Goal: Task Accomplishment & Management: Use online tool/utility

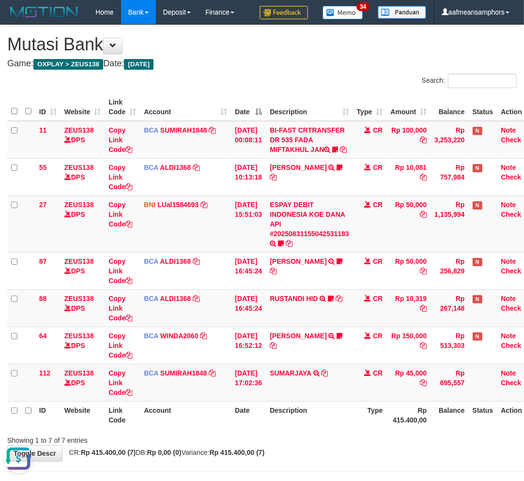
click at [288, 415] on th "Description" at bounding box center [309, 415] width 87 height 28
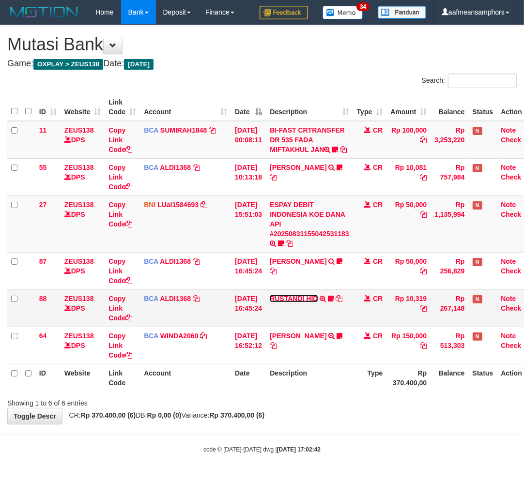
drag, startPoint x: 297, startPoint y: 308, endPoint x: 295, endPoint y: 329, distance: 21.4
click at [297, 303] on link "RUSTANDI HID" at bounding box center [294, 299] width 48 height 8
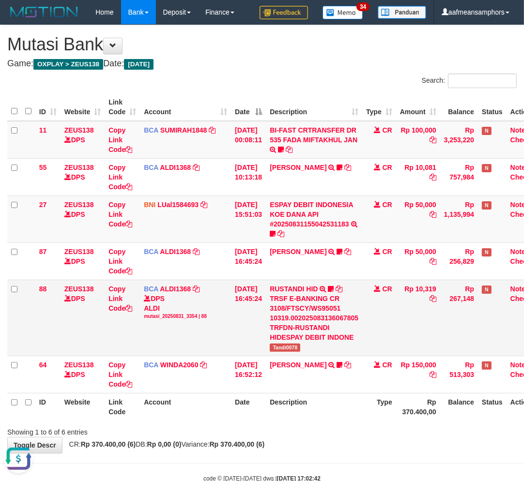
click at [288, 352] on td "RUSTANDI HID TRSF E-BANKING CR 3108/FTSCY/WS95051 10319.002025083136067805 TRFD…" at bounding box center [314, 318] width 96 height 76
copy span "Tandi0078"
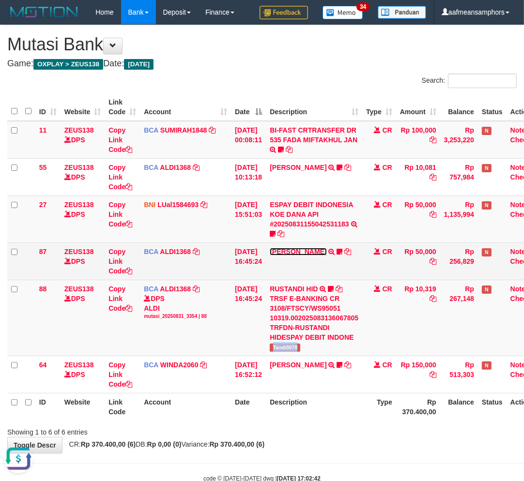
click at [317, 248] on link "NOUVAL RAMADHAN" at bounding box center [298, 252] width 57 height 8
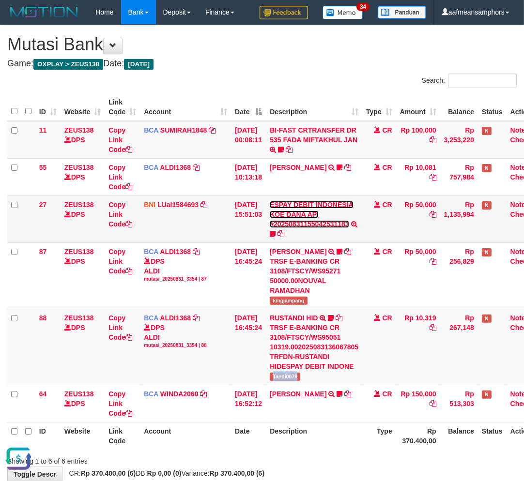
click at [303, 225] on link "ESPAY DEBIT INDONESIA KOE DANA API #20250831155042531183" at bounding box center [311, 214] width 83 height 27
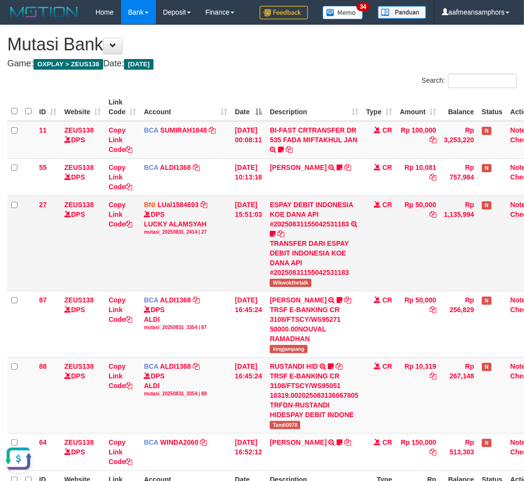
click at [293, 282] on span "Wikwokthetalk" at bounding box center [290, 283] width 41 height 8
copy span "Wikwokthetalk"
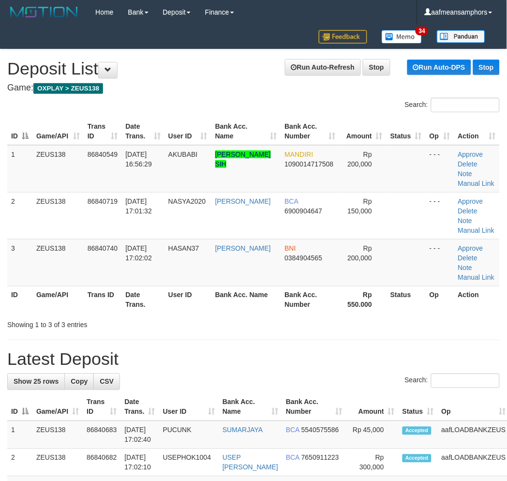
click at [213, 364] on h1 "Latest Deposit" at bounding box center [253, 359] width 493 height 19
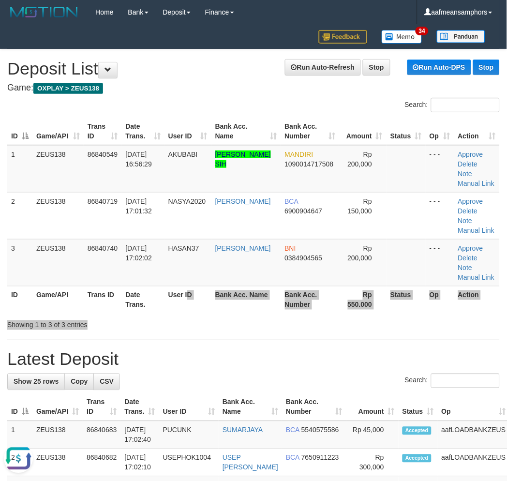
click at [277, 323] on div "Search: ID Game/API Trans ID Date Trans. User ID Bank Acc. Name Bank Acc. Numbe…" at bounding box center [253, 214] width 493 height 232
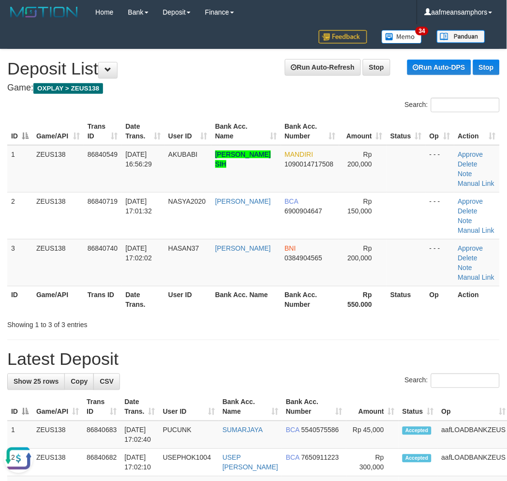
click at [303, 324] on div "Showing 1 to 3 of 3 entries" at bounding box center [253, 324] width 507 height 14
click at [304, 319] on div "Showing 1 to 3 of 3 entries" at bounding box center [253, 324] width 507 height 14
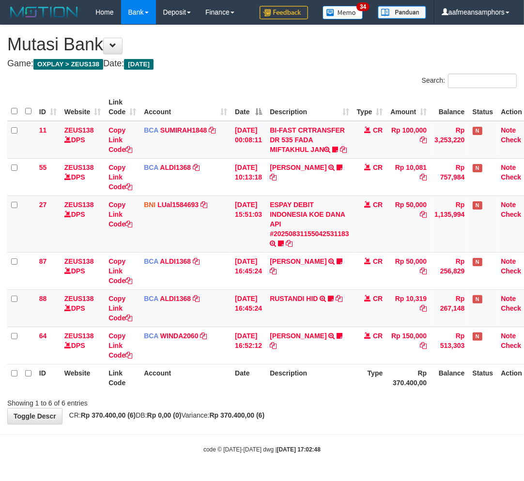
drag, startPoint x: 324, startPoint y: 397, endPoint x: 332, endPoint y: 398, distance: 7.4
click at [324, 392] on th "Description" at bounding box center [309, 378] width 87 height 28
click at [313, 392] on th "Description" at bounding box center [309, 378] width 87 height 28
click at [328, 394] on div "ID Website Link Code Account Date Description Type Amount Balance Status Action…" at bounding box center [262, 243] width 524 height 304
drag, startPoint x: 327, startPoint y: 397, endPoint x: 527, endPoint y: 345, distance: 206.2
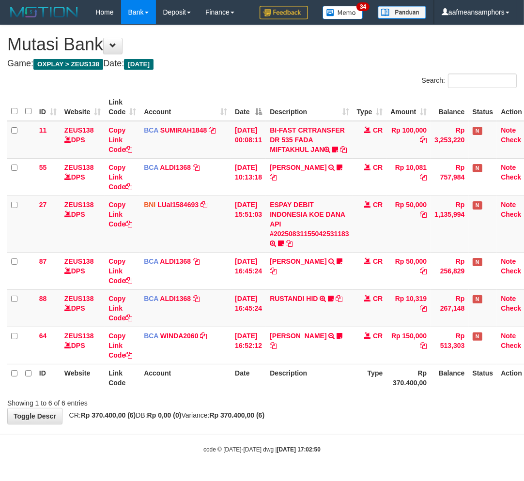
click at [326, 392] on th "Description" at bounding box center [309, 378] width 87 height 28
drag, startPoint x: 312, startPoint y: 431, endPoint x: 306, endPoint y: 438, distance: 9.2
click at [306, 438] on body "Toggle navigation Home Bank Account List Load By Website Group [OXPLAY] ZEUS138…" at bounding box center [262, 239] width 524 height 478
click at [294, 435] on body "Toggle navigation Home Bank Account List Load By Website Group [OXPLAY] ZEUS138…" at bounding box center [262, 239] width 524 height 478
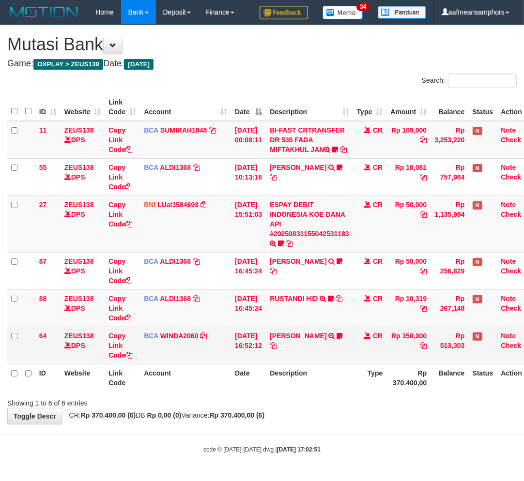
drag, startPoint x: 303, startPoint y: 433, endPoint x: 332, endPoint y: 337, distance: 100.5
click at [302, 424] on div "**********" at bounding box center [262, 224] width 524 height 399
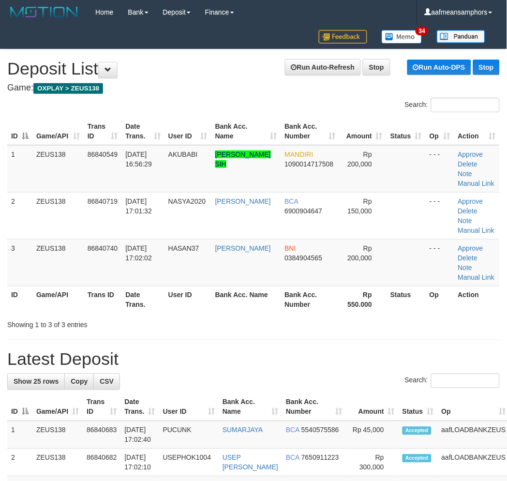
click at [283, 362] on h1 "Latest Deposit" at bounding box center [253, 359] width 493 height 19
click at [318, 311] on tr "ID Game/API Trans ID Date Trans. User ID Bank Acc. Name Bank Acc. Number Rp 550…" at bounding box center [253, 300] width 493 height 28
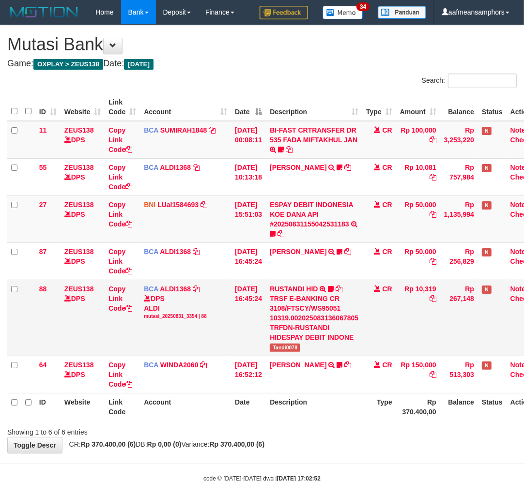
click at [291, 347] on span "Tandi0078" at bounding box center [285, 348] width 30 height 8
copy span "Tandi0078"
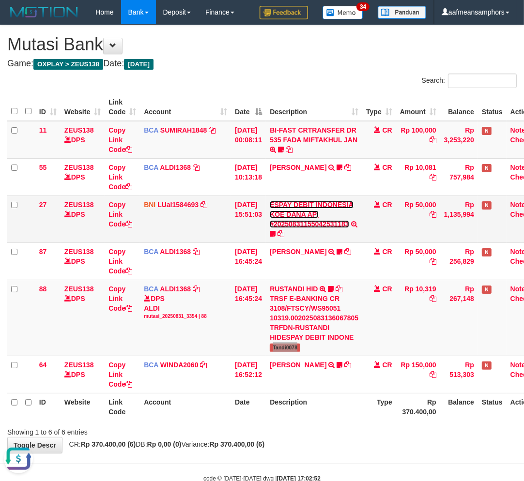
click at [319, 224] on link "ESPAY DEBIT INDONESIA KOE DANA API #20250831155042531183" at bounding box center [311, 214] width 83 height 27
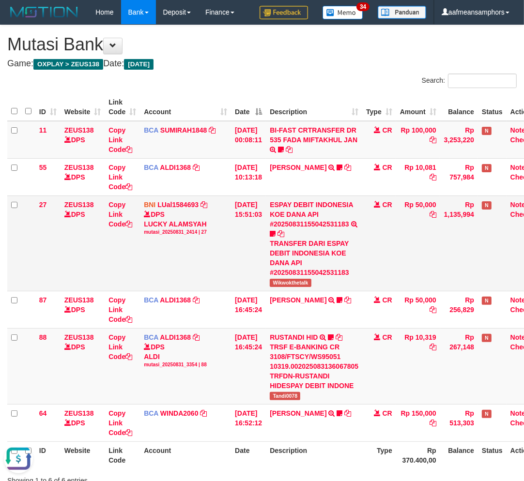
click at [301, 281] on span "Wikwokthetalk" at bounding box center [290, 283] width 41 height 8
copy span "Wikwokthetalk"
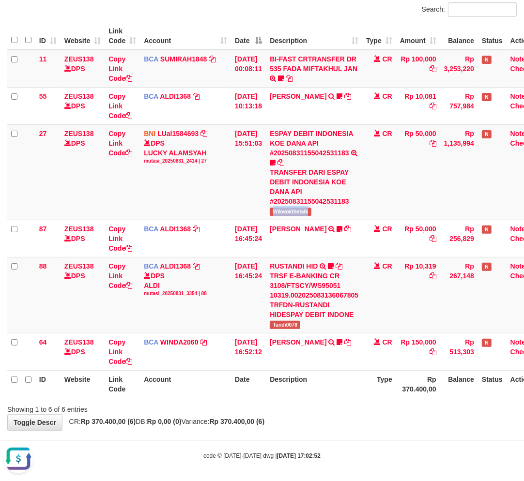
scroll to position [74, 0]
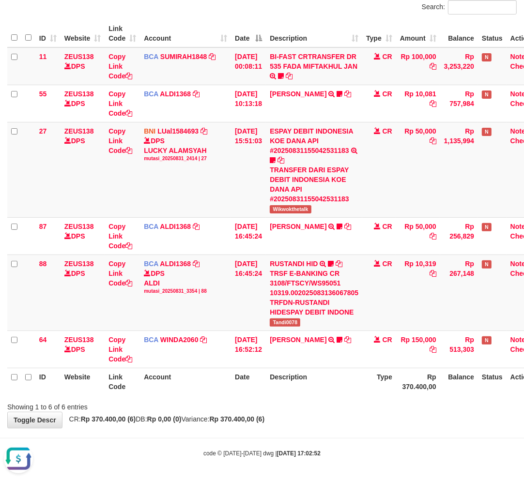
click at [290, 413] on div "**********" at bounding box center [262, 190] width 524 height 476
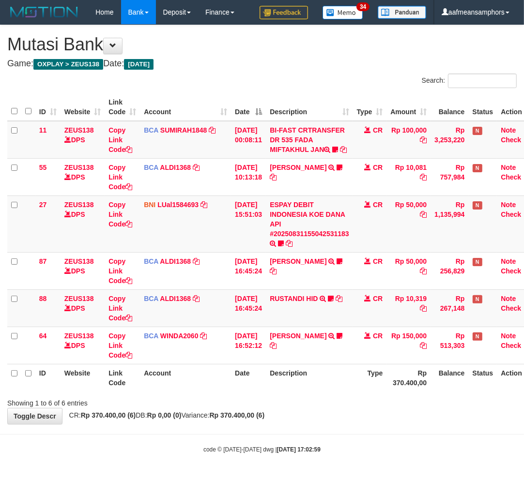
scroll to position [6, 0]
click at [322, 428] on body "Toggle navigation Home Bank Account List Load By Website Group [OXPLAY] ZEUS138…" at bounding box center [262, 239] width 524 height 478
click at [311, 407] on div "Showing 1 to 6 of 6 entries" at bounding box center [262, 401] width 524 height 14
click at [310, 407] on div "Showing 1 to 6 of 6 entries" at bounding box center [262, 401] width 524 height 14
click at [311, 407] on div "Showing 1 to 6 of 6 entries" at bounding box center [262, 401] width 524 height 14
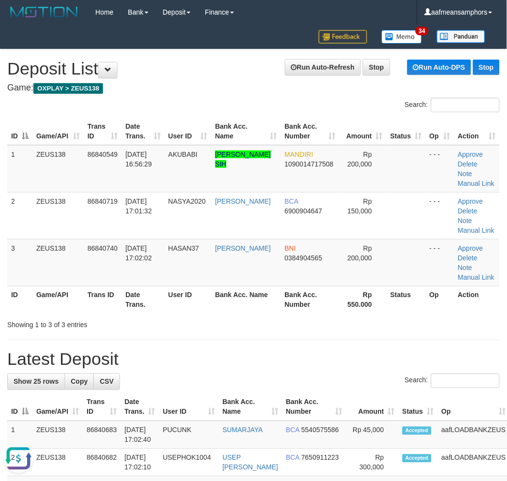
drag, startPoint x: 258, startPoint y: 330, endPoint x: 236, endPoint y: 335, distance: 23.0
drag, startPoint x: 262, startPoint y: 347, endPoint x: 125, endPoint y: 322, distance: 139.7
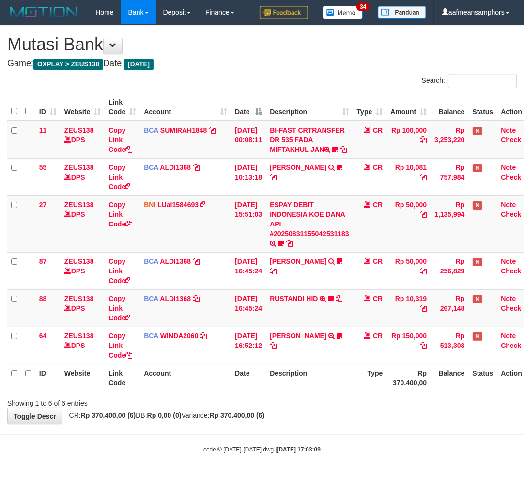
click at [326, 435] on body "Toggle navigation Home Bank Account List Load By Website Group [OXPLAY] ZEUS138…" at bounding box center [262, 239] width 524 height 478
click at [301, 238] on link "ESPAY DEBIT INDONESIA KOE DANA API #20250831155042531183" at bounding box center [309, 219] width 79 height 37
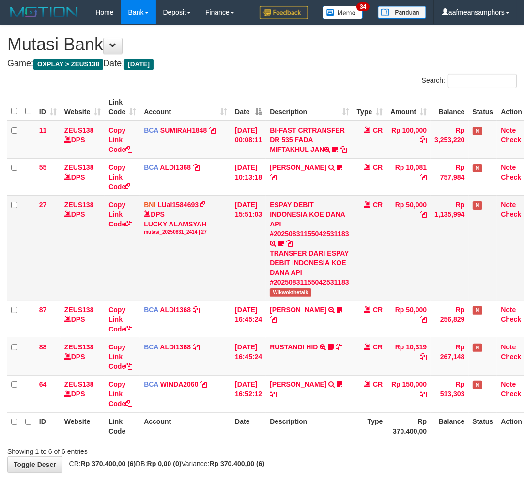
click at [292, 301] on td "ESPAY DEBIT INDONESIA KOE DANA API #20250831155042531183 TRANSFER DARI ESPAY DE…" at bounding box center [309, 248] width 87 height 105
copy span "Wikwokthetalk"
click at [358, 440] on tr "ID Website Link Code Account Date Description Type Rp 370.400,00 Balance Status…" at bounding box center [271, 426] width 529 height 28
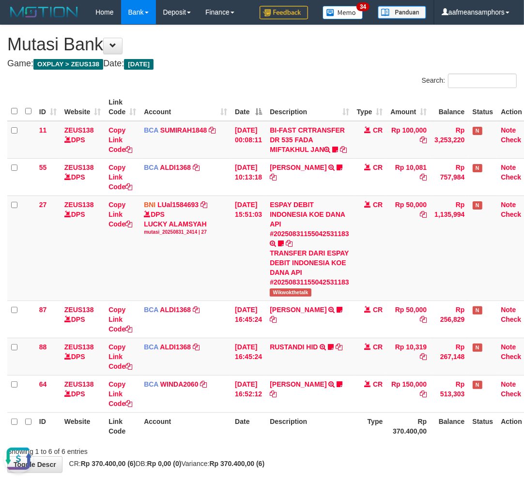
click at [353, 440] on th "Description" at bounding box center [309, 426] width 87 height 28
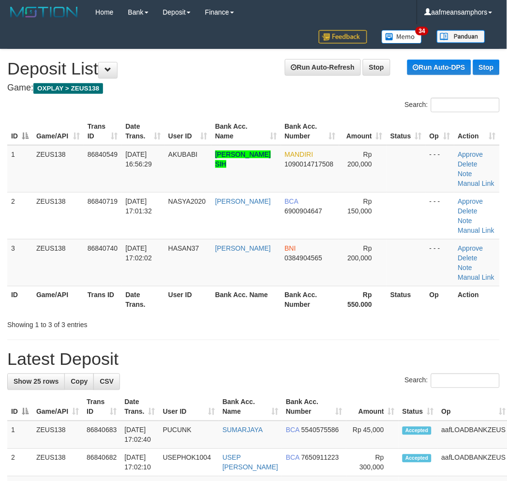
drag, startPoint x: 197, startPoint y: 330, endPoint x: 278, endPoint y: 342, distance: 81.7
click at [239, 328] on div "Showing 1 to 3 of 3 entries" at bounding box center [253, 324] width 507 height 14
click at [234, 329] on div "Showing 1 to 3 of 3 entries" at bounding box center [253, 324] width 507 height 14
drag, startPoint x: 228, startPoint y: 343, endPoint x: 2, endPoint y: 415, distance: 237.4
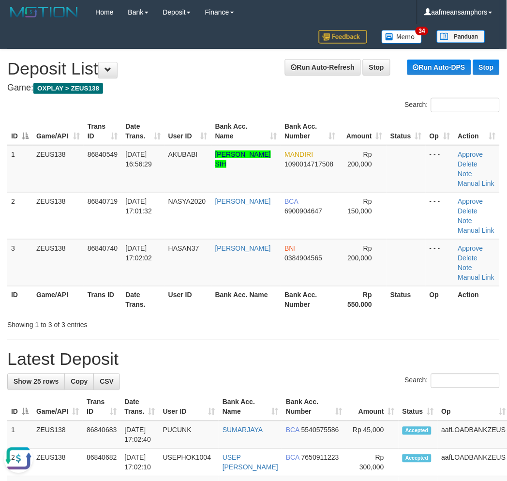
drag, startPoint x: 250, startPoint y: 360, endPoint x: 216, endPoint y: 366, distance: 35.0
click at [248, 359] on h1 "Latest Deposit" at bounding box center [253, 359] width 493 height 19
drag, startPoint x: 303, startPoint y: 355, endPoint x: 160, endPoint y: 373, distance: 143.4
click at [299, 355] on h1 "Latest Deposit" at bounding box center [253, 359] width 493 height 19
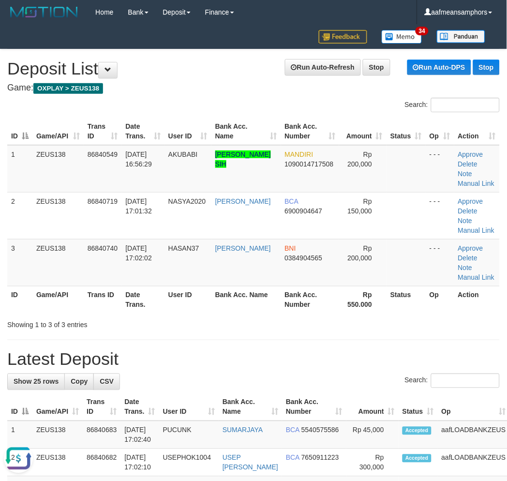
drag, startPoint x: 241, startPoint y: 317, endPoint x: 5, endPoint y: 299, distance: 236.4
click at [231, 317] on div "Showing 1 to 3 of 3 entries" at bounding box center [253, 324] width 507 height 14
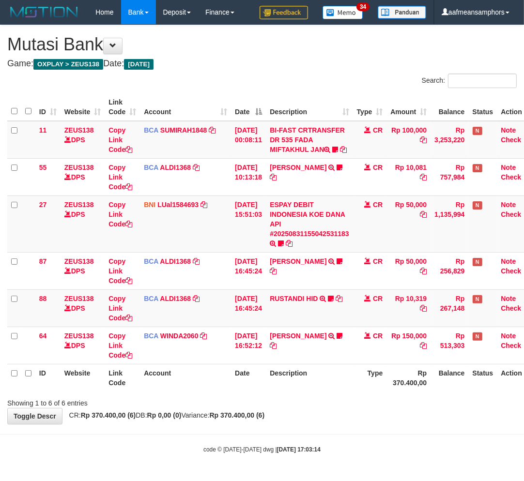
click at [379, 424] on div "**********" at bounding box center [262, 224] width 524 height 399
click at [359, 446] on body "Toggle navigation Home Bank Account List Load By Website Group [OXPLAY] ZEUS138…" at bounding box center [262, 239] width 524 height 478
click at [404, 392] on th "Rp 370.400,00" at bounding box center [408, 378] width 44 height 28
click at [318, 238] on link "ESPAY DEBIT INDONESIA KOE DANA API #20250831155042531183" at bounding box center [309, 219] width 79 height 37
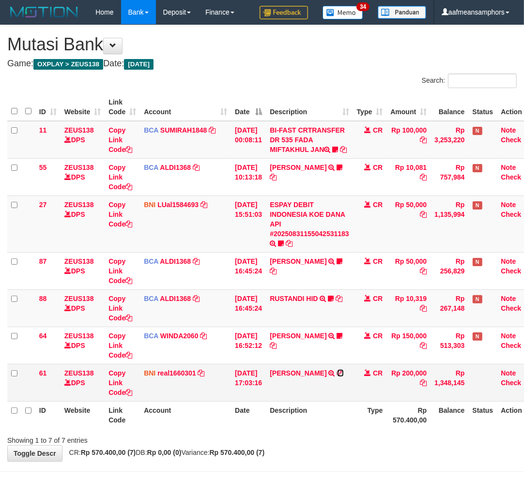
click at [337, 377] on icon at bounding box center [340, 373] width 7 height 7
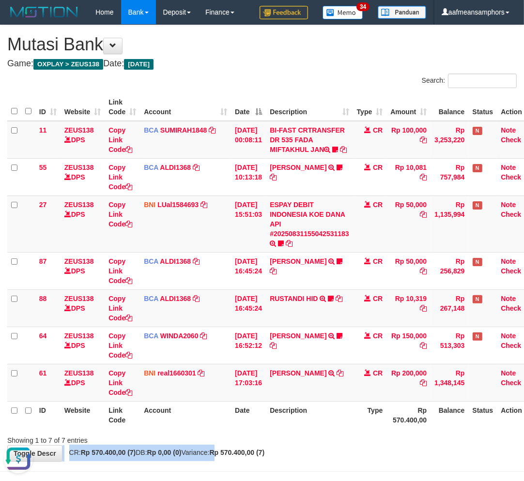
click at [240, 458] on div "**********" at bounding box center [262, 243] width 524 height 436
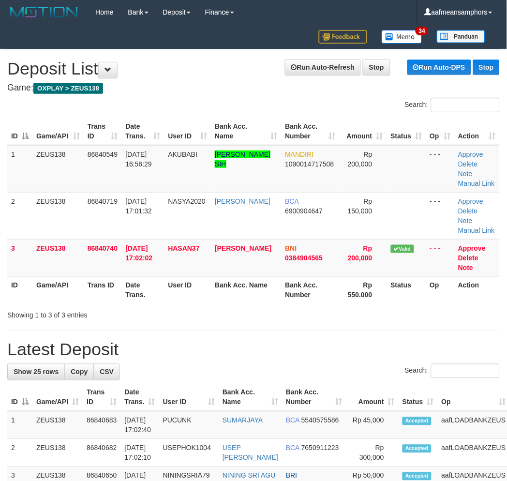
click at [291, 371] on div "Search:" at bounding box center [253, 372] width 493 height 17
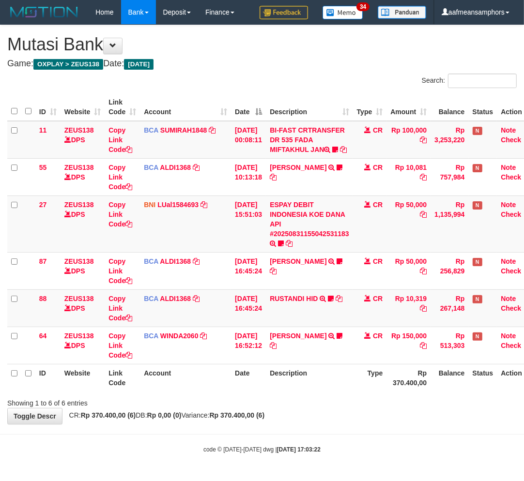
click at [293, 424] on div "**********" at bounding box center [262, 224] width 524 height 399
click at [320, 408] on div "Showing 1 to 6 of 6 entries" at bounding box center [262, 401] width 524 height 14
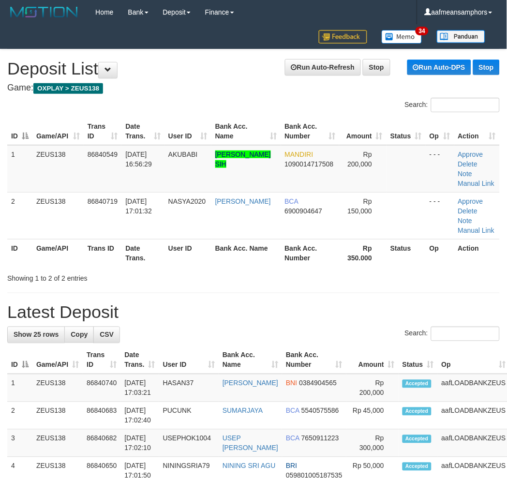
click at [233, 337] on div "Search:" at bounding box center [253, 335] width 493 height 17
drag, startPoint x: 231, startPoint y: 332, endPoint x: 226, endPoint y: 330, distance: 5.5
click at [233, 331] on div "Search:" at bounding box center [253, 335] width 493 height 17
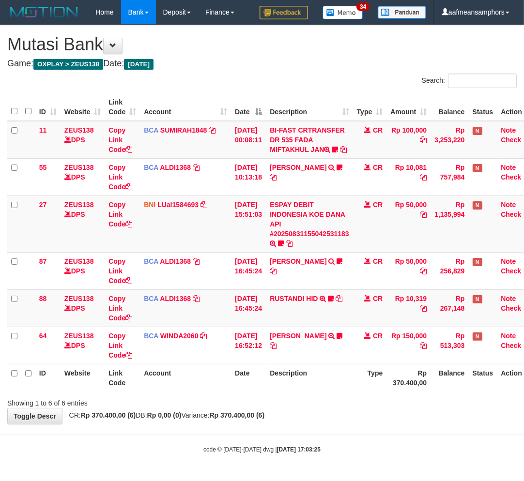
click at [335, 423] on div "**********" at bounding box center [262, 224] width 524 height 399
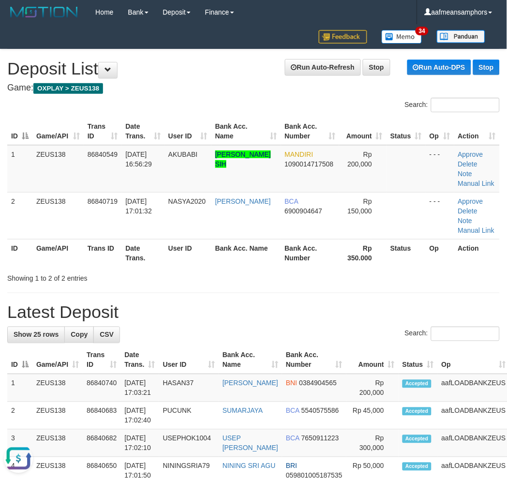
click at [418, 279] on div "Showing 1 to 2 of 2 entries" at bounding box center [253, 277] width 507 height 14
click at [419, 279] on div "Showing 1 to 2 of 2 entries" at bounding box center [253, 277] width 507 height 14
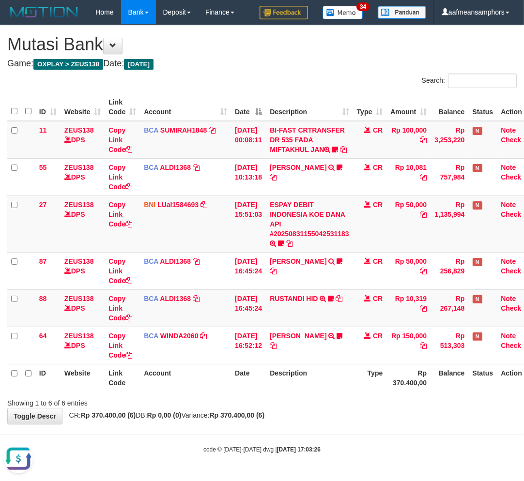
click at [328, 406] on div "Showing 1 to 6 of 6 entries" at bounding box center [262, 401] width 524 height 14
click at [328, 407] on div "Showing 1 to 6 of 6 entries" at bounding box center [262, 401] width 524 height 14
click at [384, 408] on div "Showing 1 to 6 of 6 entries" at bounding box center [262, 401] width 524 height 14
click at [380, 408] on div "Showing 1 to 6 of 6 entries" at bounding box center [262, 401] width 524 height 14
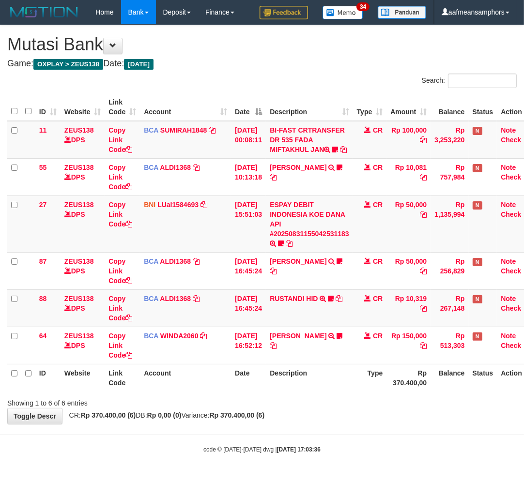
click at [242, 440] on body "Toggle navigation Home Bank Account List Load By Website Group [OXPLAY] ZEUS138…" at bounding box center [262, 239] width 524 height 478
click at [265, 419] on strong "Rp 370.400,00 (6)" at bounding box center [237, 415] width 55 height 8
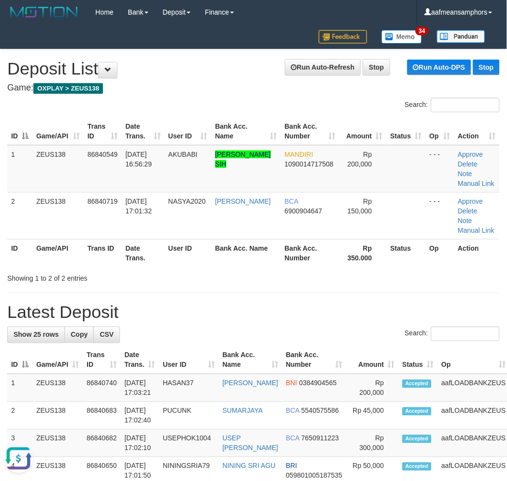
drag, startPoint x: 207, startPoint y: 308, endPoint x: 2, endPoint y: 364, distance: 212.3
click at [206, 309] on h1 "Latest Deposit" at bounding box center [253, 312] width 493 height 19
drag, startPoint x: 378, startPoint y: 287, endPoint x: 278, endPoint y: 320, distance: 105.3
drag, startPoint x: 310, startPoint y: 299, endPoint x: 2, endPoint y: 400, distance: 324.0
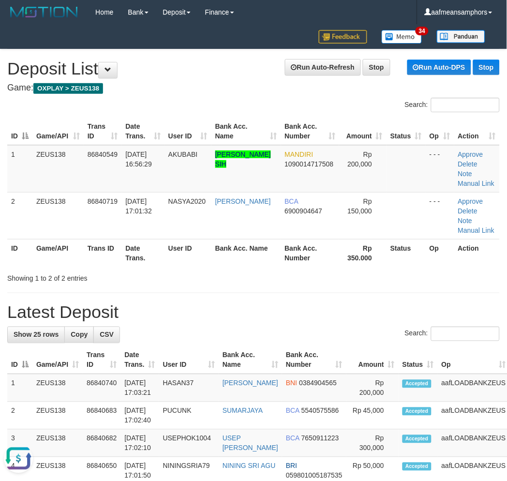
drag, startPoint x: 231, startPoint y: 290, endPoint x: 206, endPoint y: 280, distance: 27.3
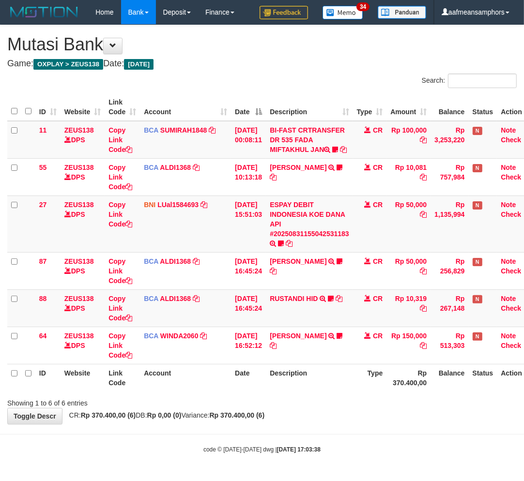
drag, startPoint x: 0, startPoint y: 0, endPoint x: 340, endPoint y: 420, distance: 540.6
click at [340, 420] on div "**********" at bounding box center [262, 224] width 524 height 399
click at [377, 381] on th "Type" at bounding box center [370, 378] width 34 height 28
drag, startPoint x: 377, startPoint y: 381, endPoint x: 381, endPoint y: 382, distance: 5.1
click at [382, 382] on th "Type" at bounding box center [370, 378] width 34 height 28
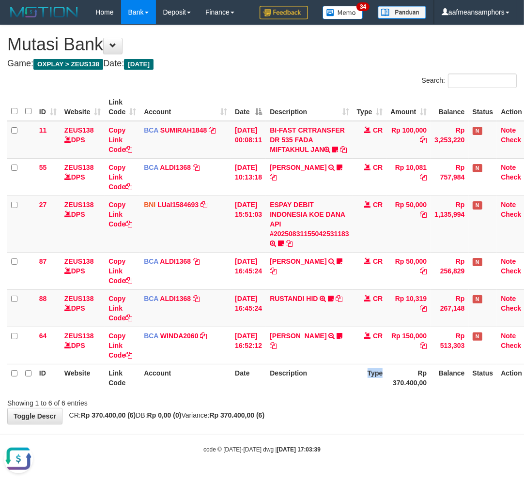
click at [380, 382] on th "Type" at bounding box center [370, 378] width 34 height 28
click at [315, 408] on div "Showing 1 to 6 of 6 entries" at bounding box center [262, 401] width 524 height 14
click at [312, 408] on div "Showing 1 to 6 of 6 entries" at bounding box center [262, 401] width 524 height 14
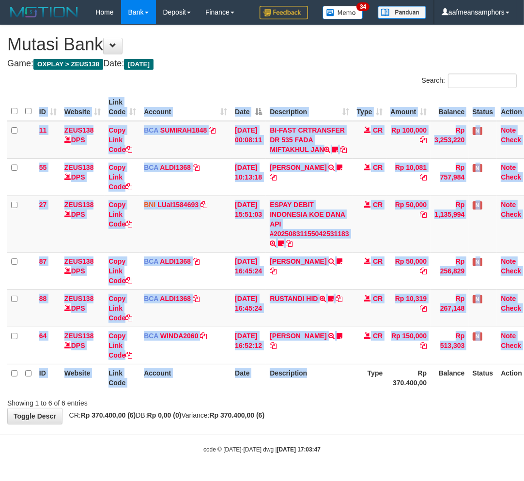
drag, startPoint x: 334, startPoint y: 402, endPoint x: 527, endPoint y: 313, distance: 211.6
click at [335, 394] on div "ID Website Link Code Account Date Description Type Amount Balance Status Action…" at bounding box center [262, 243] width 524 height 304
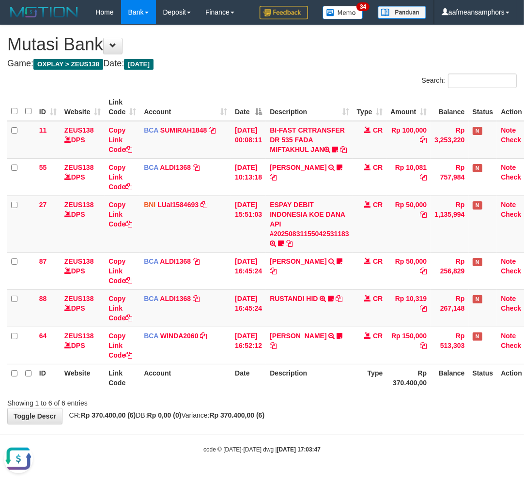
drag, startPoint x: 366, startPoint y: 423, endPoint x: 395, endPoint y: 384, distance: 48.8
click at [360, 424] on div "**********" at bounding box center [262, 224] width 524 height 399
drag, startPoint x: 334, startPoint y: 424, endPoint x: 320, endPoint y: 428, distance: 14.4
click at [332, 424] on div "**********" at bounding box center [262, 224] width 524 height 399
click at [293, 313] on td "RUSTANDI HID TRSF E-BANKING CR 3108/FTSCY/WS95051 10319.002025083136067805 TRFD…" at bounding box center [309, 307] width 87 height 37
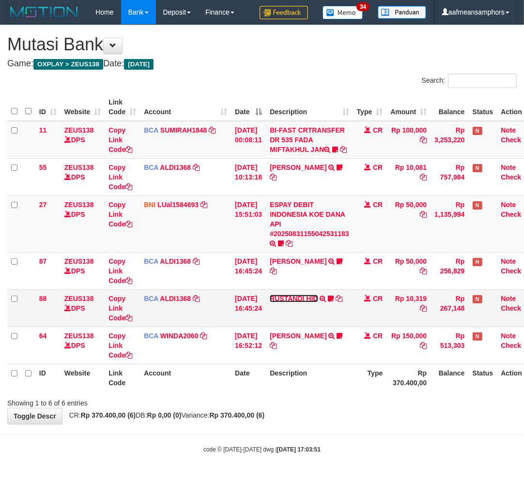
click at [293, 303] on link "RUSTANDI HID" at bounding box center [294, 299] width 48 height 8
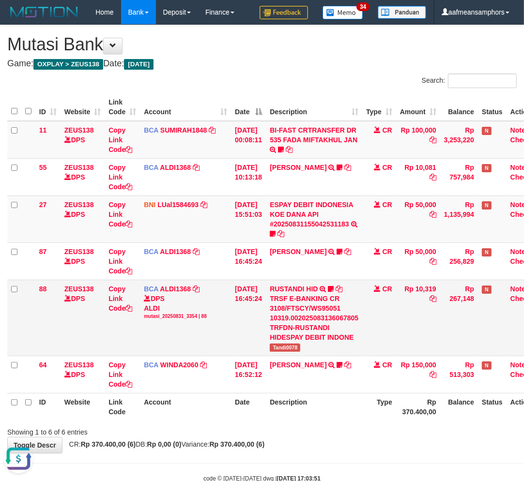
click at [288, 337] on div "TRSF E-BANKING CR 3108/FTSCY/WS95051 10319.002025083136067805 TRFDN-RUSTANDI HI…" at bounding box center [314, 318] width 89 height 48
click at [287, 344] on span "Tandi0078" at bounding box center [285, 348] width 30 height 8
copy span "Tandi0078"
drag, startPoint x: 306, startPoint y: 224, endPoint x: 306, endPoint y: 242, distance: 18.4
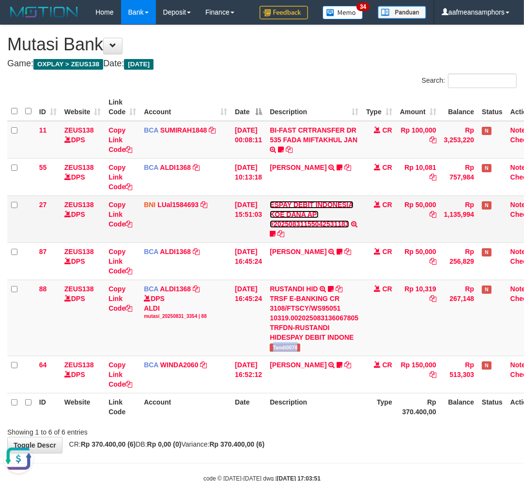
click at [306, 224] on link "ESPAY DEBIT INDONESIA KOE DANA API #20250831155042531183" at bounding box center [311, 214] width 83 height 27
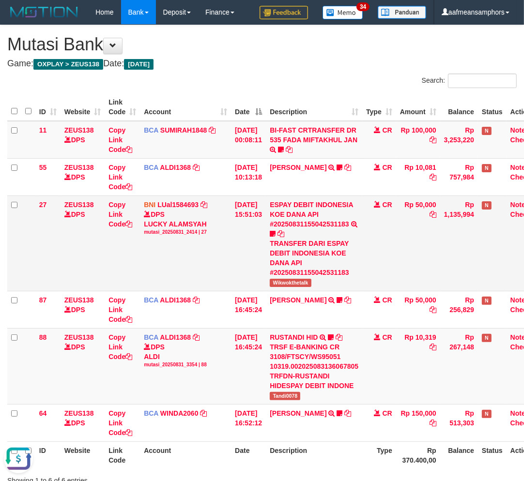
click at [291, 285] on span "Wikwokthetalk" at bounding box center [290, 283] width 41 height 8
copy span "Wikwokthetalk"
click at [308, 449] on th "Description" at bounding box center [314, 455] width 96 height 28
click at [305, 449] on th "Description" at bounding box center [314, 455] width 96 height 28
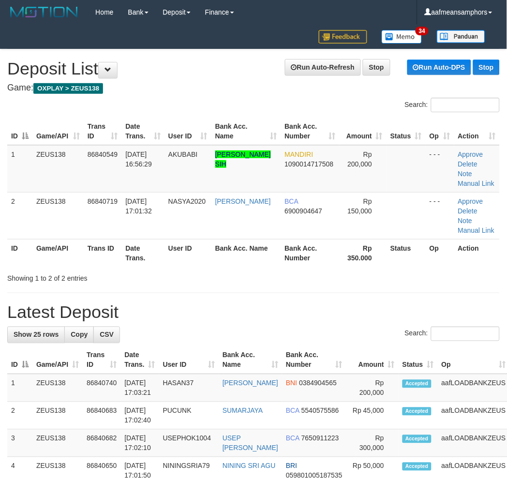
click at [242, 339] on div "Search:" at bounding box center [253, 335] width 493 height 17
click at [226, 309] on h1 "Latest Deposit" at bounding box center [253, 312] width 493 height 19
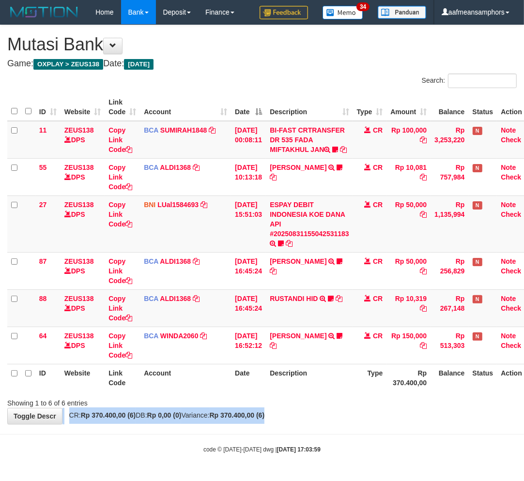
click at [356, 418] on div "**********" at bounding box center [262, 224] width 524 height 399
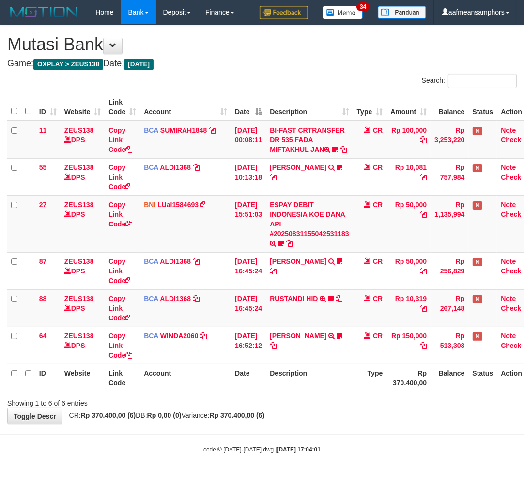
drag, startPoint x: 351, startPoint y: 431, endPoint x: 343, endPoint y: 429, distance: 8.9
click at [349, 424] on div "**********" at bounding box center [262, 224] width 524 height 399
drag, startPoint x: 288, startPoint y: 444, endPoint x: 294, endPoint y: 441, distance: 6.9
click at [288, 444] on body "Toggle navigation Home Bank Account List Load By Website Group [OXPLAY] ZEUS138…" at bounding box center [262, 239] width 524 height 478
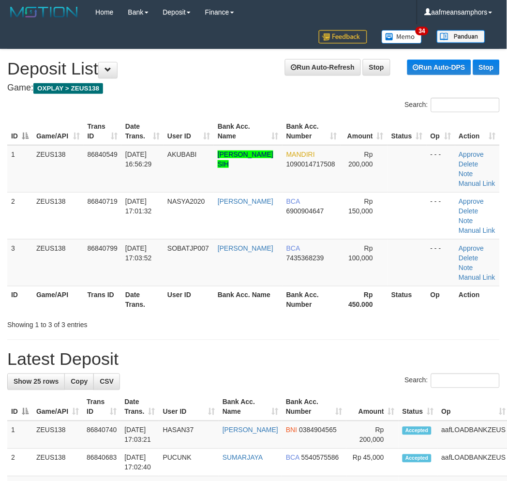
click at [170, 363] on h1 "Latest Deposit" at bounding box center [253, 359] width 493 height 19
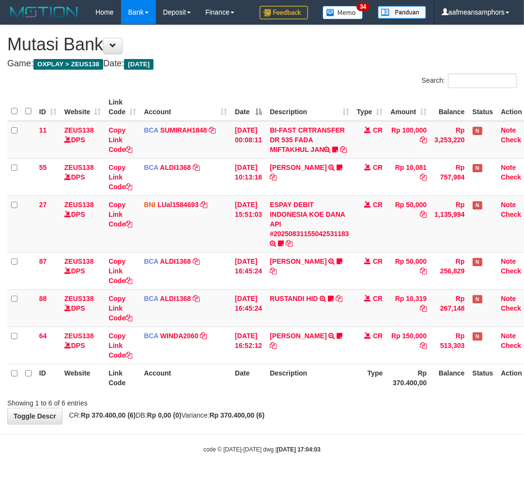
click at [331, 424] on div "**********" at bounding box center [262, 224] width 524 height 399
drag, startPoint x: 325, startPoint y: 427, endPoint x: 343, endPoint y: 413, distance: 23.1
click at [325, 424] on div "**********" at bounding box center [262, 224] width 524 height 399
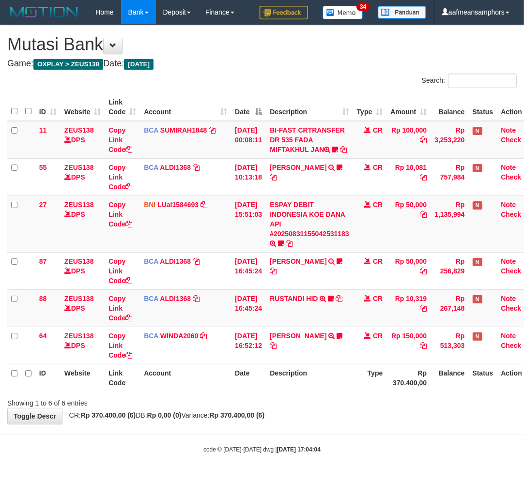
click at [337, 441] on body "Toggle navigation Home Bank Account List Load By Website Group [OXPLAY] ZEUS138…" at bounding box center [262, 239] width 524 height 478
click at [327, 424] on div "**********" at bounding box center [262, 224] width 524 height 399
click at [301, 246] on td "ESPAY DEBIT INDONESIA KOE DANA API #20250831155042531183 TRANSFER DARI ESPAY DE…" at bounding box center [309, 224] width 87 height 57
click at [302, 238] on link "ESPAY DEBIT INDONESIA KOE DANA API #20250831155042531183" at bounding box center [309, 219] width 79 height 37
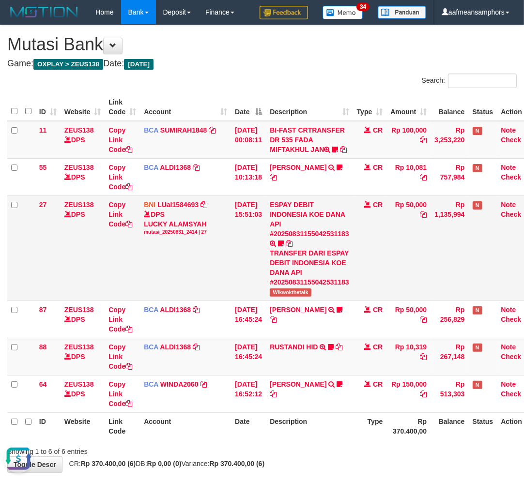
click at [292, 297] on span "Wikwokthetalk" at bounding box center [290, 292] width 41 height 8
click at [291, 297] on span "Wikwokthetalk" at bounding box center [290, 292] width 41 height 8
copy span "Wikwokthetalk"
click at [325, 436] on th "Description" at bounding box center [309, 426] width 87 height 28
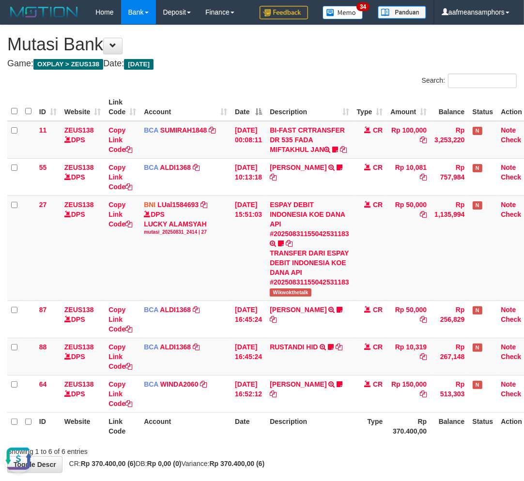
drag, startPoint x: 326, startPoint y: 436, endPoint x: 331, endPoint y: 435, distance: 4.9
click at [327, 436] on th "Description" at bounding box center [309, 426] width 87 height 28
click at [319, 432] on th "Description" at bounding box center [309, 426] width 87 height 28
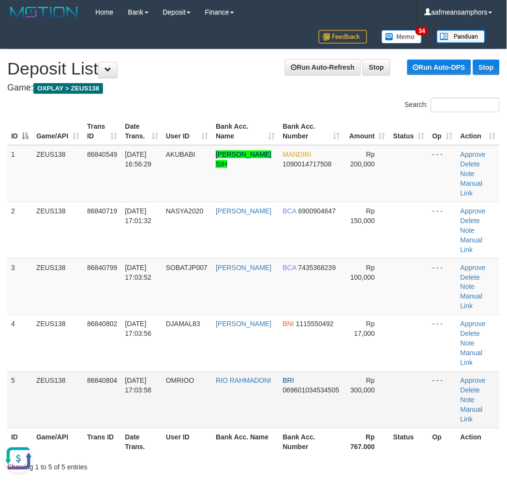
drag, startPoint x: 243, startPoint y: 364, endPoint x: 243, endPoint y: 359, distance: 5.3
click at [243, 372] on tr "5 ZEUS138 86840804 31/08/2025 17:03:58 OMRIOO RIO RAHMADONI BRI 069601034534505…" at bounding box center [253, 400] width 493 height 57
drag, startPoint x: 199, startPoint y: 436, endPoint x: 13, endPoint y: 439, distance: 185.9
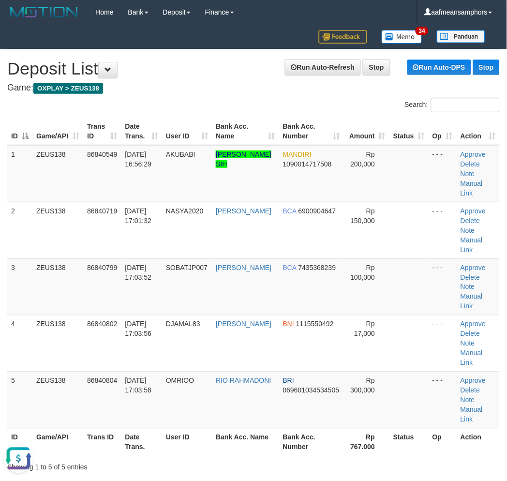
drag, startPoint x: 268, startPoint y: 433, endPoint x: 0, endPoint y: 426, distance: 268.2
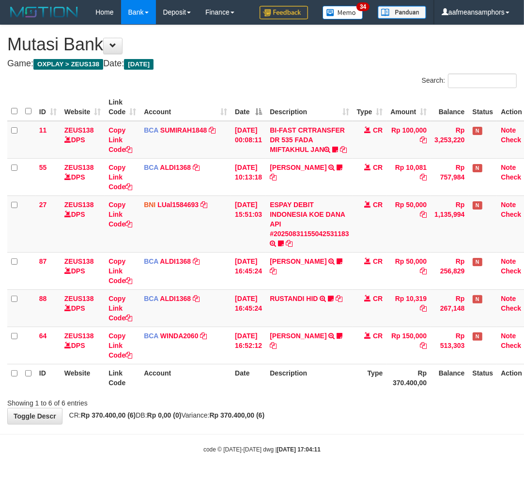
scroll to position [6, 0]
click at [326, 428] on body "Toggle navigation Home Bank Account List Load By Website Group [OXPLAY] ZEUS138…" at bounding box center [262, 239] width 524 height 478
drag, startPoint x: 324, startPoint y: 447, endPoint x: 345, endPoint y: 447, distance: 20.8
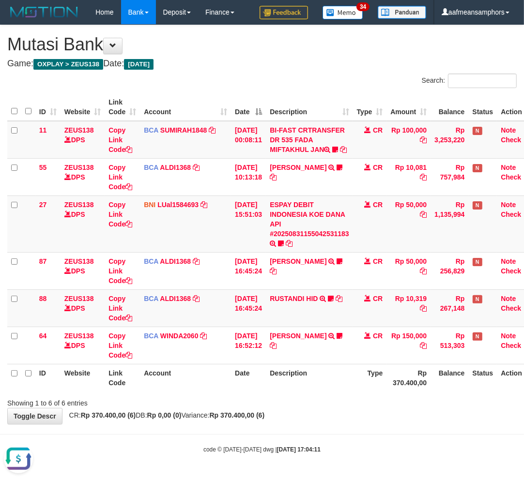
click at [326, 447] on body "Toggle navigation Home Bank Account List Load By Website Group [OXPLAY] ZEUS138…" at bounding box center [262, 239] width 524 height 478
click at [349, 423] on div "**********" at bounding box center [262, 224] width 524 height 399
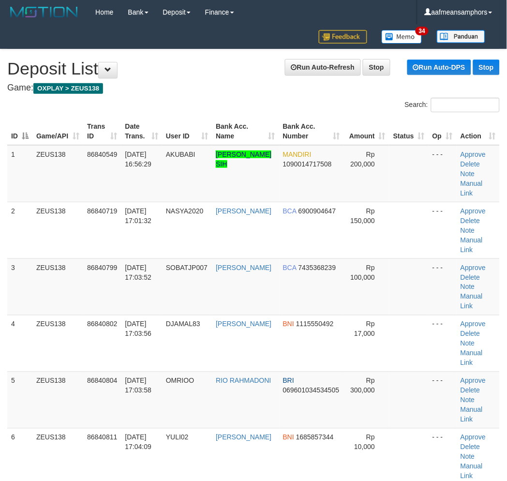
click at [208, 428] on td "YULI02" at bounding box center [187, 456] width 50 height 57
drag, startPoint x: 86, startPoint y: 468, endPoint x: 0, endPoint y: 455, distance: 86.6
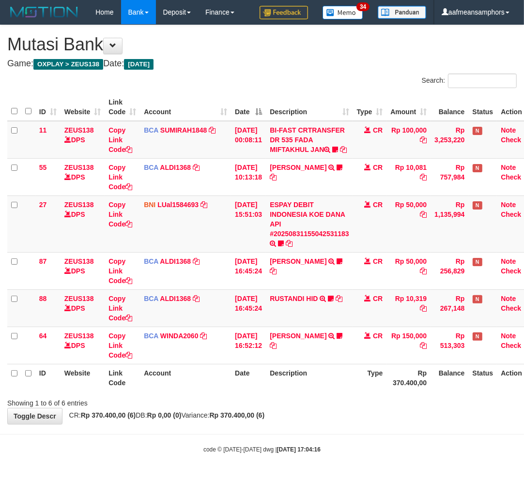
click at [243, 439] on body "Toggle navigation Home Bank Account List Load By Website Group [OXPLAY] ZEUS138…" at bounding box center [262, 239] width 524 height 478
click at [332, 444] on body "Toggle navigation Home Bank Account List Load By Website Group [OXPLAY] ZEUS138…" at bounding box center [262, 239] width 524 height 478
click at [323, 438] on body "Toggle navigation Home Bank Account List Load By Website Group [OXPLAY] ZEUS138…" at bounding box center [262, 239] width 524 height 478
drag, startPoint x: 325, startPoint y: 434, endPoint x: 332, endPoint y: 434, distance: 6.3
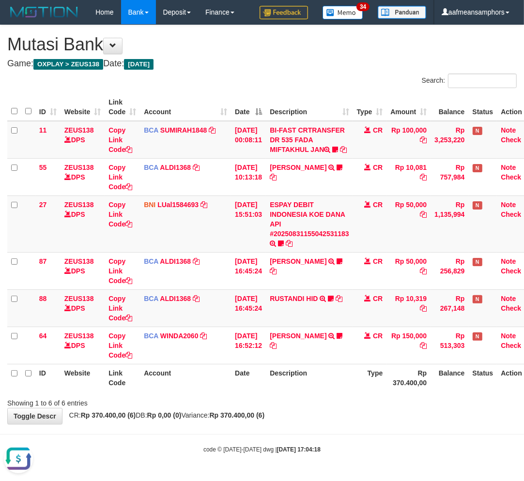
click at [330, 434] on body "Toggle navigation Home Bank Account List Load By Website Group [OXPLAY] ZEUS138…" at bounding box center [262, 239] width 524 height 478
click at [326, 434] on body "Toggle navigation Home Bank Account List Load By Website Group [OXPLAY] ZEUS138…" at bounding box center [262, 239] width 524 height 478
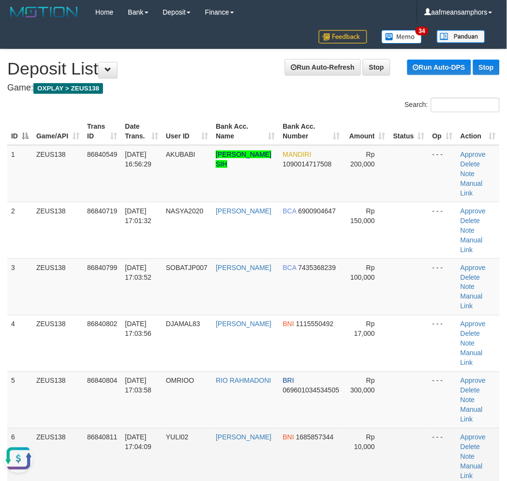
click at [155, 428] on td "[DATE] 17:04:09" at bounding box center [141, 456] width 41 height 57
drag, startPoint x: 155, startPoint y: 417, endPoint x: 146, endPoint y: 416, distance: 9.2
click at [153, 428] on td "31/08/2025 17:04:09" at bounding box center [141, 456] width 41 height 57
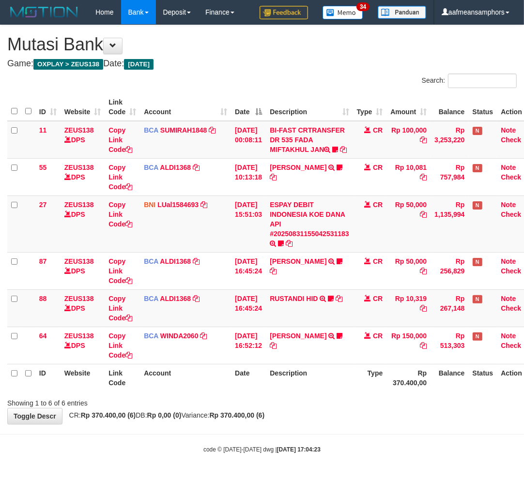
drag, startPoint x: 341, startPoint y: 406, endPoint x: 323, endPoint y: 403, distance: 18.1
click at [339, 405] on div "Showing 1 to 6 of 6 entries" at bounding box center [262, 401] width 524 height 14
click at [326, 392] on th "Description" at bounding box center [309, 378] width 87 height 28
click at [334, 392] on th "Description" at bounding box center [309, 378] width 87 height 28
click at [339, 395] on div at bounding box center [370, 394] width 305 height 0
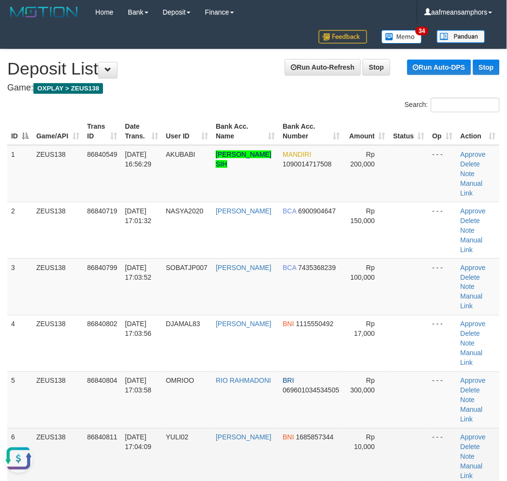
click at [163, 428] on td "[DATE] 17:04:09" at bounding box center [141, 456] width 41 height 57
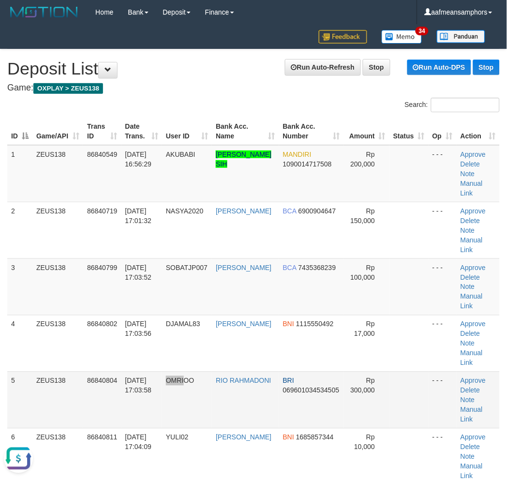
click at [189, 372] on td "OMRIOO" at bounding box center [187, 400] width 50 height 57
drag, startPoint x: 184, startPoint y: 461, endPoint x: 169, endPoint y: 457, distance: 15.0
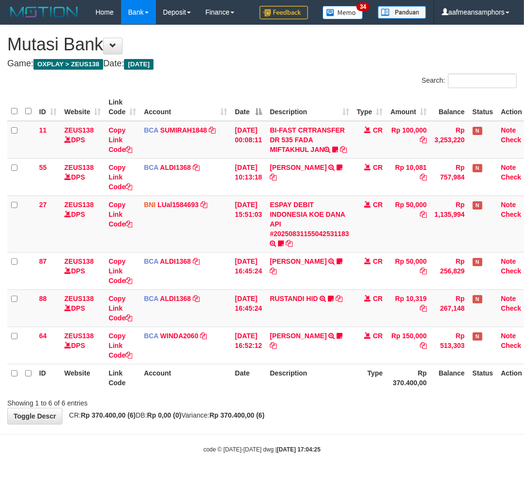
click at [334, 407] on div "Showing 1 to 6 of 6 entries" at bounding box center [262, 401] width 524 height 14
click at [334, 418] on div "**********" at bounding box center [262, 224] width 524 height 399
drag, startPoint x: 0, startPoint y: 0, endPoint x: 303, endPoint y: 243, distance: 388.0
click at [303, 238] on link "ESPAY DEBIT INDONESIA KOE DANA API #20250831155042531183" at bounding box center [309, 219] width 79 height 37
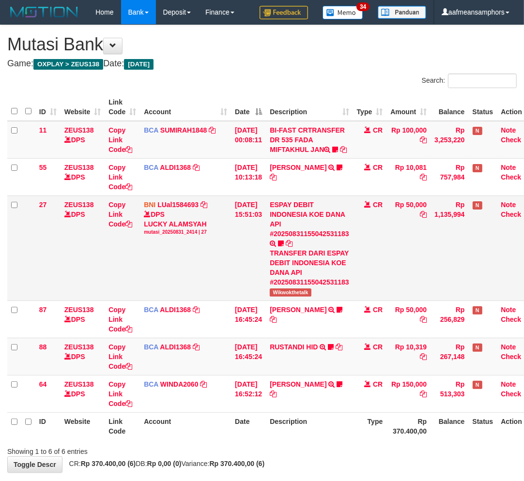
click at [285, 297] on span "Wikwokthetalk" at bounding box center [290, 292] width 41 height 8
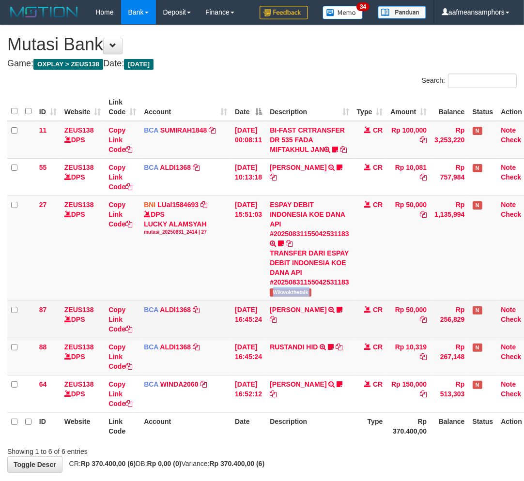
copy tr "Wikwokthetalk"
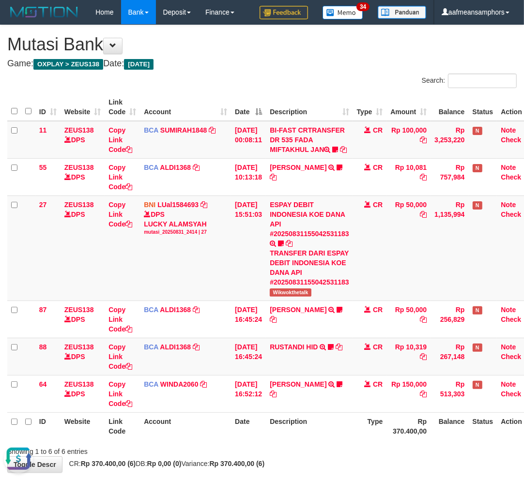
click at [297, 456] on div "Showing 1 to 6 of 6 entries" at bounding box center [262, 450] width 524 height 14
click at [296, 456] on div "Showing 1 to 6 of 6 entries" at bounding box center [262, 450] width 524 height 14
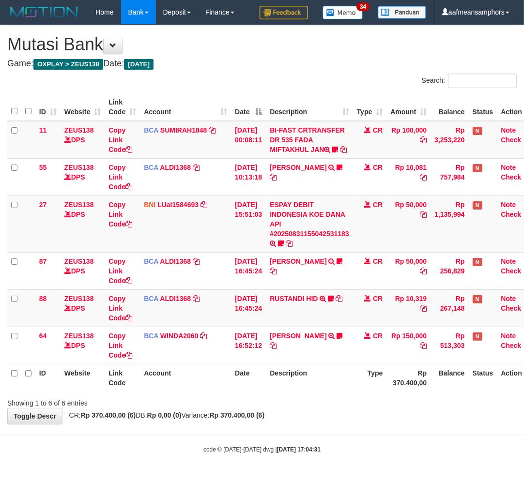
scroll to position [6, 0]
click at [305, 424] on div "**********" at bounding box center [262, 224] width 524 height 399
click at [312, 424] on div "**********" at bounding box center [262, 224] width 524 height 399
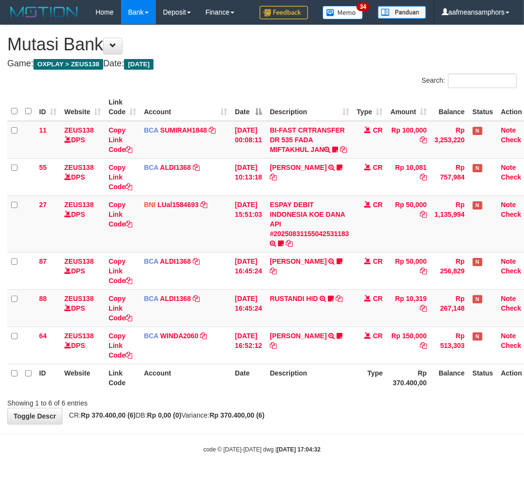
click at [271, 442] on body "Toggle navigation Home Bank Account List Load By Website Group [OXPLAY] ZEUS138…" at bounding box center [262, 239] width 524 height 478
click at [354, 465] on body "Toggle navigation Home Bank Account List Load By Website Group [OXPLAY] ZEUS138…" at bounding box center [262, 239] width 524 height 478
click at [331, 436] on body "Toggle navigation Home Bank Account List Load By Website Group [OXPLAY] ZEUS138…" at bounding box center [262, 239] width 524 height 478
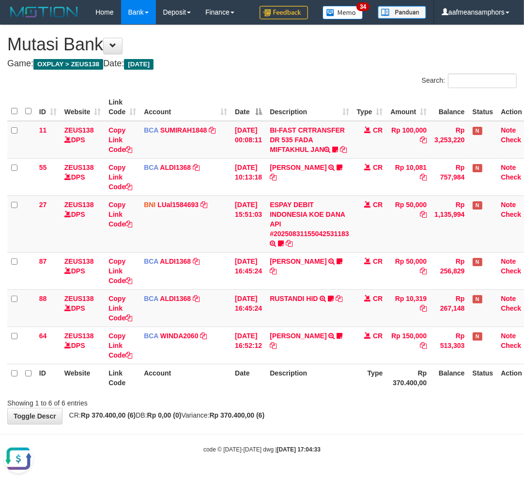
scroll to position [0, 0]
click at [334, 431] on body "Toggle navigation Home Bank Account List Load By Website Group [OXPLAY] ZEUS138…" at bounding box center [262, 239] width 524 height 478
click at [329, 428] on body "Toggle navigation Home Bank Account List Load By Website Group [OXPLAY] ZEUS138…" at bounding box center [262, 239] width 524 height 478
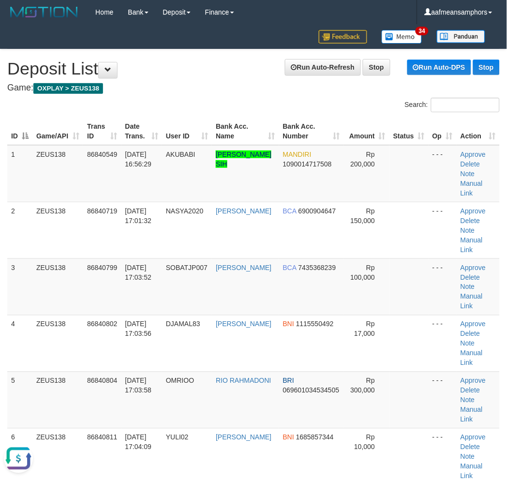
drag, startPoint x: 198, startPoint y: 435, endPoint x: 169, endPoint y: 437, distance: 29.1
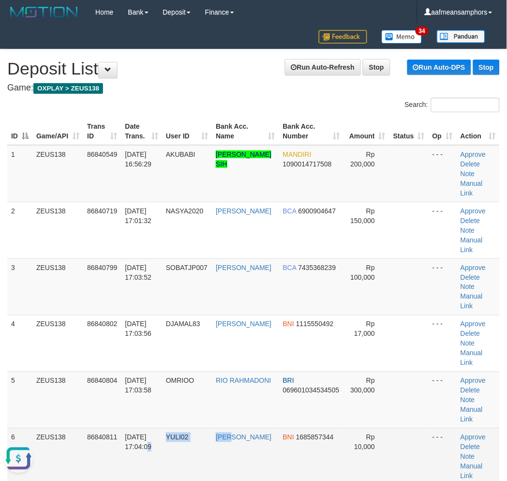
drag, startPoint x: 242, startPoint y: 428, endPoint x: 214, endPoint y: 422, distance: 28.4
click at [226, 428] on tr "6 ZEUS138 86840811 31/08/2025 17:04:09 YULI02 ARI SATRIYA BNI 1685857344 Rp 10,…" at bounding box center [253, 456] width 493 height 57
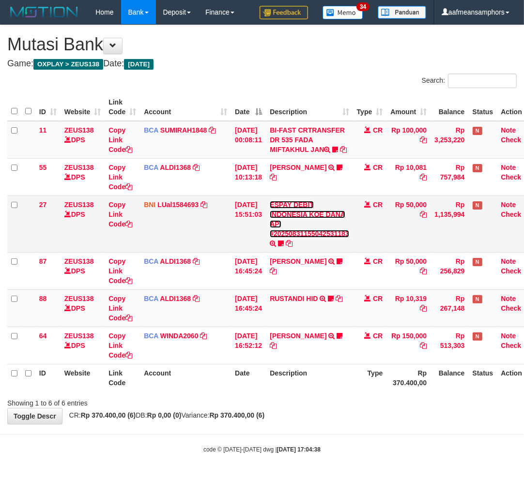
click at [310, 238] on link "ESPAY DEBIT INDONESIA KOE DANA API #20250831155042531183" at bounding box center [309, 219] width 79 height 37
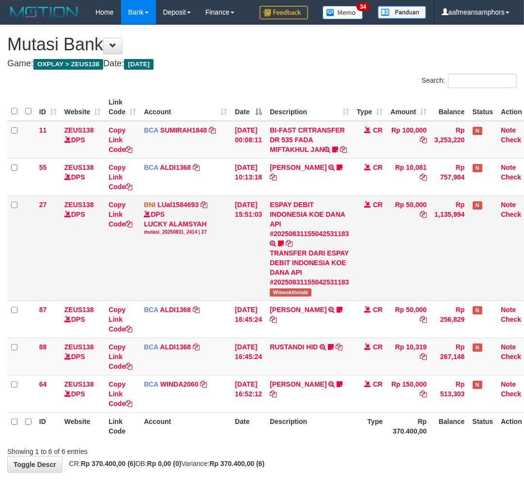
click at [293, 297] on span "Wikwokthetalk" at bounding box center [290, 292] width 41 height 8
copy span "Wikwokthetalk"
click at [255, 443] on div "ID Website Link Code Account Date Description Type Amount Balance Status Action…" at bounding box center [262, 267] width 524 height 352
click at [254, 443] on div "ID Website Link Code Account Date Description Type Amount Balance Status Action…" at bounding box center [262, 267] width 524 height 352
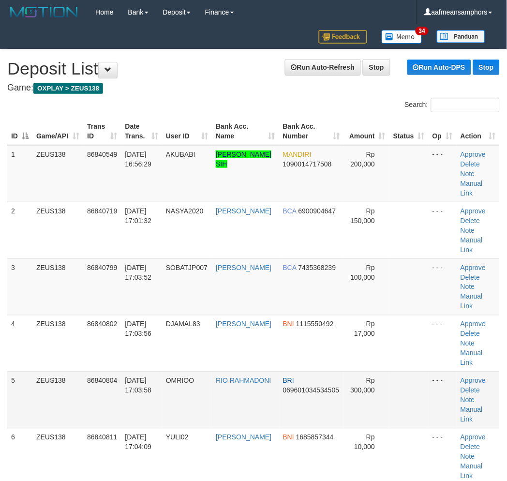
click at [166, 372] on tr "5 ZEUS138 86840804 [DATE] 17:03:58 OMRIOO RIO RAHMADONI BRI 069601034534505 Rp …" at bounding box center [253, 400] width 493 height 57
drag, startPoint x: 157, startPoint y: 460, endPoint x: 52, endPoint y: 449, distance: 105.1
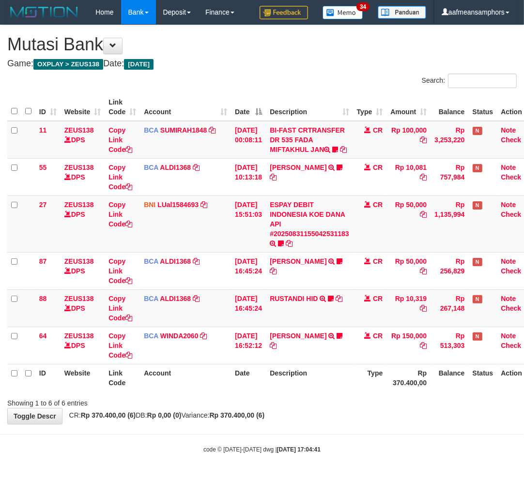
click at [338, 423] on div "**********" at bounding box center [262, 224] width 524 height 399
click at [335, 422] on div "**********" at bounding box center [262, 224] width 524 height 399
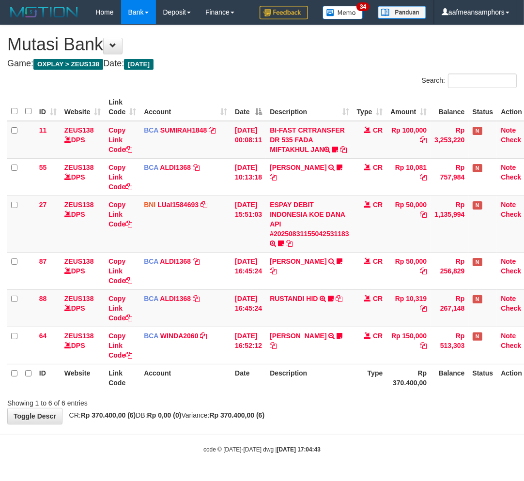
drag, startPoint x: 0, startPoint y: 0, endPoint x: 357, endPoint y: 415, distance: 547.5
click at [357, 408] on div "Showing 1 to 6 of 6 entries" at bounding box center [262, 401] width 524 height 14
click at [381, 424] on div "**********" at bounding box center [262, 224] width 524 height 399
click at [378, 424] on div "**********" at bounding box center [262, 224] width 524 height 399
click at [371, 424] on div "**********" at bounding box center [262, 224] width 524 height 399
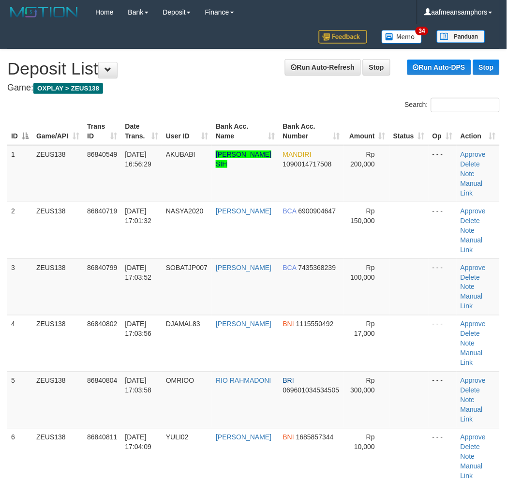
drag, startPoint x: 180, startPoint y: 439, endPoint x: 1, endPoint y: 432, distance: 178.3
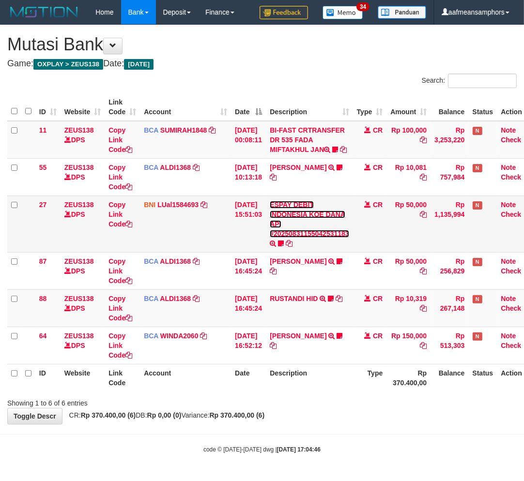
click at [311, 238] on link "ESPAY DEBIT INDONESIA KOE DANA API #20250831155042531183" at bounding box center [309, 219] width 79 height 37
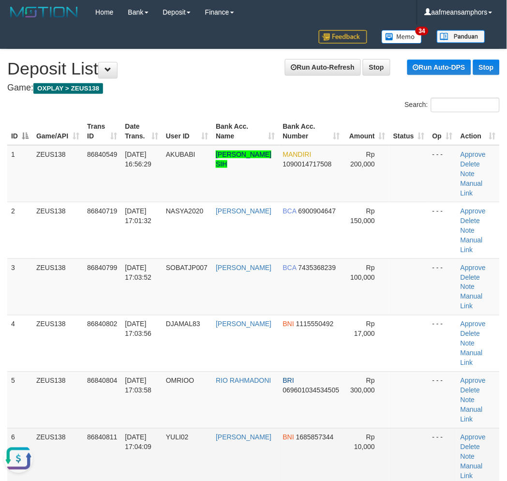
click at [212, 428] on tr "6 ZEUS138 86840811 31/08/2025 17:04:09 YULI02 ARI SATRIYA BNI 1685857344 Rp 10,…" at bounding box center [253, 456] width 493 height 57
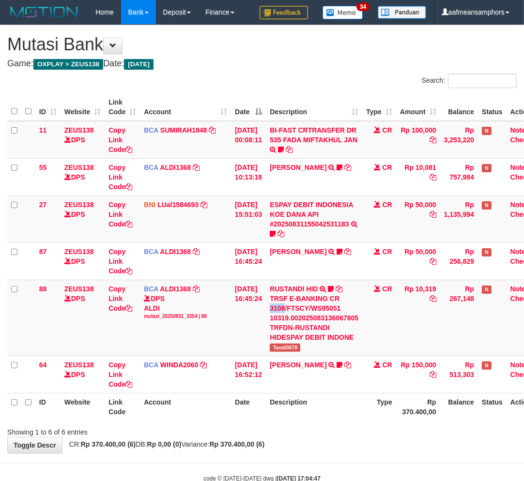
click at [289, 310] on div "TRSF E-BANKING CR 3108/FTSCY/WS95051 10319.002025083136067805 TRFDN-RUSTANDI HI…" at bounding box center [314, 318] width 89 height 48
click at [302, 223] on link "ESPAY DEBIT INDONESIA KOE DANA API #20250831155042531183" at bounding box center [311, 214] width 83 height 27
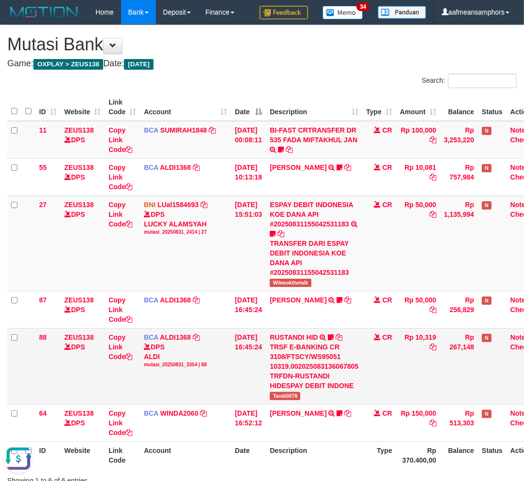
click at [288, 392] on span "Tandi0078" at bounding box center [285, 396] width 30 height 8
copy span "Tandi0078"
click at [334, 447] on th "Description" at bounding box center [314, 455] width 96 height 28
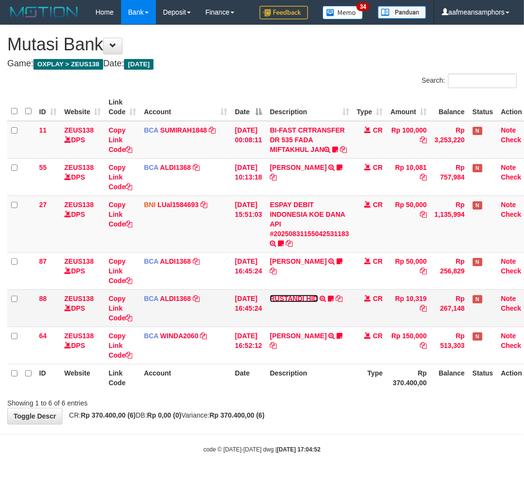
drag, startPoint x: 291, startPoint y: 307, endPoint x: 292, endPoint y: 315, distance: 7.4
click at [291, 303] on link "RUSTANDI HID" at bounding box center [294, 299] width 48 height 8
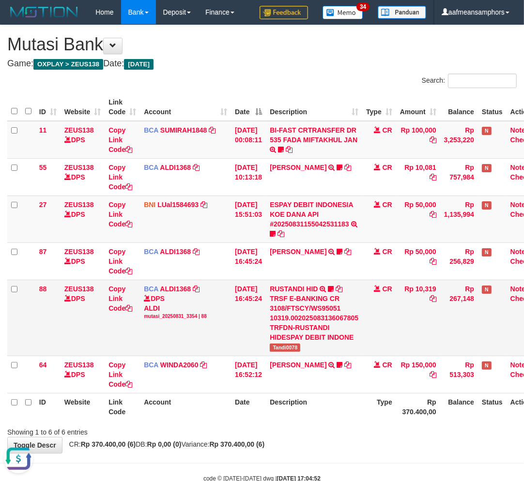
click at [294, 349] on span "Tandi0078" at bounding box center [285, 348] width 30 height 8
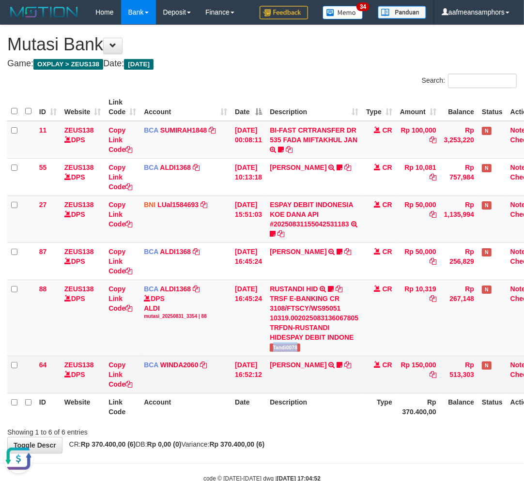
copy span "Tandi0078"
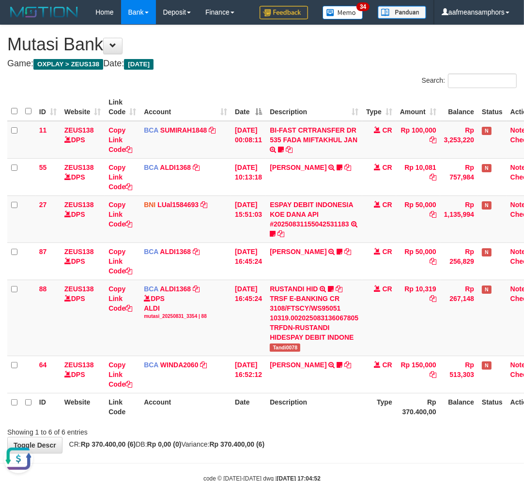
click at [337, 446] on div "**********" at bounding box center [262, 239] width 524 height 428
click at [336, 446] on div "**********" at bounding box center [262, 239] width 524 height 428
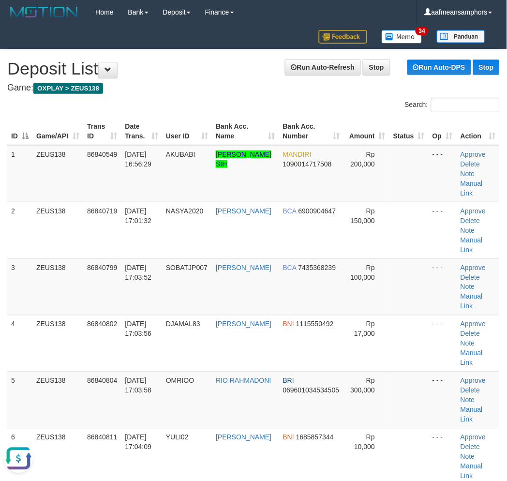
click at [226, 455] on div "ID Game/API Trans ID Date Trans. User ID Bank Acc. Name Bank Acc. Number Amount…" at bounding box center [253, 315] width 507 height 401
drag, startPoint x: 226, startPoint y: 455, endPoint x: 219, endPoint y: 455, distance: 6.3
click at [221, 455] on div "ID Game/API Trans ID Date Trans. User ID Bank Acc. Name Bank Acc. Number Amount…" at bounding box center [253, 315] width 507 height 401
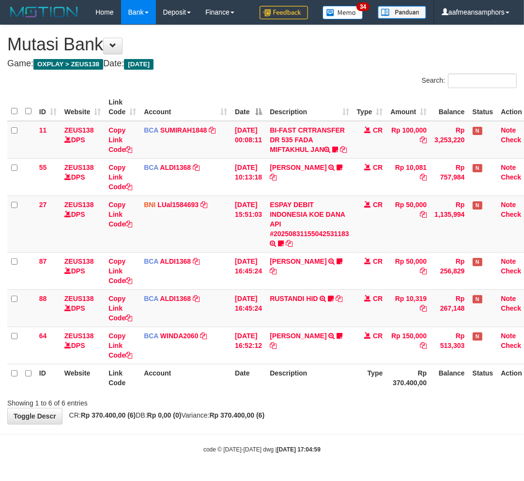
click at [349, 424] on div "**********" at bounding box center [262, 224] width 524 height 399
drag, startPoint x: 0, startPoint y: 0, endPoint x: 344, endPoint y: 434, distance: 553.3
click at [343, 424] on div "**********" at bounding box center [262, 224] width 524 height 399
click at [335, 424] on div "**********" at bounding box center [262, 224] width 524 height 399
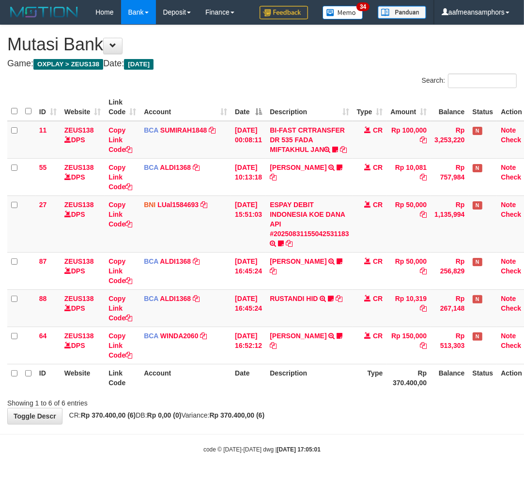
click at [365, 424] on div "**********" at bounding box center [262, 224] width 524 height 399
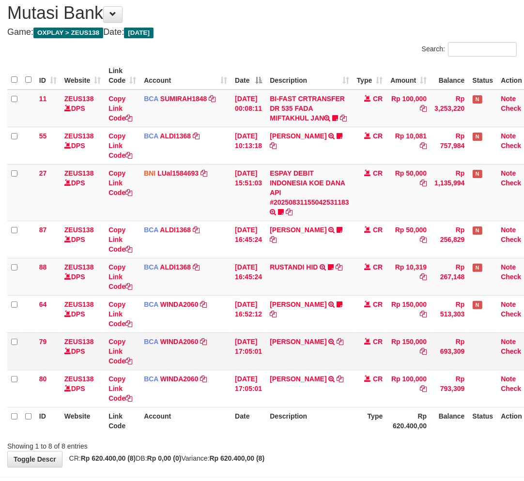
scroll to position [80, 0]
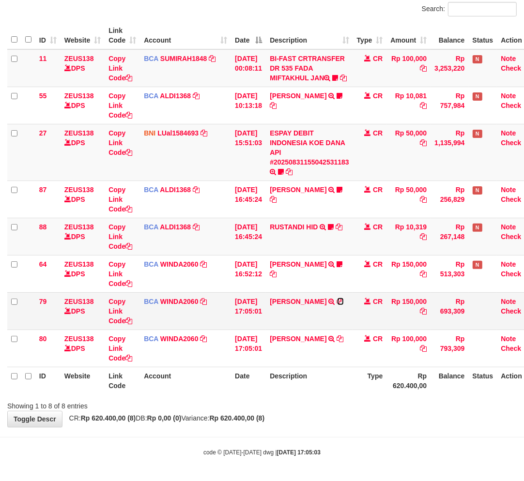
click at [344, 303] on icon at bounding box center [340, 301] width 7 height 7
click at [349, 408] on div "Showing 1 to 8 of 8 entries" at bounding box center [262, 404] width 524 height 14
click at [339, 409] on div "Showing 1 to 8 of 8 entries" at bounding box center [262, 404] width 524 height 14
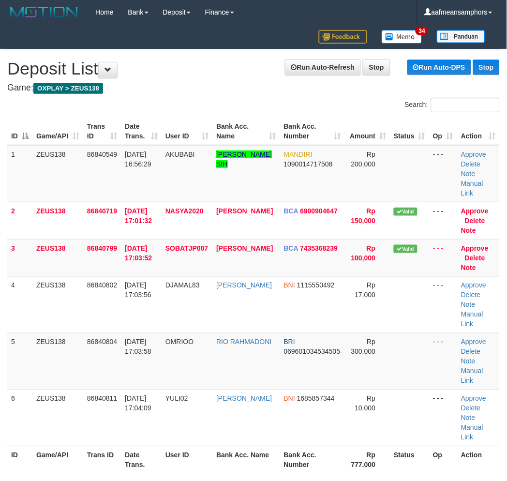
drag, startPoint x: 182, startPoint y: 437, endPoint x: 97, endPoint y: 425, distance: 86.0
click at [180, 437] on div "ID Game/API Trans ID Date Trans. User ID Bank Acc. Name Bank Acc. Number Amount…" at bounding box center [253, 296] width 507 height 362
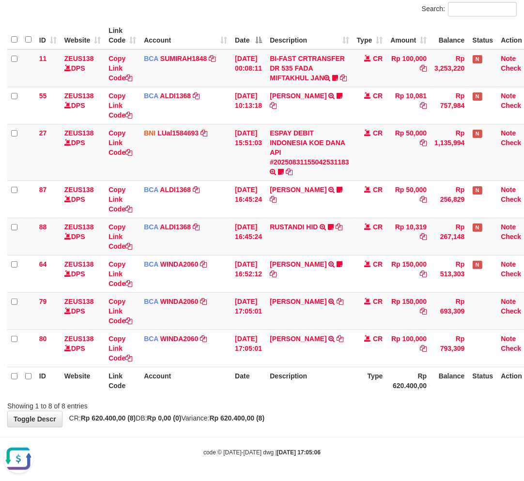
click at [340, 417] on div "**********" at bounding box center [262, 190] width 524 height 473
click at [296, 448] on div "code © [DATE]-[DATE] dwg | [DATE] 17:05:06" at bounding box center [262, 452] width 524 height 10
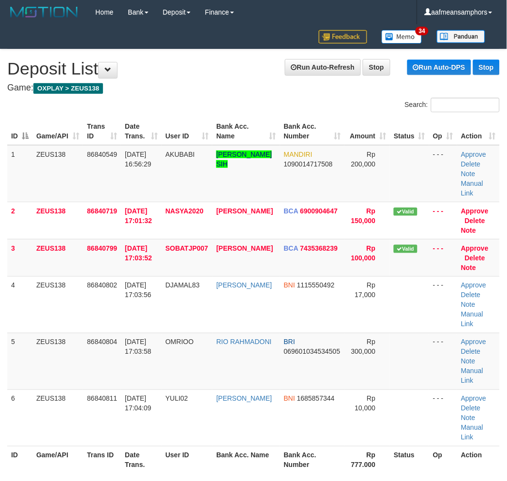
click at [149, 477] on div "Showing 1 to 6 of 6 entries" at bounding box center [105, 484] width 197 height 14
drag, startPoint x: 148, startPoint y: 444, endPoint x: 2, endPoint y: 424, distance: 147.0
click at [151, 477] on div "Showing 1 to 6 of 6 entries" at bounding box center [105, 484] width 197 height 14
drag, startPoint x: 148, startPoint y: 448, endPoint x: 0, endPoint y: 446, distance: 147.6
click at [131, 477] on div "Showing 1 to 6 of 6 entries" at bounding box center [105, 484] width 197 height 14
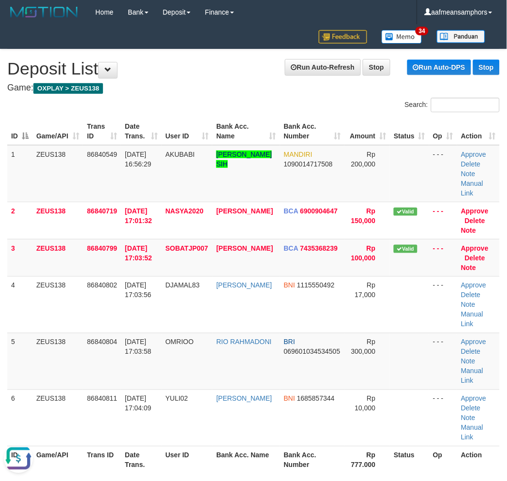
drag, startPoint x: 182, startPoint y: 449, endPoint x: 86, endPoint y: 443, distance: 96.0
click at [180, 477] on div "Showing 1 to 6 of 6 entries" at bounding box center [105, 484] width 197 height 14
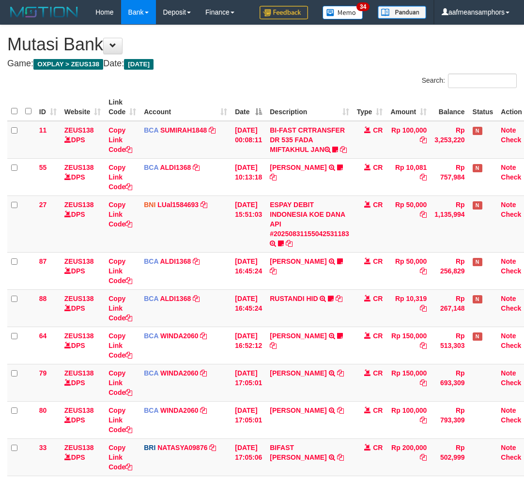
scroll to position [80, 0]
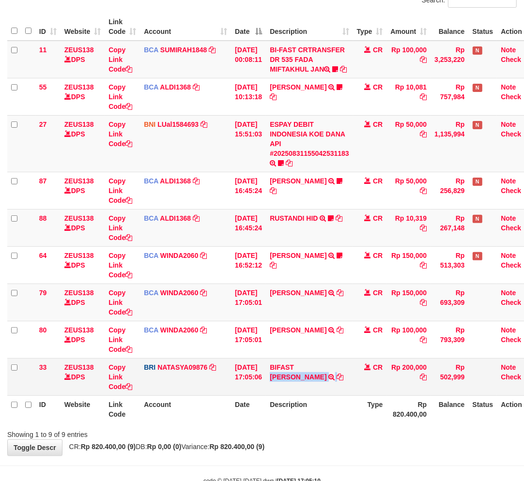
drag, startPoint x: 303, startPoint y: 370, endPoint x: 361, endPoint y: 371, distance: 58.1
click at [361, 371] on tr "33 ZEUS138 DPS Copy Link Code BRI NATASYA09876 DPS SITI NURLITA SAPITRI mutasi_…" at bounding box center [271, 376] width 529 height 37
click at [115, 383] on link "Copy Link Code" at bounding box center [120, 376] width 24 height 27
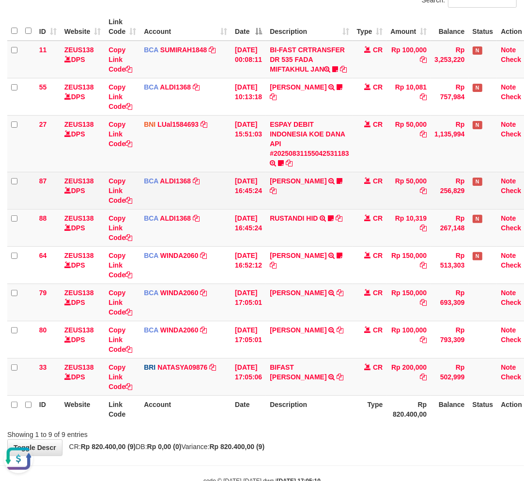
scroll to position [133, 0]
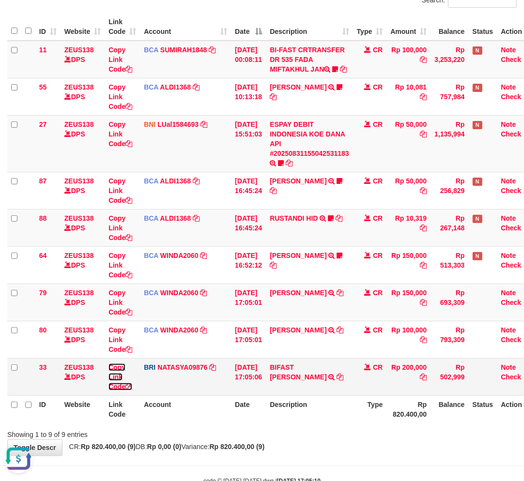
click at [119, 385] on link "Copy Link Code" at bounding box center [120, 376] width 24 height 27
drag, startPoint x: 119, startPoint y: 385, endPoint x: 530, endPoint y: 242, distance: 435.6
click at [120, 385] on link "Copy Link Code" at bounding box center [120, 376] width 24 height 27
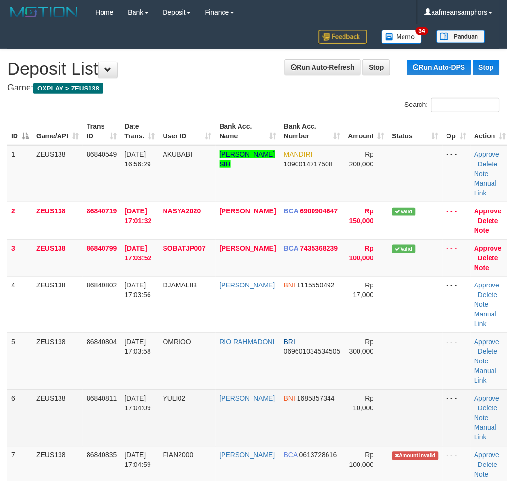
drag, startPoint x: 120, startPoint y: 419, endPoint x: 133, endPoint y: 414, distance: 13.8
click at [130, 416] on td "31/08/2025 17:04:09" at bounding box center [140, 418] width 38 height 57
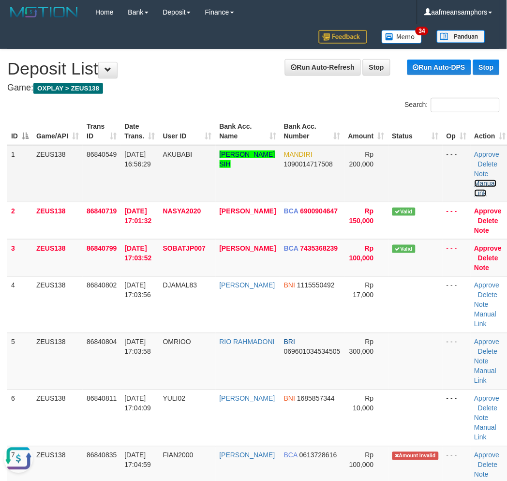
click at [475, 182] on link "Manual Link" at bounding box center [486, 188] width 22 height 17
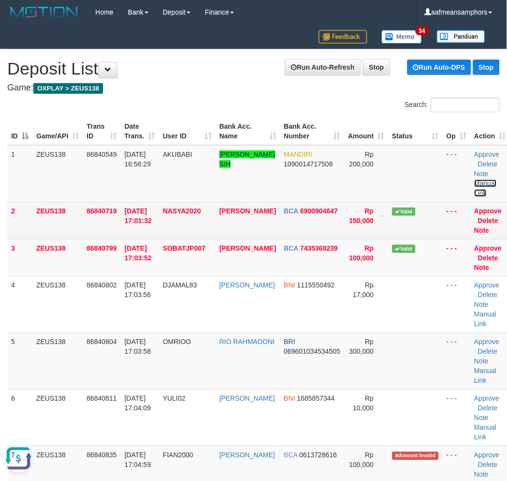
drag, startPoint x: 475, startPoint y: 181, endPoint x: 211, endPoint y: 214, distance: 265.9
click at [475, 181] on link "Manual Link" at bounding box center [486, 188] width 22 height 17
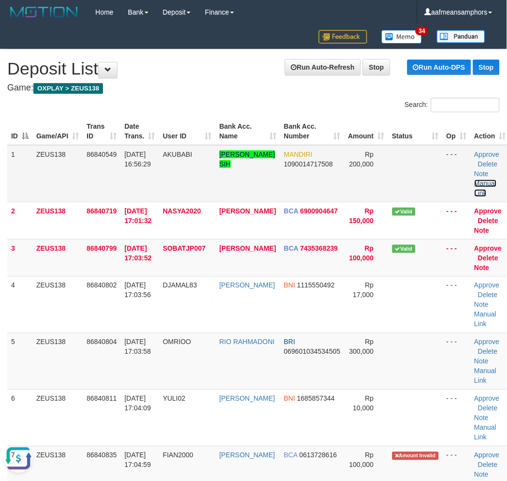
click at [475, 180] on link "Manual Link" at bounding box center [486, 188] width 22 height 17
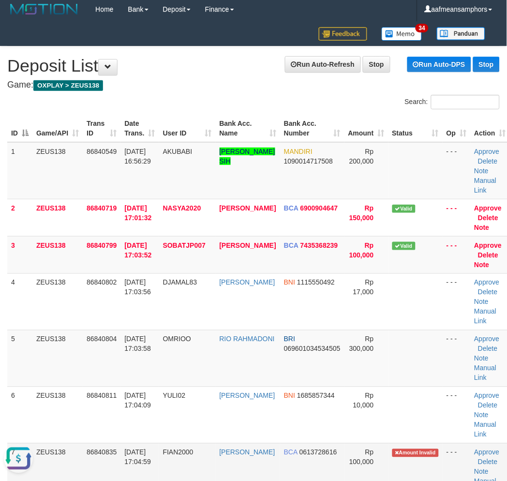
scroll to position [6, 0]
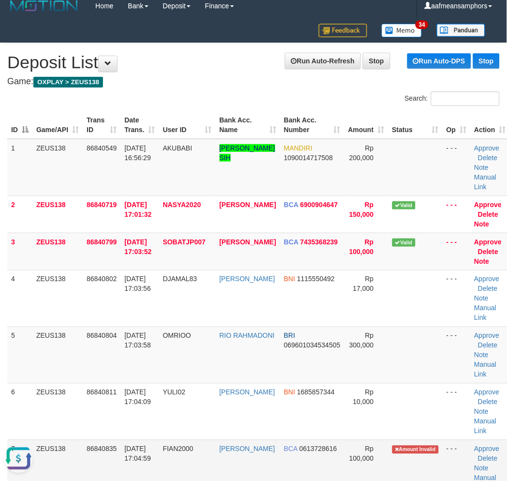
drag, startPoint x: 141, startPoint y: 470, endPoint x: 143, endPoint y: 464, distance: 7.2
click at [143, 469] on tr "7 ZEUS138 86840835 31/08/2025 17:04:59 FIAN2000 ISMULLAH SARAGIH BCA 0613728616…" at bounding box center [258, 468] width 503 height 57
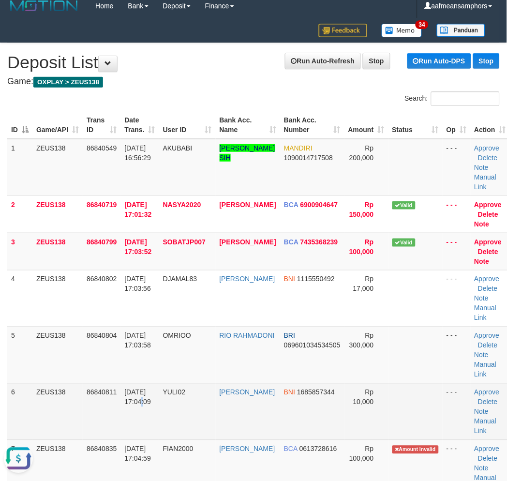
click at [129, 413] on td "31/08/2025 17:04:09" at bounding box center [140, 411] width 38 height 57
drag, startPoint x: 129, startPoint y: 413, endPoint x: 3, endPoint y: 410, distance: 126.4
click at [128, 413] on td "31/08/2025 17:04:09" at bounding box center [140, 411] width 38 height 57
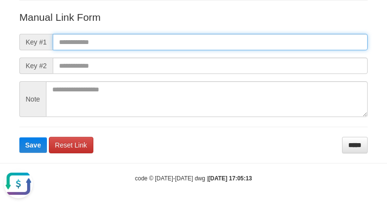
paste input "**********"
click at [248, 44] on input "text" at bounding box center [210, 42] width 315 height 16
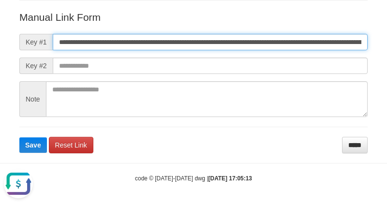
scroll to position [0, 563]
type input "**********"
click at [19, 137] on button "Save" at bounding box center [33, 144] width 28 height 15
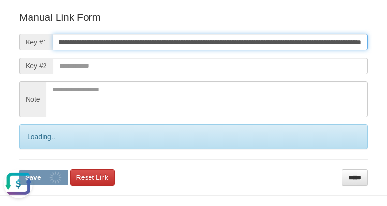
click at [19, 170] on button "Save" at bounding box center [43, 177] width 49 height 15
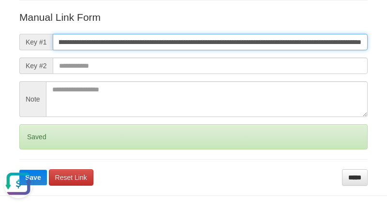
click at [19, 170] on button "Save" at bounding box center [33, 177] width 28 height 15
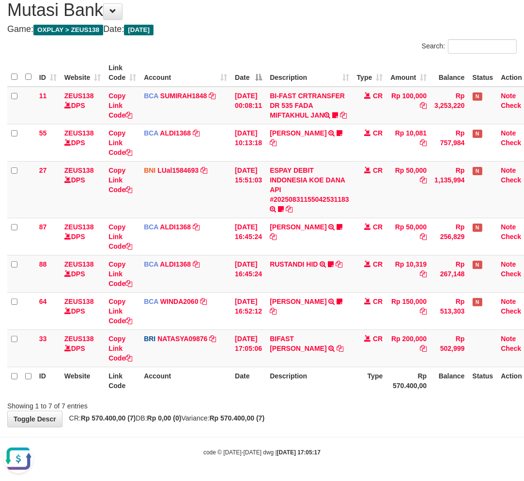
drag, startPoint x: 333, startPoint y: 432, endPoint x: 335, endPoint y: 425, distance: 7.7
click at [332, 432] on body "Toggle navigation Home Bank Account List Load By Website Group [OXPLAY] ZEUS138…" at bounding box center [262, 223] width 524 height 515
click at [339, 419] on div "**********" at bounding box center [262, 209] width 524 height 436
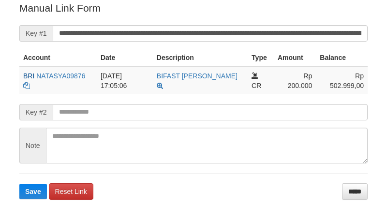
click at [19, 184] on button "Save" at bounding box center [33, 191] width 28 height 15
click at [215, 35] on input "**********" at bounding box center [210, 33] width 315 height 16
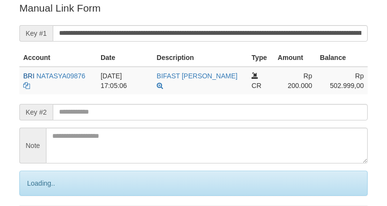
scroll to position [196, 0]
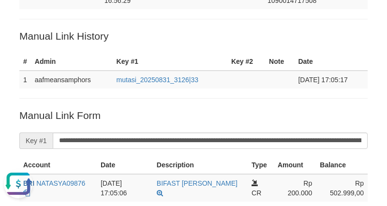
click at [328, 31] on p "Manual Link History" at bounding box center [193, 36] width 348 height 14
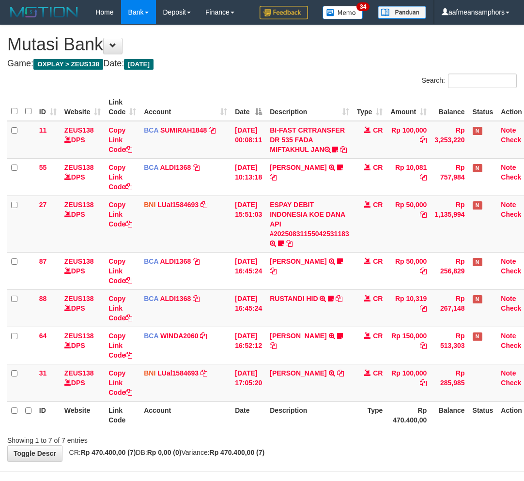
scroll to position [44, 0]
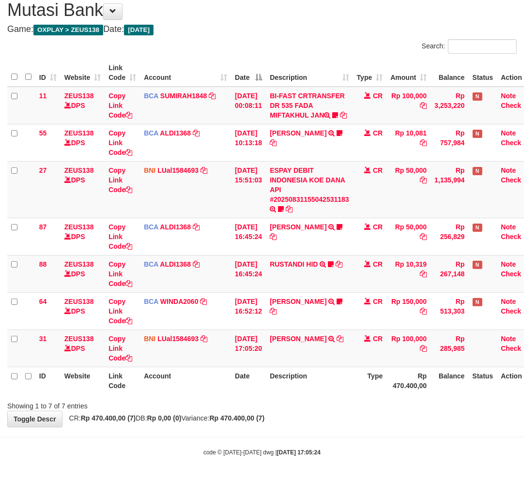
click at [383, 413] on div "**********" at bounding box center [262, 209] width 524 height 436
drag, startPoint x: 381, startPoint y: 413, endPoint x: 383, endPoint y: 395, distance: 18.4
click at [382, 413] on div "**********" at bounding box center [262, 209] width 524 height 436
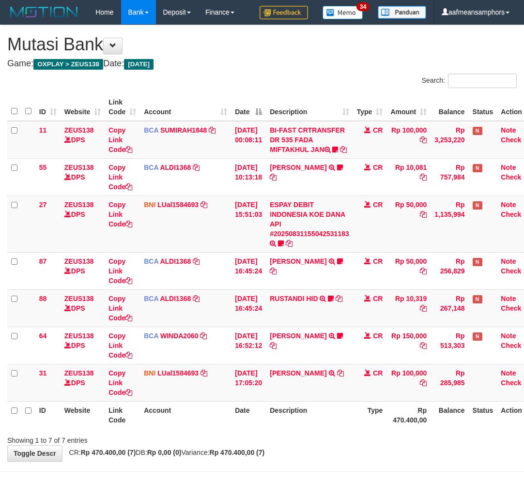
scroll to position [44, 0]
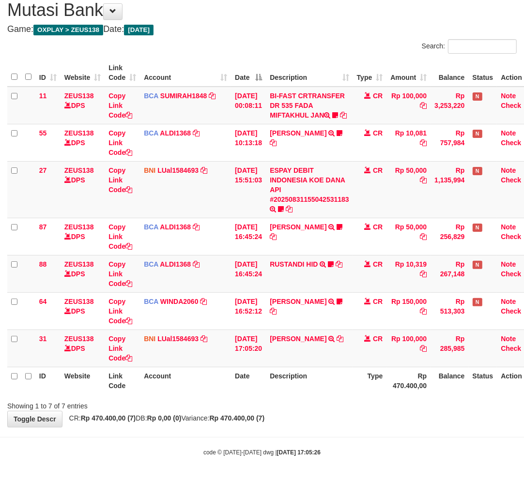
click at [327, 337] on td "[PERSON_NAME] TRANSFER DARI [PERSON_NAME]" at bounding box center [309, 348] width 87 height 37
click at [337, 340] on icon at bounding box center [340, 338] width 7 height 7
click at [396, 431] on body "Toggle navigation Home Bank Account List Load By Website Group [OXPLAY] ZEUS138…" at bounding box center [262, 223] width 524 height 515
click at [372, 427] on body "Toggle navigation Home Bank Account List Load By Website Group [OXPLAY] ZEUS138…" at bounding box center [262, 223] width 524 height 515
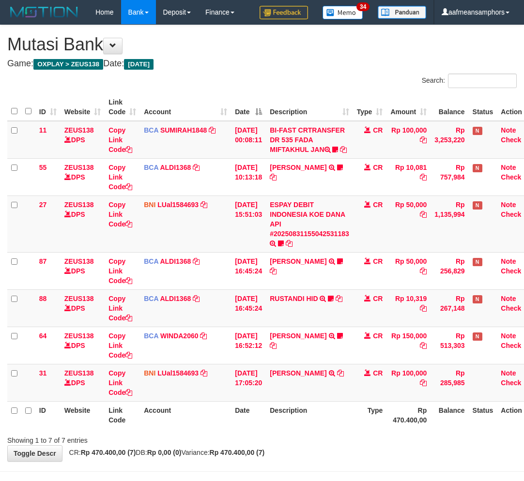
scroll to position [44, 0]
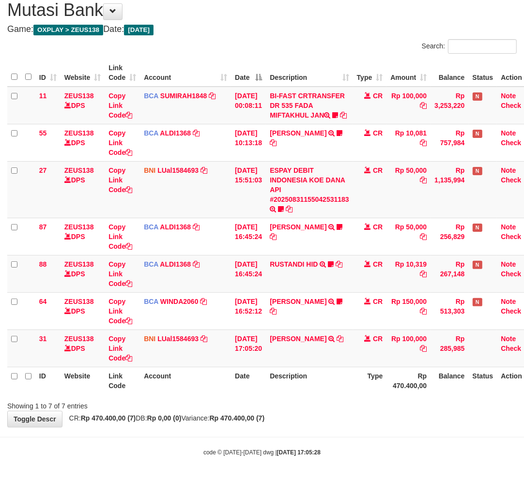
click at [310, 409] on div "Showing 1 to 7 of 7 entries" at bounding box center [262, 404] width 524 height 14
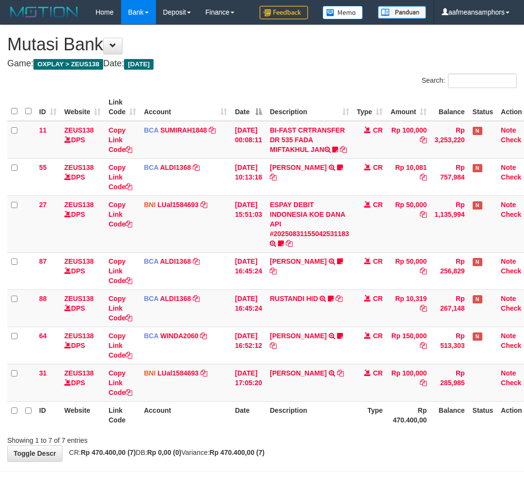
scroll to position [44, 0]
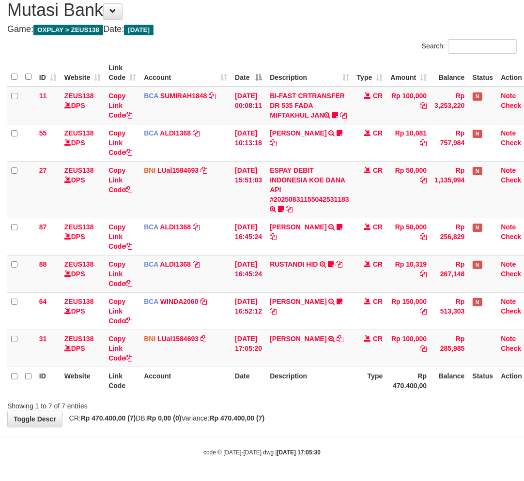
click at [248, 422] on strong "Rp 470.400,00 (7)" at bounding box center [237, 418] width 55 height 8
click at [265, 422] on strong "Rp 470.400,00 (7)" at bounding box center [237, 418] width 55 height 8
click at [284, 425] on div "**********" at bounding box center [262, 209] width 524 height 436
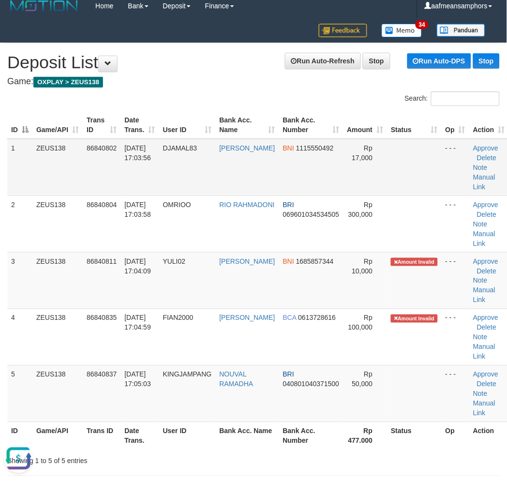
click at [177, 182] on td "DJAMAL83" at bounding box center [187, 167] width 57 height 57
click at [160, 456] on div "Showing 1 to 5 of 5 entries" at bounding box center [105, 460] width 197 height 14
drag, startPoint x: 183, startPoint y: 447, endPoint x: 107, endPoint y: 437, distance: 76.3
click at [182, 446] on th "User ID" at bounding box center [187, 436] width 57 height 28
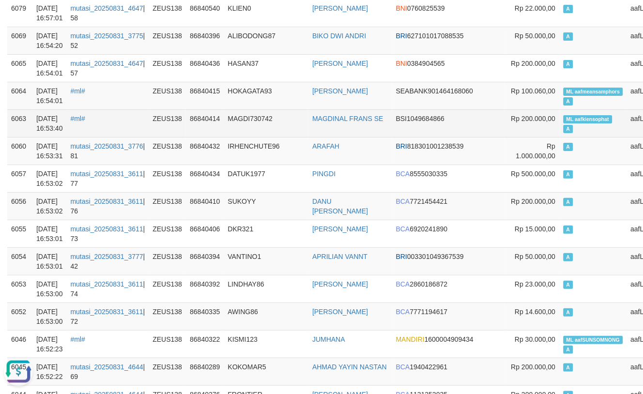
scroll to position [645, 0]
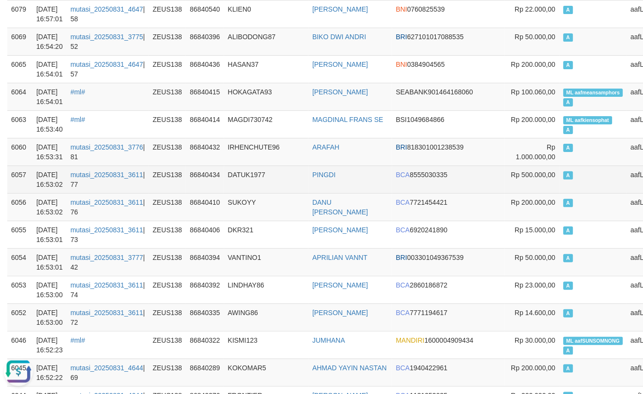
click at [560, 185] on td "A" at bounding box center [593, 180] width 67 height 28
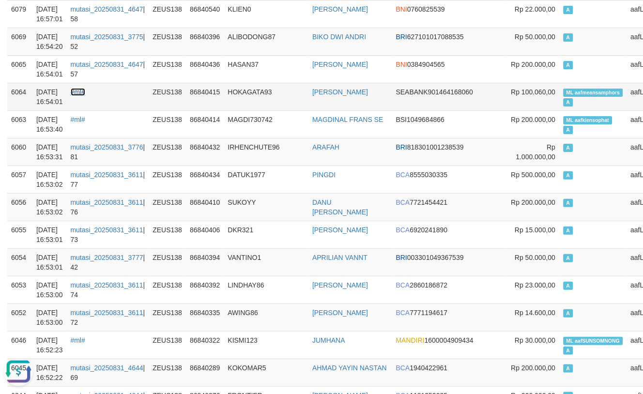
click at [84, 92] on link "#ml#" at bounding box center [78, 92] width 15 height 8
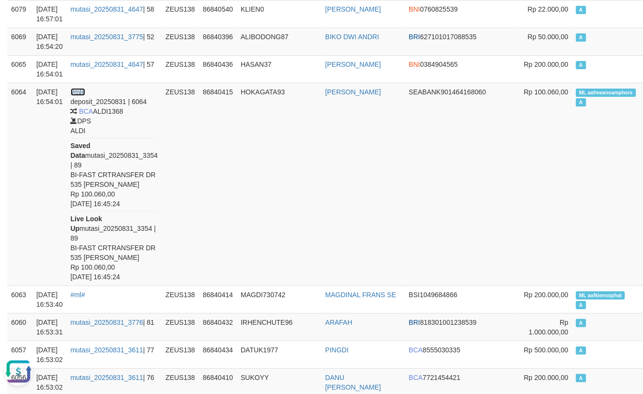
scroll to position [0, 0]
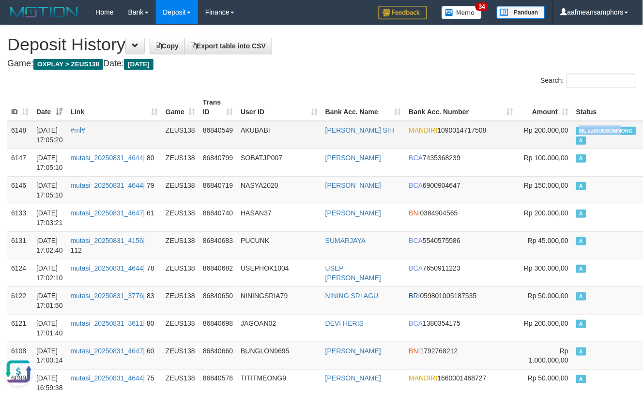
copy span "ML aafSUNSOMN"
drag, startPoint x: 506, startPoint y: 129, endPoint x: 550, endPoint y: 132, distance: 44.2
click at [576, 132] on span "ML aafSUNSOMNONG" at bounding box center [606, 131] width 60 height 8
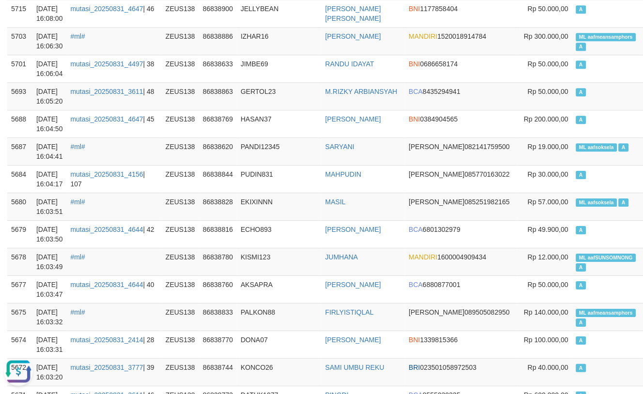
scroll to position [7015, 0]
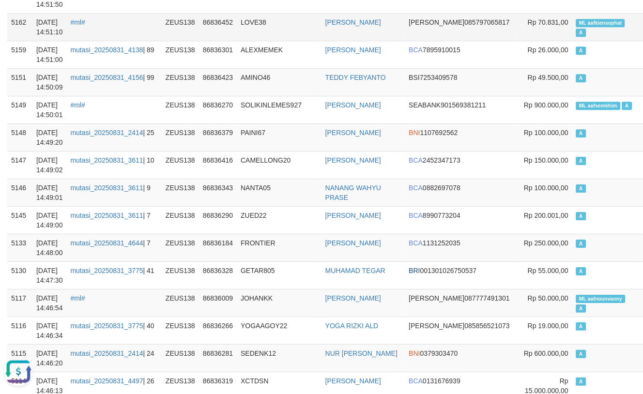
click at [303, 41] on td "LOVE38" at bounding box center [279, 27] width 85 height 28
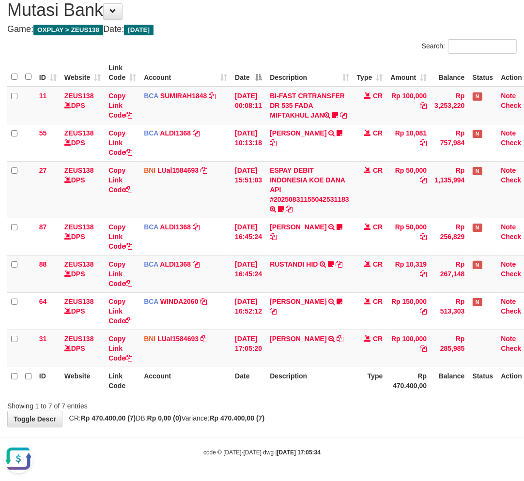
click at [288, 409] on div "Showing 1 to 7 of 7 entries" at bounding box center [262, 404] width 524 height 14
click at [286, 409] on div "Showing 1 to 7 of 7 entries" at bounding box center [262, 404] width 524 height 14
click at [287, 408] on div "Showing 1 to 7 of 7 entries" at bounding box center [262, 404] width 524 height 14
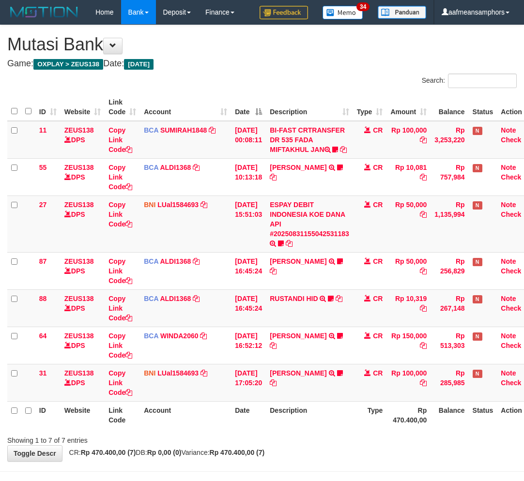
scroll to position [44, 0]
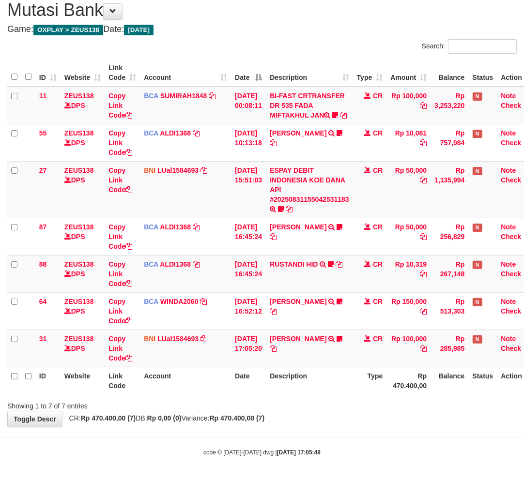
click at [350, 403] on div "Showing 1 to 7 of 7 entries" at bounding box center [262, 404] width 524 height 14
click at [349, 403] on div "Showing 1 to 7 of 7 entries" at bounding box center [262, 404] width 524 height 14
click at [341, 399] on div "Showing 1 to 7 of 7 entries" at bounding box center [262, 404] width 524 height 14
click at [332, 397] on div at bounding box center [370, 397] width 305 height 0
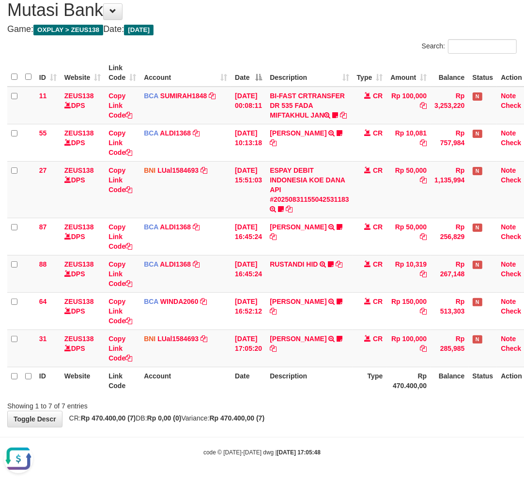
click at [332, 397] on div at bounding box center [370, 397] width 305 height 0
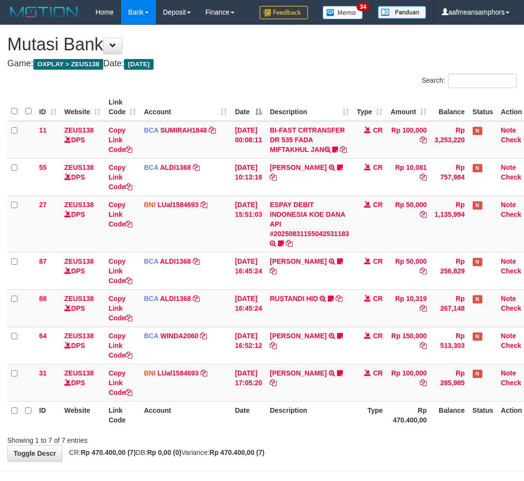
scroll to position [44, 0]
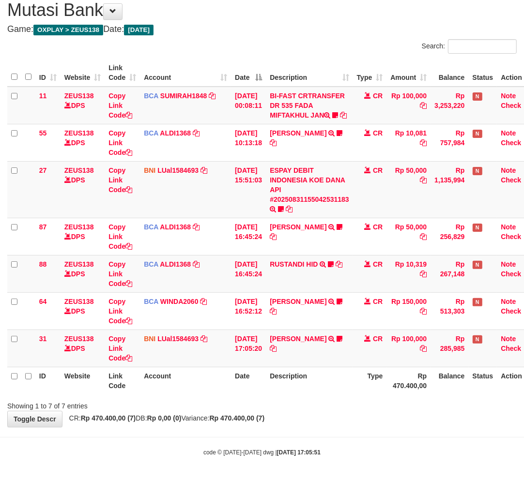
click at [296, 436] on body "Toggle navigation Home Bank Account List Load By Website Group [OXPLAY] ZEUS138…" at bounding box center [262, 223] width 524 height 515
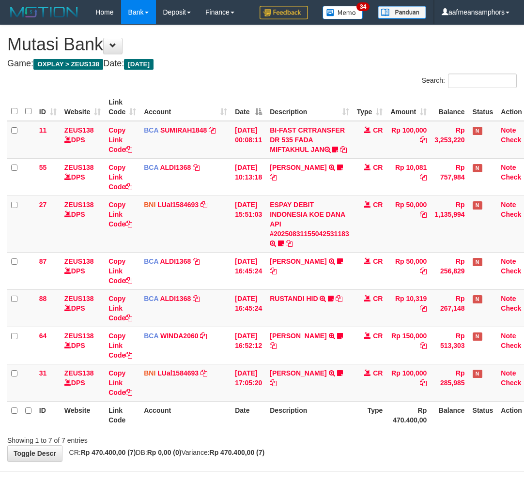
scroll to position [44, 0]
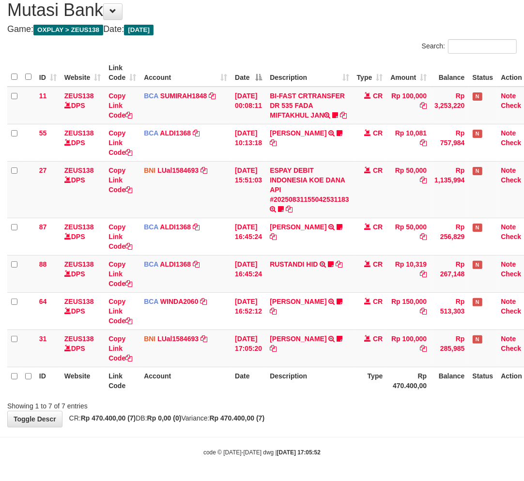
drag, startPoint x: 320, startPoint y: 423, endPoint x: 307, endPoint y: 422, distance: 13.6
click at [312, 424] on div "**********" at bounding box center [262, 209] width 524 height 436
click at [308, 422] on div "**********" at bounding box center [262, 209] width 524 height 436
click at [274, 414] on div "**********" at bounding box center [262, 209] width 524 height 436
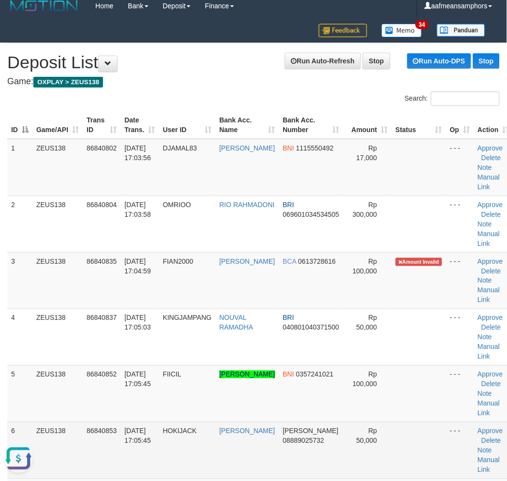
click at [204, 442] on td "HOKIJACK" at bounding box center [187, 450] width 57 height 57
click at [195, 442] on td "HOKIJACK" at bounding box center [187, 450] width 57 height 57
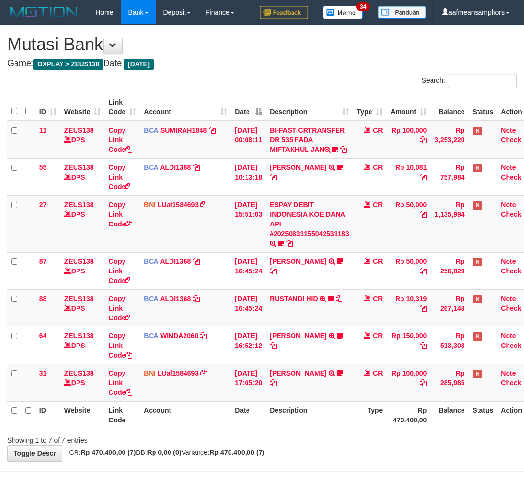
scroll to position [44, 0]
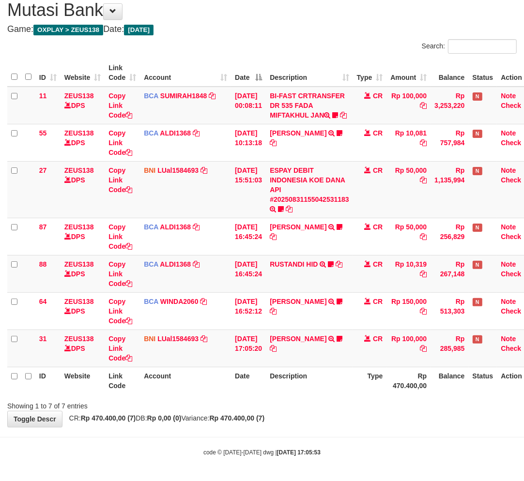
click at [290, 409] on div "Showing 1 to 7 of 7 entries" at bounding box center [262, 404] width 524 height 14
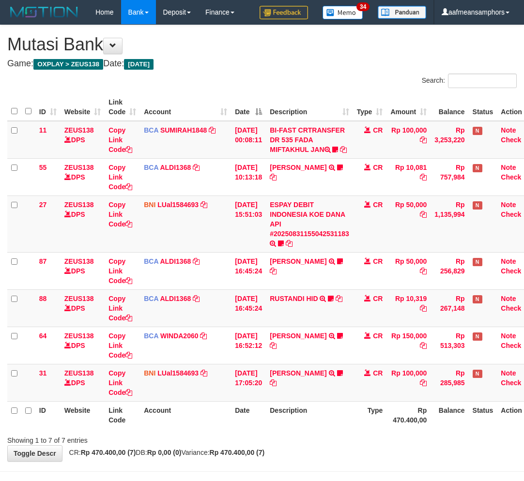
scroll to position [44, 0]
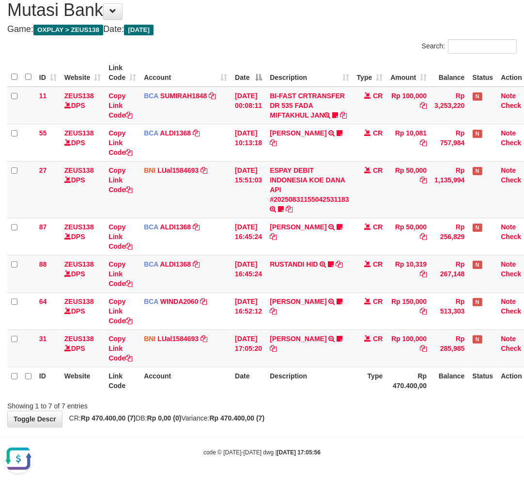
click at [238, 441] on body "Toggle navigation Home Bank Account List Load By Website Group [OXPLAY] ZEUS138…" at bounding box center [262, 223] width 524 height 515
drag, startPoint x: 236, startPoint y: 442, endPoint x: 249, endPoint y: 441, distance: 12.6
click at [235, 442] on body "Toggle navigation Home Bank Account List Load By Website Group [OXPLAY] ZEUS138…" at bounding box center [262, 223] width 524 height 515
click at [254, 441] on body "Toggle navigation Home Bank Account List Load By Website Group [OXPLAY] ZEUS138…" at bounding box center [262, 223] width 524 height 515
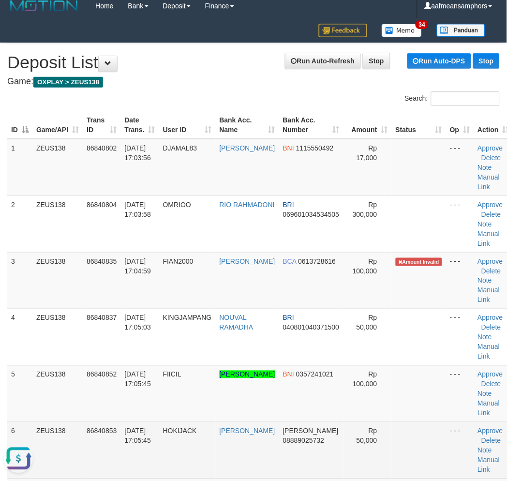
click at [111, 463] on td "86840853" at bounding box center [102, 450] width 38 height 57
click at [109, 463] on td "86840853" at bounding box center [102, 450] width 38 height 57
drag, startPoint x: 109, startPoint y: 463, endPoint x: 65, endPoint y: 452, distance: 45.0
click at [113, 462] on td "86840853" at bounding box center [102, 450] width 38 height 57
click at [106, 452] on td "86840853" at bounding box center [102, 450] width 38 height 57
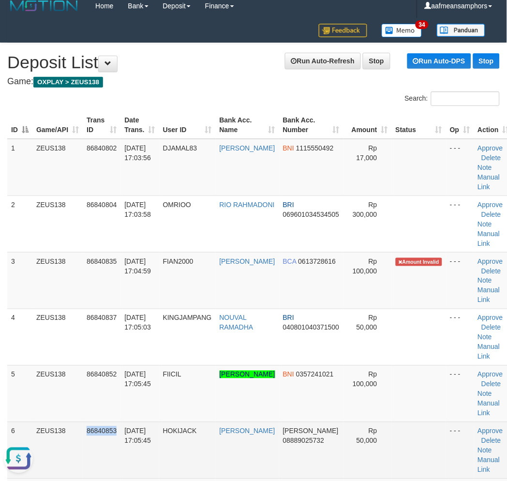
click at [105, 451] on td "86840853" at bounding box center [102, 450] width 38 height 57
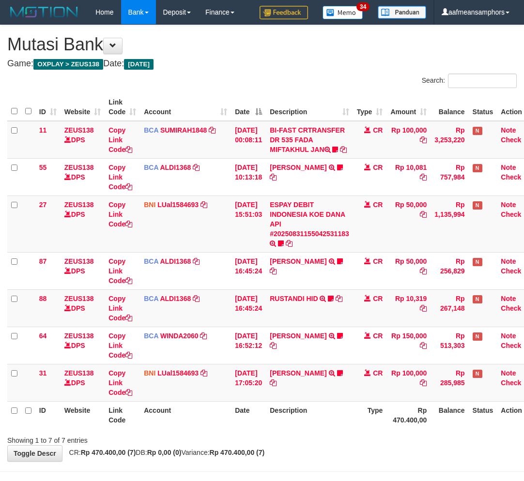
scroll to position [44, 0]
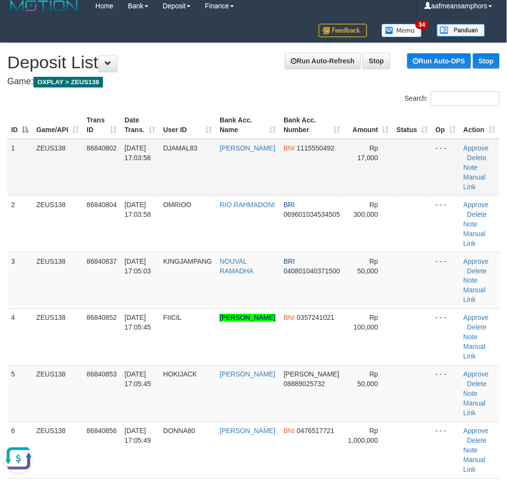
drag, startPoint x: 185, startPoint y: 99, endPoint x: 118, endPoint y: 185, distance: 109.4
click at [185, 99] on div "Search:" at bounding box center [253, 99] width 507 height 17
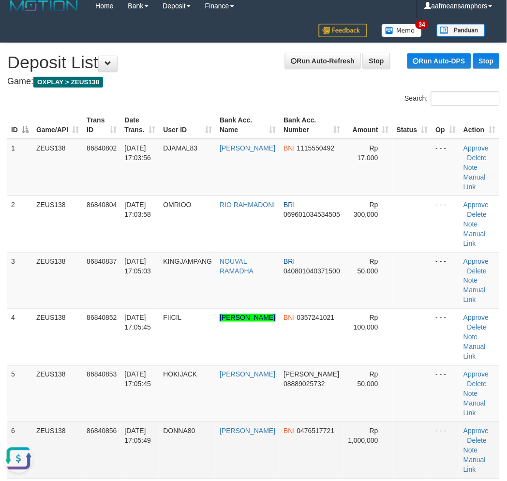
click at [126, 467] on td "31/08/2025 17:05:49" at bounding box center [140, 450] width 39 height 57
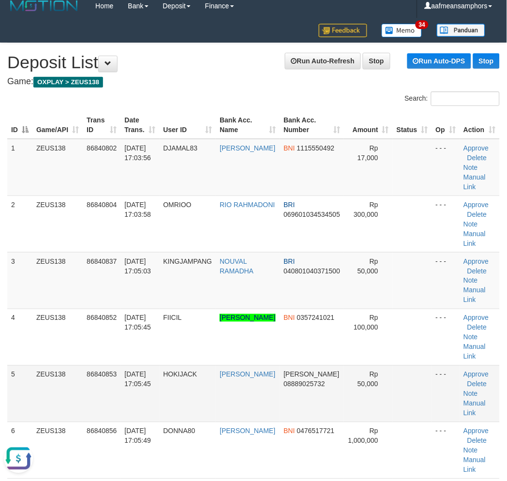
click at [176, 394] on td "HOKIJACK" at bounding box center [188, 393] width 57 height 57
drag, startPoint x: 176, startPoint y: 394, endPoint x: 146, endPoint y: 396, distance: 29.6
click at [178, 395] on td "HOKIJACK" at bounding box center [188, 393] width 57 height 57
drag, startPoint x: 233, startPoint y: 407, endPoint x: 89, endPoint y: 386, distance: 145.7
click at [225, 406] on td "ADI SISWOYO" at bounding box center [248, 393] width 64 height 57
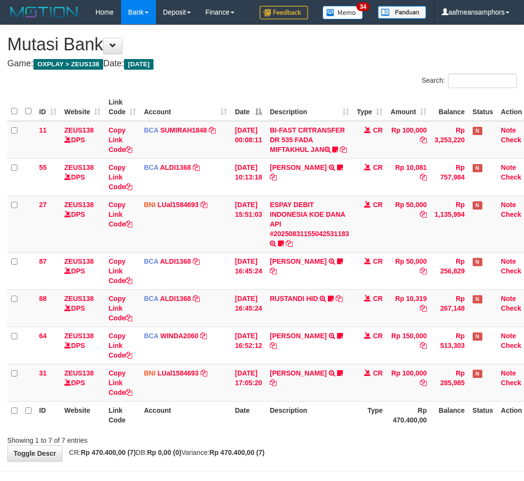
scroll to position [44, 0]
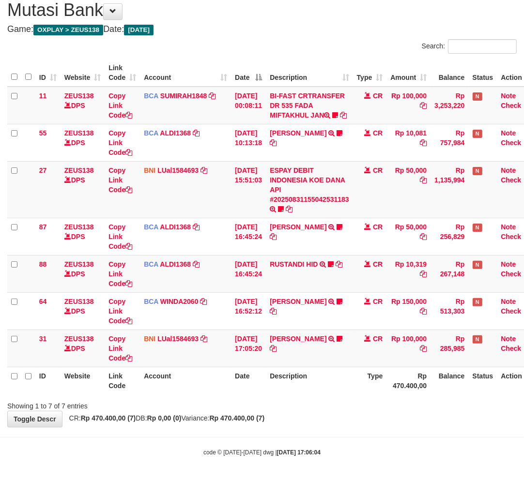
click at [211, 415] on span "CR: Rp 470.400,00 (7) DB: Rp 0,00 (0) Variance: Rp 470.400,00 (7)" at bounding box center [164, 418] width 200 height 8
drag, startPoint x: 208, startPoint y: 415, endPoint x: 248, endPoint y: 416, distance: 40.2
click at [207, 416] on span "CR: Rp 470.400,00 (7) DB: Rp 0,00 (0) Variance: Rp 470.400,00 (7)" at bounding box center [164, 418] width 200 height 8
click at [298, 427] on div "**********" at bounding box center [262, 209] width 524 height 436
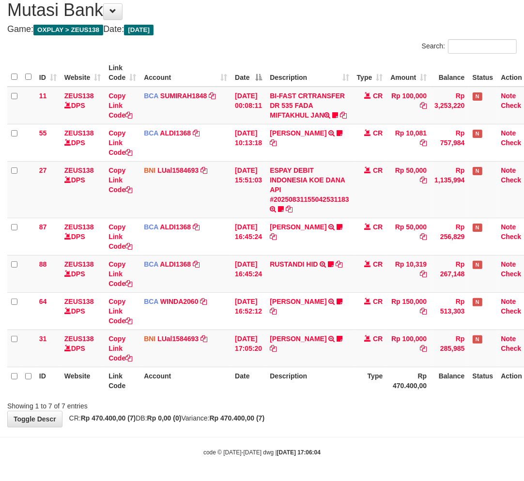
click at [296, 424] on div "**********" at bounding box center [262, 209] width 524 height 436
click at [371, 408] on div "Showing 1 to 7 of 7 entries" at bounding box center [262, 404] width 524 height 14
click at [359, 409] on div "Showing 1 to 7 of 7 entries" at bounding box center [262, 404] width 524 height 14
click at [360, 409] on div "Showing 1 to 7 of 7 entries" at bounding box center [262, 404] width 524 height 14
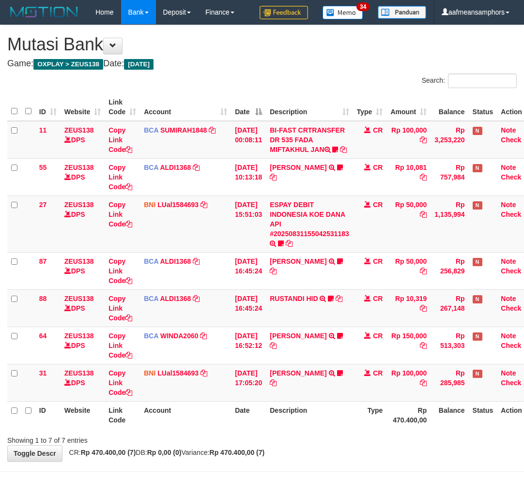
scroll to position [44, 0]
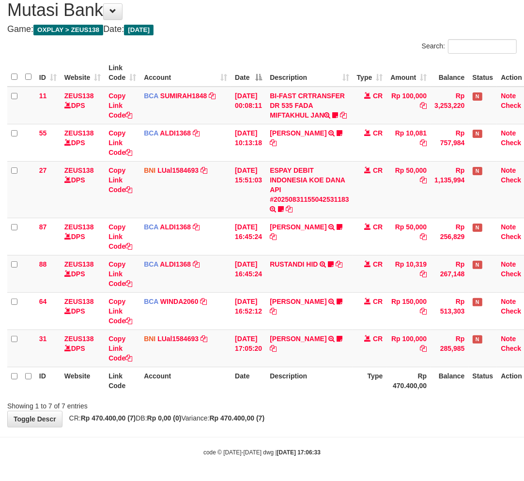
click at [385, 418] on div "**********" at bounding box center [262, 209] width 524 height 436
drag, startPoint x: 351, startPoint y: 405, endPoint x: 345, endPoint y: 409, distance: 7.8
click at [345, 409] on div "Showing 1 to 7 of 7 entries" at bounding box center [262, 404] width 524 height 14
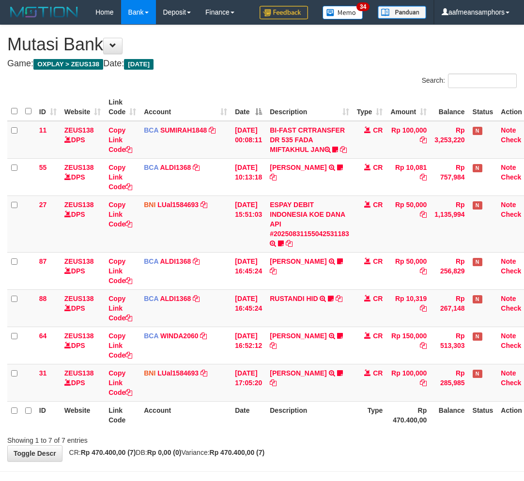
scroll to position [44, 0]
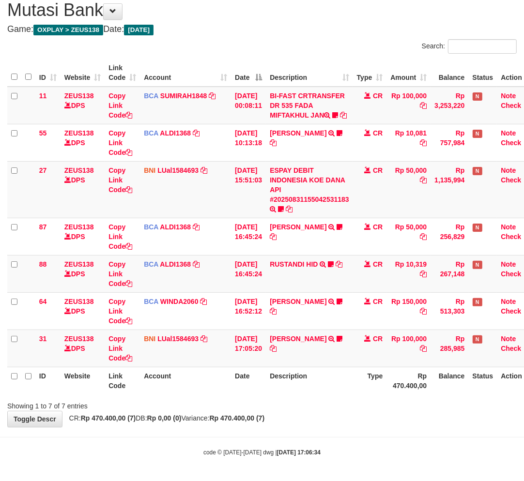
drag, startPoint x: 374, startPoint y: 426, endPoint x: 368, endPoint y: 428, distance: 6.5
click at [374, 427] on div "**********" at bounding box center [262, 209] width 524 height 436
click at [357, 428] on body "Toggle navigation Home Bank Account List Load By Website Group [OXPLAY] ZEUS138…" at bounding box center [262, 223] width 524 height 515
click at [359, 407] on div "Showing 1 to 7 of 7 entries" at bounding box center [262, 404] width 524 height 14
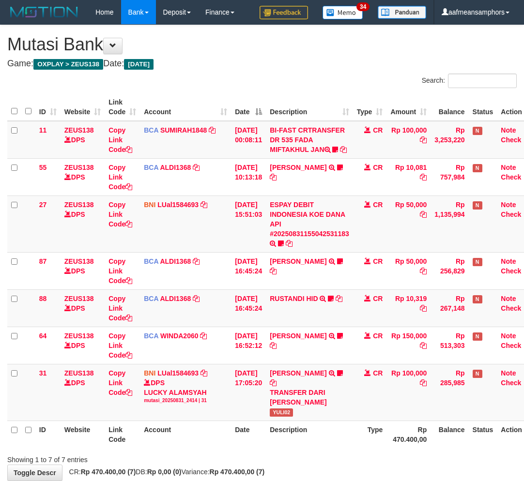
scroll to position [44, 0]
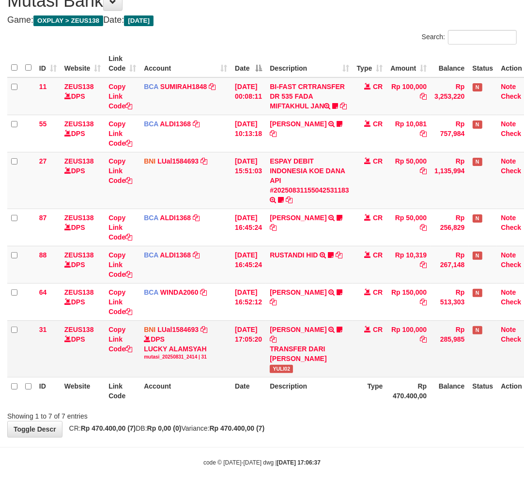
click at [297, 375] on td "[PERSON_NAME] TRANSFER DARI [PERSON_NAME] YULI02" at bounding box center [309, 348] width 87 height 57
click at [288, 373] on td "[PERSON_NAME] TRANSFER DARI [PERSON_NAME] YULI02" at bounding box center [309, 348] width 87 height 57
click at [288, 372] on td "[PERSON_NAME] TRANSFER DARI [PERSON_NAME] YULI02" at bounding box center [309, 348] width 87 height 57
copy span "YULI02"
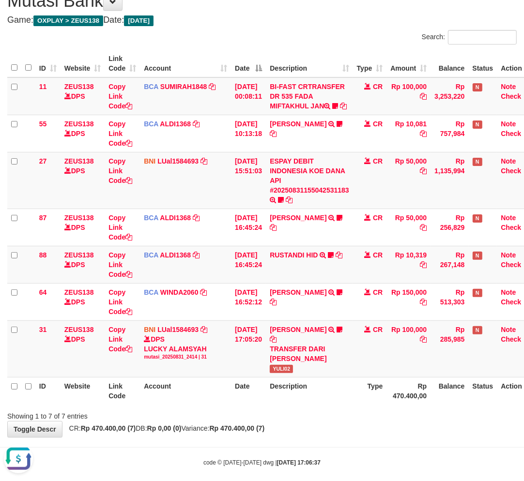
click at [338, 423] on div "**********" at bounding box center [262, 209] width 524 height 455
click at [335, 423] on div "**********" at bounding box center [262, 209] width 524 height 455
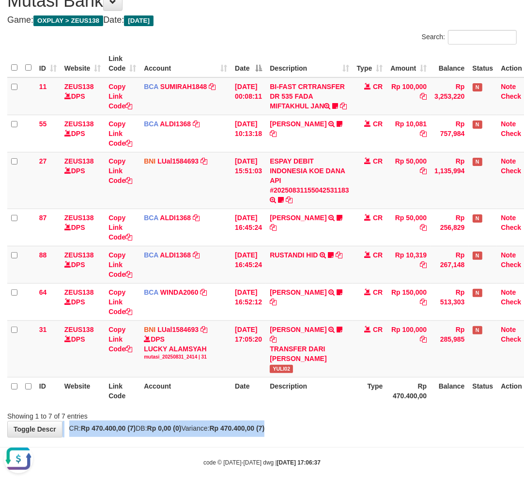
drag, startPoint x: 313, startPoint y: 421, endPoint x: 303, endPoint y: 425, distance: 10.9
click at [303, 425] on div "**********" at bounding box center [262, 209] width 524 height 455
click at [335, 433] on div "**********" at bounding box center [262, 209] width 524 height 455
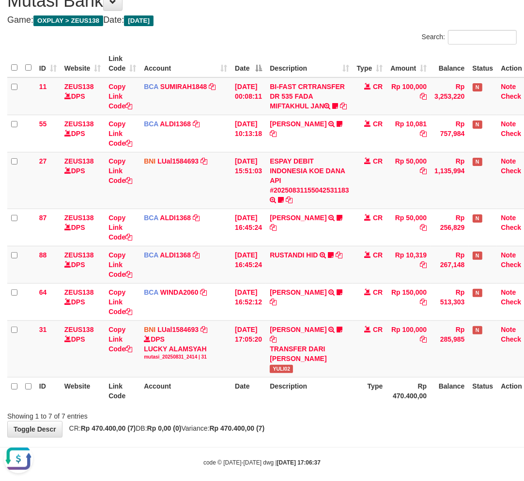
click at [335, 433] on div "**********" at bounding box center [262, 209] width 524 height 455
click at [384, 417] on div "Showing 1 to 7 of 7 entries" at bounding box center [262, 415] width 524 height 14
click at [385, 428] on div "**********" at bounding box center [262, 209] width 524 height 455
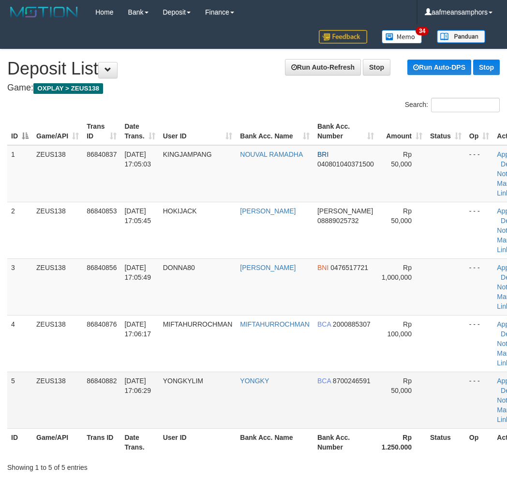
scroll to position [6, 0]
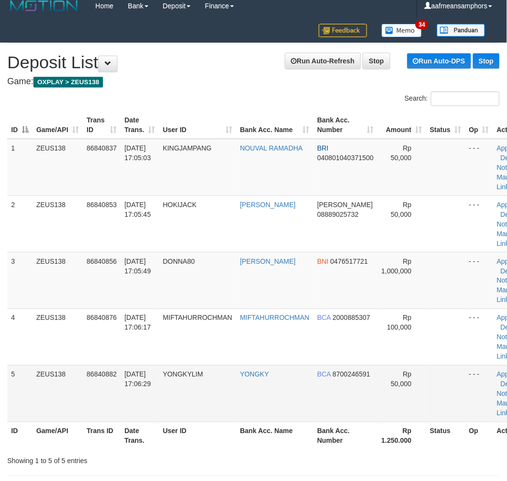
click at [188, 404] on tr "5 ZEUS138 86840882 31/08/2025 17:06:29 YONGKYLIM YONGKY BCA 8700246591 Rp 50,00…" at bounding box center [270, 393] width 526 height 57
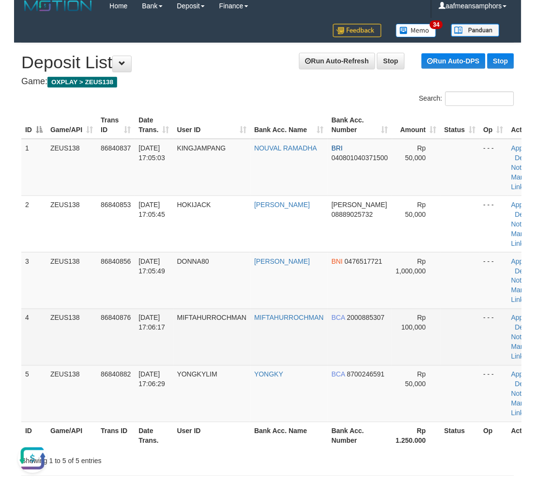
scroll to position [0, 0]
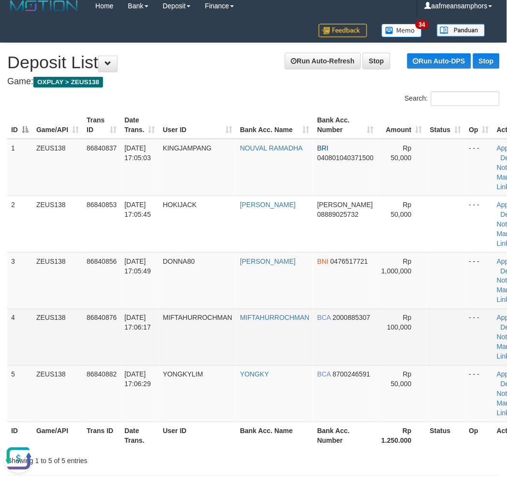
click at [192, 358] on td "MIFTAHURROCHMAN" at bounding box center [197, 337] width 77 height 57
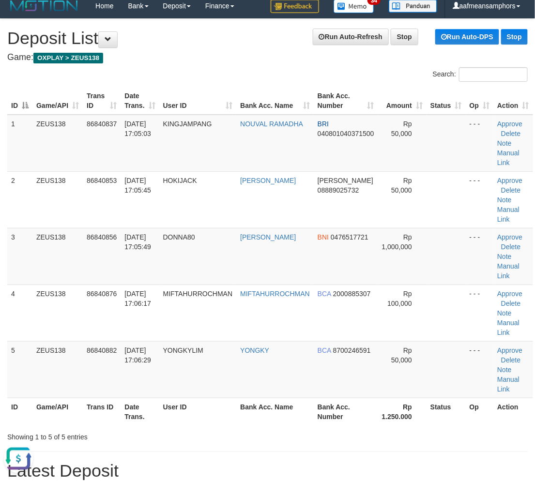
click at [205, 428] on div "Showing 1 to 5 of 5 entries" at bounding box center [111, 435] width 208 height 14
drag, startPoint x: 205, startPoint y: 428, endPoint x: 189, endPoint y: 422, distance: 17.2
click at [205, 428] on div "Showing 1 to 5 of 5 entries" at bounding box center [111, 435] width 208 height 14
click at [190, 426] on div "ID Game/API Trans ID Date Trans. User ID Bank Acc. Name Bank Acc. Number Amount…" at bounding box center [267, 256] width 535 height 344
click at [249, 420] on th "Bank Acc. Name" at bounding box center [274, 412] width 77 height 28
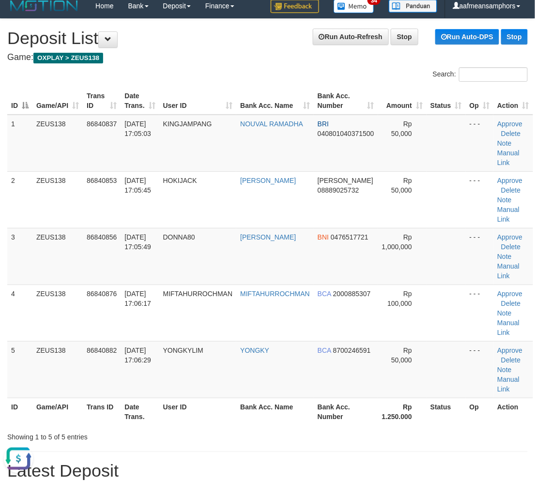
drag, startPoint x: 228, startPoint y: 445, endPoint x: 83, endPoint y: 437, distance: 145.4
drag, startPoint x: 224, startPoint y: 445, endPoint x: 185, endPoint y: 439, distance: 39.6
drag, startPoint x: 235, startPoint y: 437, endPoint x: 2, endPoint y: 284, distance: 278.8
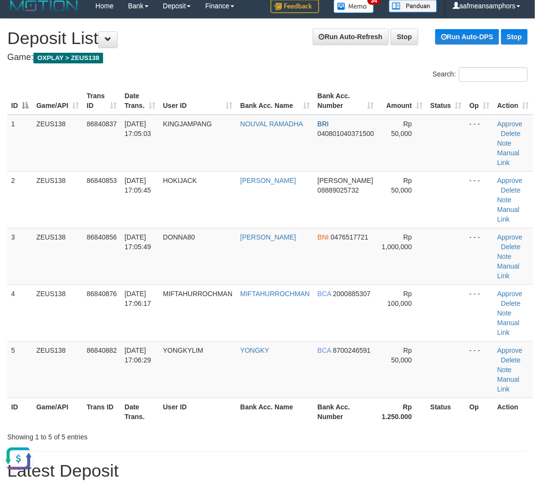
click at [238, 437] on div "Showing 1 to 5 of 5 entries" at bounding box center [267, 435] width 535 height 14
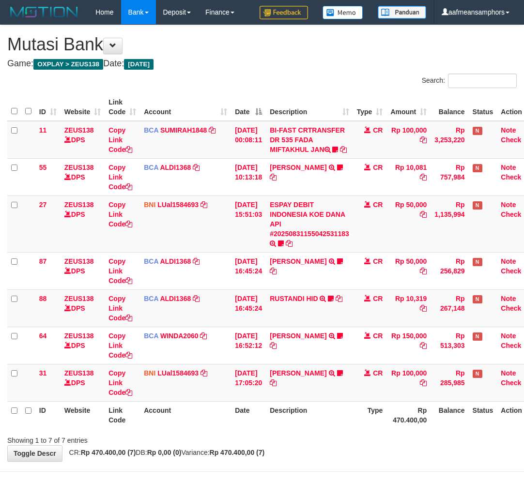
scroll to position [44, 0]
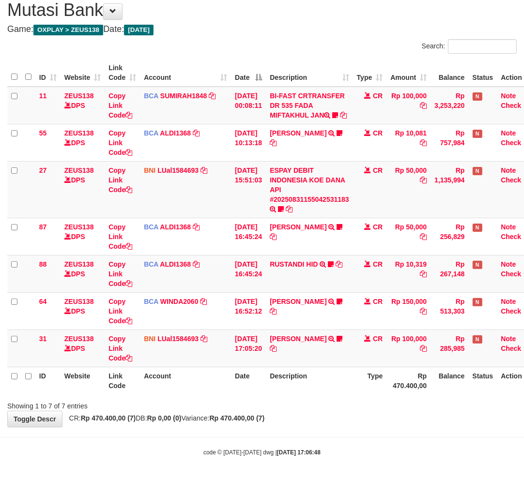
click at [375, 431] on body "Toggle navigation Home Bank Account List Load By Website Group [OXPLAY] ZEUS138…" at bounding box center [262, 223] width 524 height 515
click at [312, 202] on td "ESPAY DEBIT INDONESIA KOE DANA API #20250831155042531183 TRANSFER DARI ESPAY DE…" at bounding box center [309, 189] width 87 height 57
click at [310, 200] on link "ESPAY DEBIT INDONESIA KOE DANA API #20250831155042531183" at bounding box center [309, 185] width 79 height 37
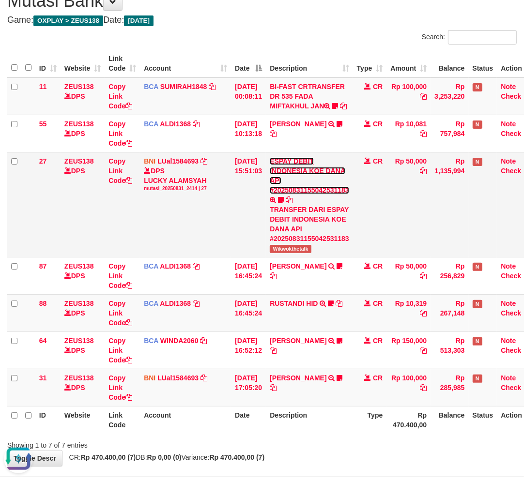
scroll to position [0, 0]
click at [292, 253] on span "Wikwokthetalk" at bounding box center [290, 249] width 41 height 8
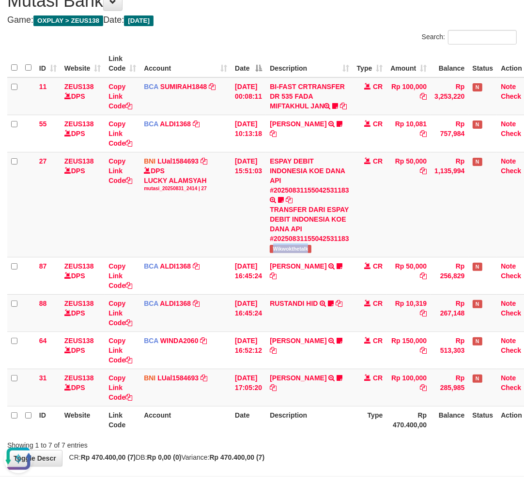
copy span "Wikwokthetalk"
drag, startPoint x: 288, startPoint y: 323, endPoint x: 294, endPoint y: 327, distance: 7.0
click at [288, 307] on link "RUSTANDI HID" at bounding box center [294, 304] width 48 height 8
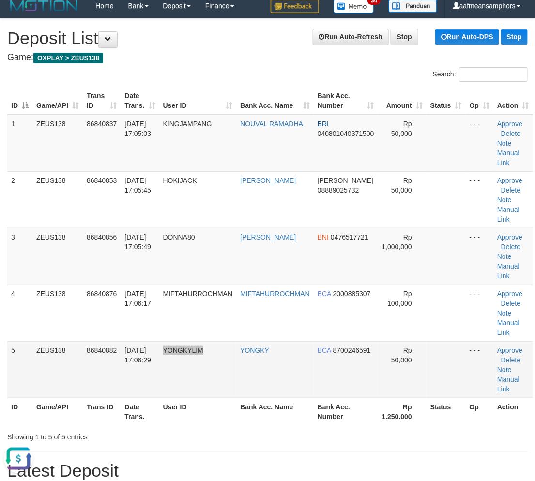
click at [219, 378] on td "YONGKYLIM" at bounding box center [197, 369] width 77 height 57
click at [236, 431] on div "Showing 1 to 5 of 5 entries" at bounding box center [267, 435] width 535 height 14
drag, startPoint x: 259, startPoint y: 433, endPoint x: 1, endPoint y: 414, distance: 258.7
click at [247, 433] on div "Showing 1 to 5 of 5 entries" at bounding box center [267, 435] width 535 height 14
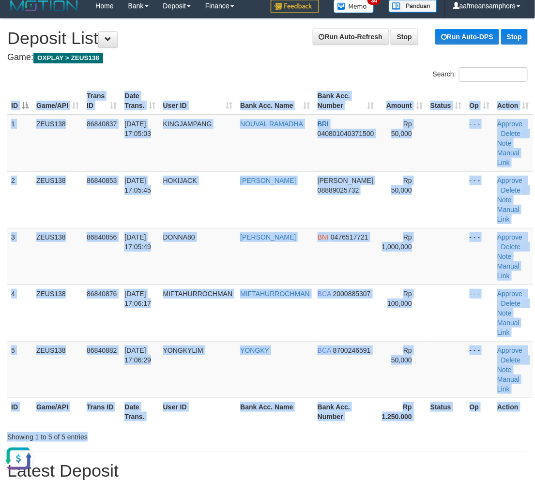
drag, startPoint x: 280, startPoint y: 436, endPoint x: 1, endPoint y: 360, distance: 289.0
click at [242, 420] on div "ID Game/API Trans ID Date Trans. User ID Bank Acc. Name Bank Acc. Number Amount…" at bounding box center [267, 256] width 535 height 344
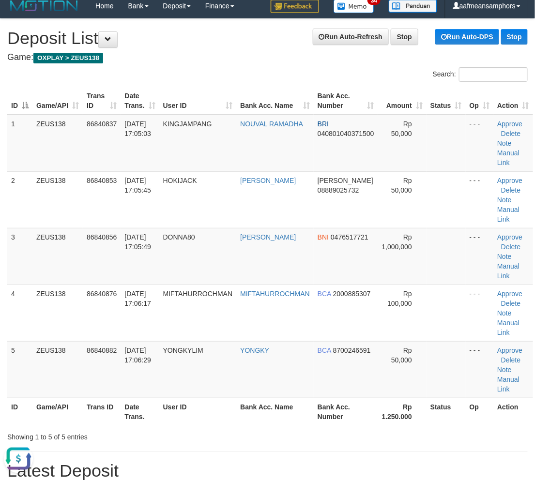
click at [234, 417] on th "User ID" at bounding box center [197, 412] width 77 height 28
click at [237, 421] on th "User ID" at bounding box center [197, 412] width 77 height 28
drag, startPoint x: 279, startPoint y: 419, endPoint x: 1, endPoint y: 399, distance: 278.5
click at [278, 418] on tr "ID Game/API Trans ID Date Trans. User ID Bank Acc. Name Bank Acc. Number Rp 1.2…" at bounding box center [270, 412] width 526 height 28
drag, startPoint x: 260, startPoint y: 417, endPoint x: 230, endPoint y: 416, distance: 30.0
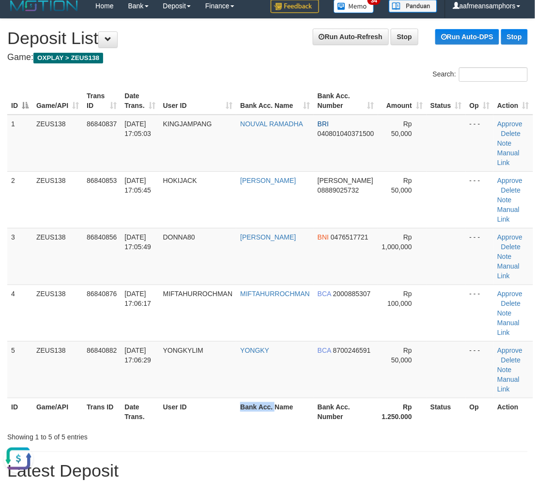
click at [259, 417] on th "Bank Acc. Name" at bounding box center [274, 412] width 77 height 28
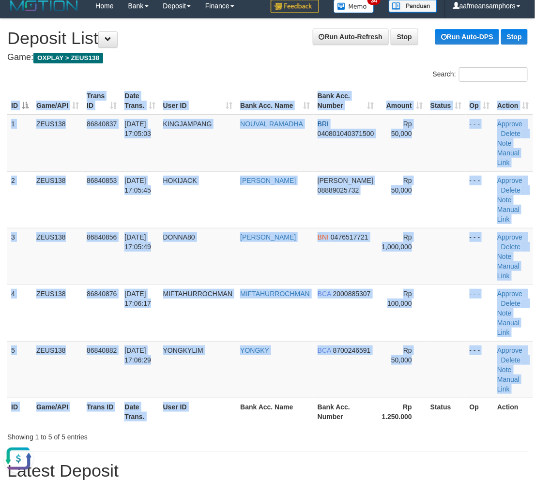
drag, startPoint x: 244, startPoint y: 423, endPoint x: 2, endPoint y: 415, distance: 242.6
click at [235, 420] on div "ID Game/API Trans ID Date Trans. User ID Bank Acc. Name Bank Acc. Number Amount…" at bounding box center [267, 256] width 535 height 344
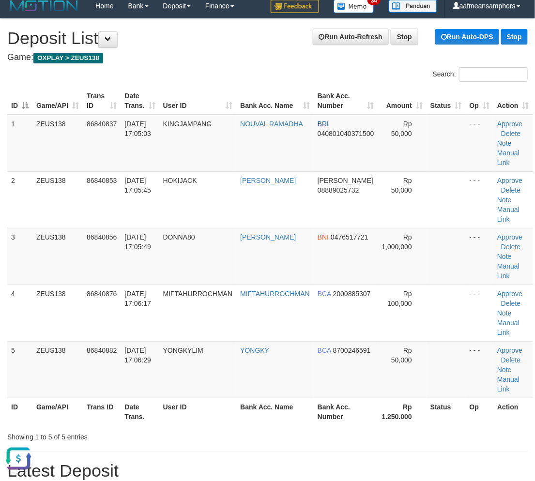
drag, startPoint x: 214, startPoint y: 431, endPoint x: 2, endPoint y: 423, distance: 211.7
click at [214, 428] on div "Showing 1 to 5 of 5 entries" at bounding box center [111, 435] width 208 height 14
drag, startPoint x: 235, startPoint y: 429, endPoint x: 226, endPoint y: 425, distance: 10.6
click at [229, 426] on div "Search: ID Game/API Trans ID Date Trans. User ID Bank Acc. Name Bank Acc. Numbe…" at bounding box center [267, 254] width 520 height 375
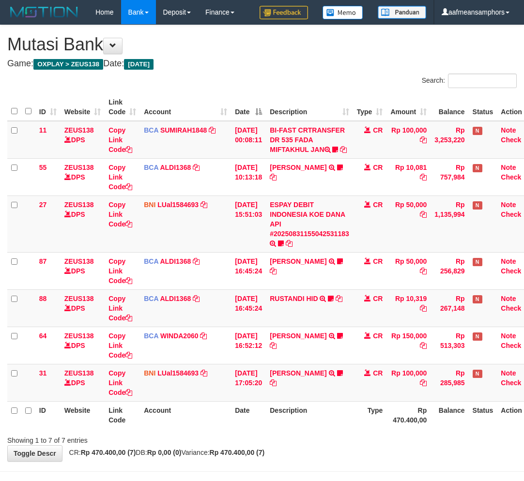
scroll to position [44, 0]
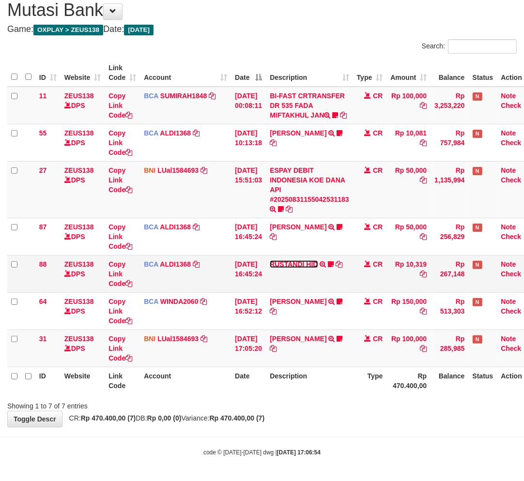
click at [297, 263] on link "RUSTANDI HID" at bounding box center [294, 264] width 48 height 8
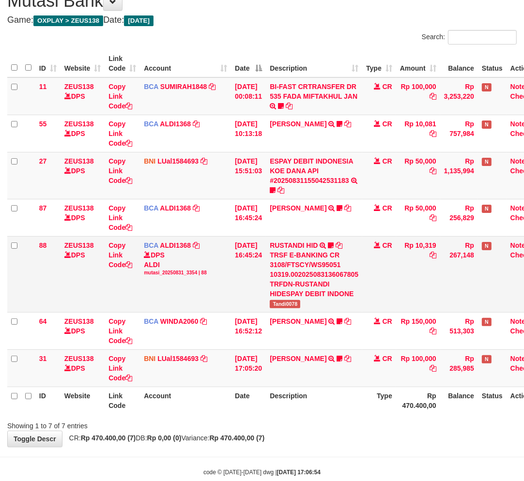
click at [296, 308] on td "RUSTANDI HID TRSF E-BANKING CR 3108/FTSCY/WS95051 10319.002025083136067805 TRFD…" at bounding box center [314, 274] width 96 height 76
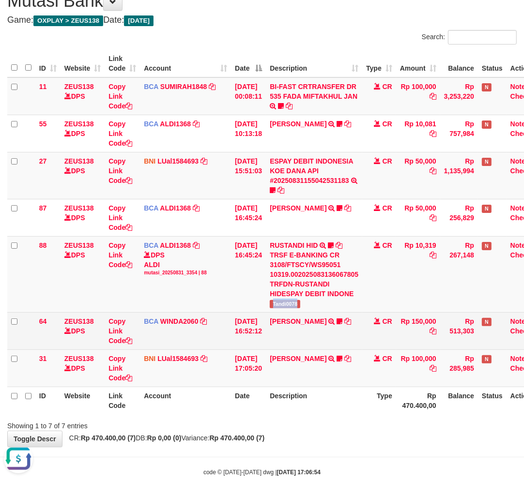
scroll to position [0, 0]
copy span "Tandi0078"
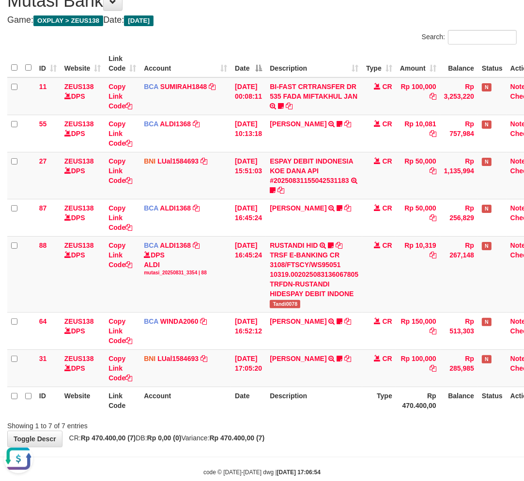
click at [362, 404] on th "Description" at bounding box center [314, 401] width 96 height 28
click at [346, 404] on th "Description" at bounding box center [314, 401] width 96 height 28
click at [342, 431] on div "**********" at bounding box center [262, 214] width 524 height 465
click at [408, 419] on div "Showing 1 to 7 of 7 entries" at bounding box center [262, 424] width 524 height 14
click at [306, 178] on link "ESPAY DEBIT INDONESIA KOE DANA API #20250831155042531183" at bounding box center [311, 170] width 83 height 27
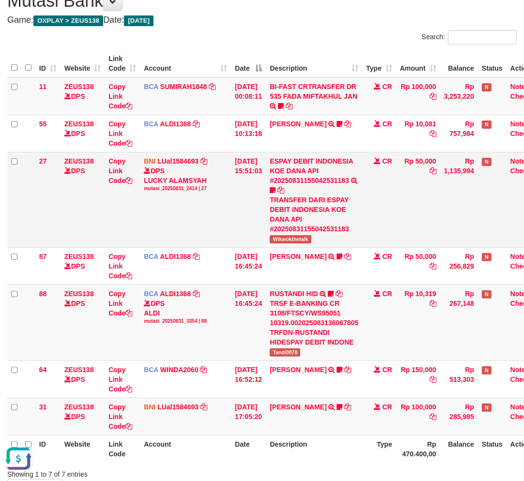
click at [296, 238] on span "Wikwokthetalk" at bounding box center [290, 239] width 41 height 8
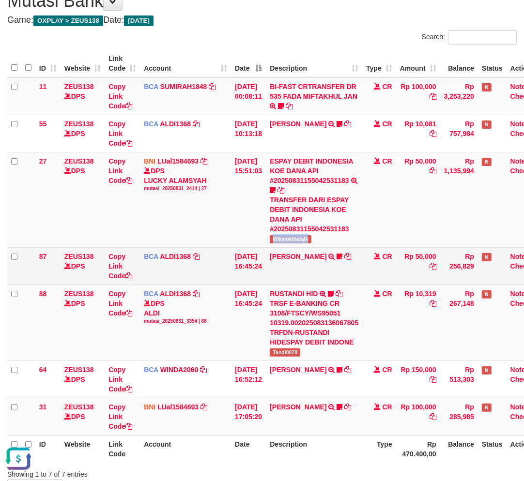
drag, startPoint x: 296, startPoint y: 238, endPoint x: 457, endPoint y: 254, distance: 162.0
click at [296, 238] on span "Wikwokthetalk" at bounding box center [290, 239] width 41 height 8
copy span "Wikwokthetalk"
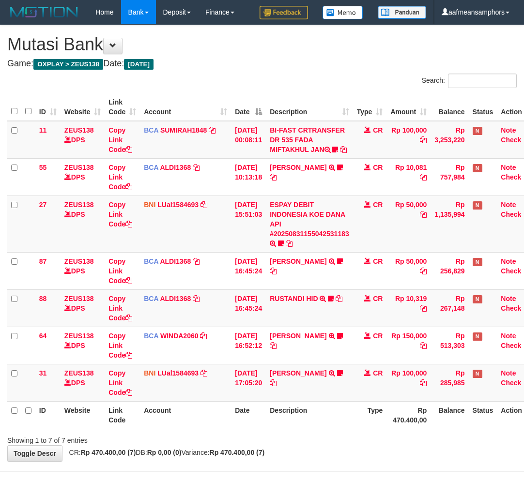
scroll to position [44, 0]
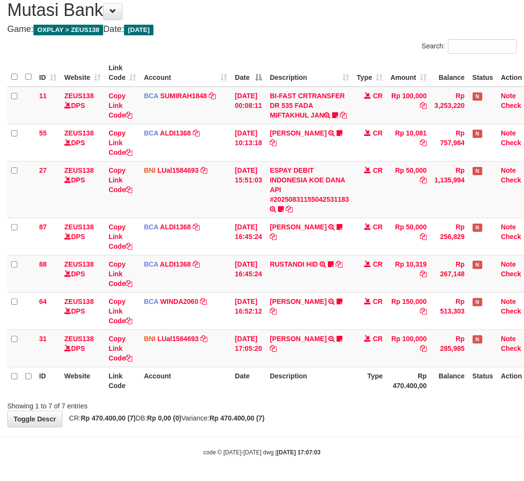
click at [359, 399] on div "Showing 1 to 7 of 7 entries" at bounding box center [262, 404] width 524 height 14
drag, startPoint x: 339, startPoint y: 398, endPoint x: 353, endPoint y: 394, distance: 14.8
click at [339, 398] on div "Showing 1 to 7 of 7 entries" at bounding box center [262, 404] width 524 height 14
click at [332, 418] on div "**********" at bounding box center [262, 209] width 524 height 436
click at [327, 418] on div "**********" at bounding box center [262, 209] width 524 height 436
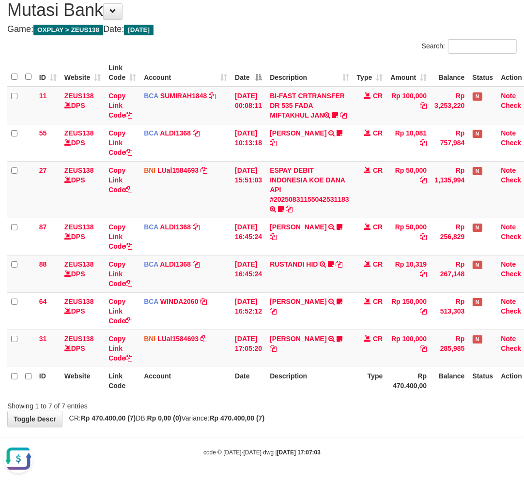
scroll to position [0, 0]
click at [394, 421] on div "**********" at bounding box center [262, 209] width 524 height 436
click at [341, 408] on div "Showing 1 to 7 of 7 entries" at bounding box center [262, 404] width 524 height 14
drag, startPoint x: 390, startPoint y: 419, endPoint x: 379, endPoint y: 420, distance: 10.7
click at [379, 420] on div "**********" at bounding box center [262, 209] width 524 height 436
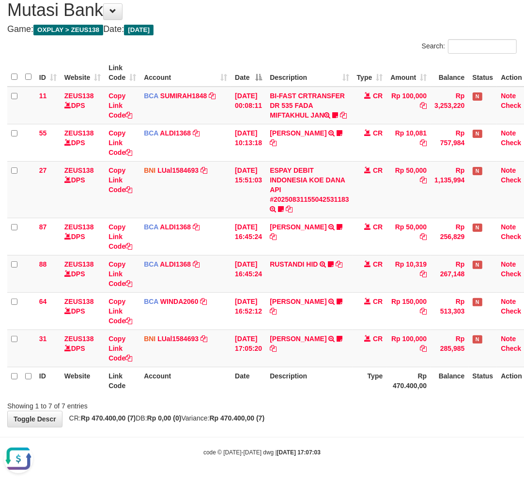
click at [349, 419] on div "**********" at bounding box center [262, 209] width 524 height 436
click at [333, 412] on div "**********" at bounding box center [262, 209] width 524 height 436
click at [338, 426] on div "**********" at bounding box center [262, 209] width 524 height 436
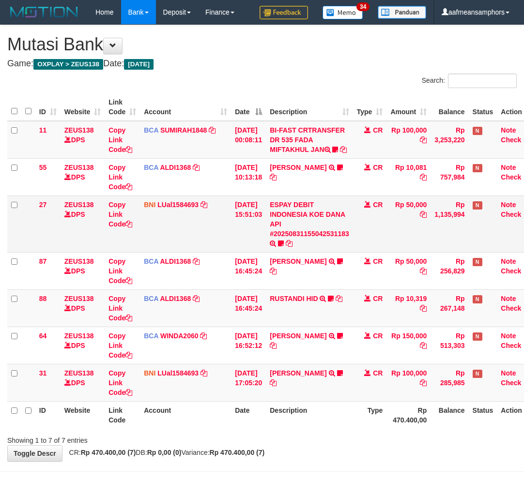
scroll to position [44, 0]
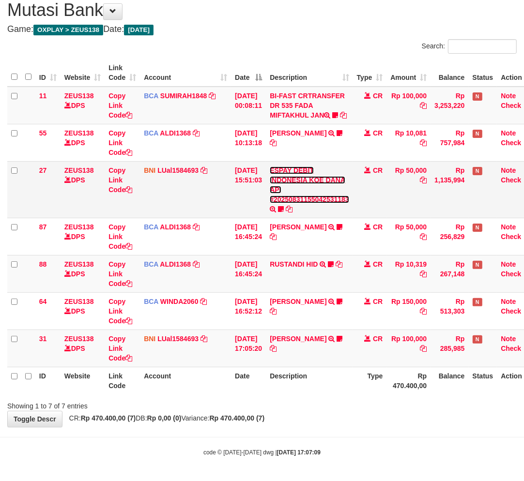
click at [316, 199] on link "ESPAY DEBIT INDONESIA KOE DANA API #20250831155042531183" at bounding box center [309, 185] width 79 height 37
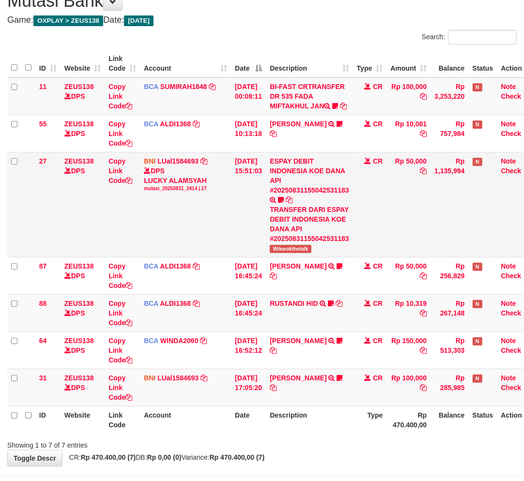
click at [296, 253] on span "Wikwokthetalk" at bounding box center [290, 249] width 41 height 8
copy span "Wikwokthetalk"
drag, startPoint x: 298, startPoint y: 320, endPoint x: 294, endPoint y: 338, distance: 17.8
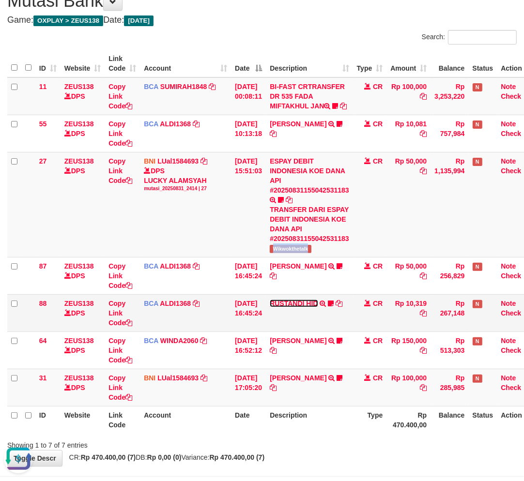
click at [298, 307] on link "RUSTANDI HID" at bounding box center [294, 304] width 48 height 8
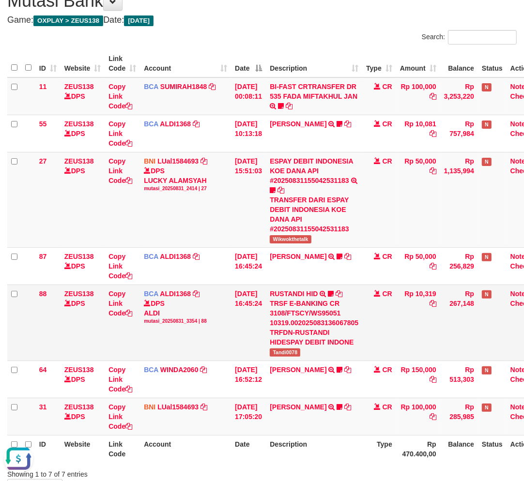
click at [285, 350] on span "Tandi0078" at bounding box center [285, 352] width 30 height 8
copy span "Tandi0078"
click at [339, 440] on th "Description" at bounding box center [314, 449] width 96 height 28
drag, startPoint x: 328, startPoint y: 441, endPoint x: 343, endPoint y: 434, distance: 16.7
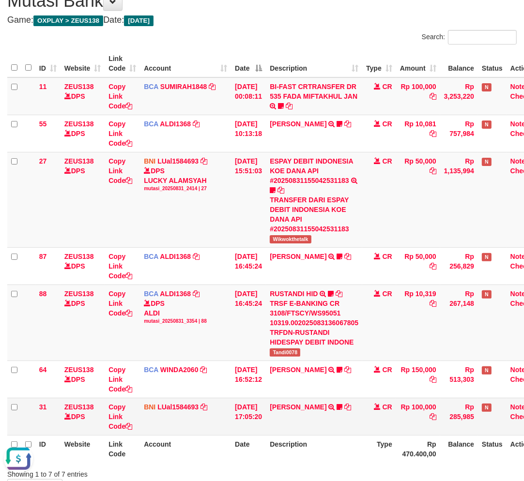
click at [327, 441] on th "Description" at bounding box center [314, 449] width 96 height 28
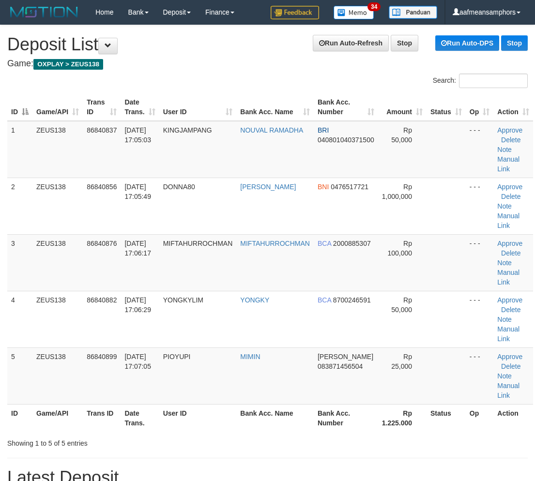
scroll to position [6, 0]
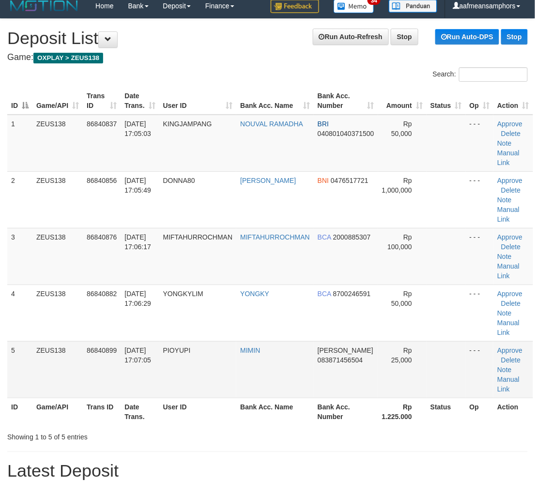
click at [202, 344] on tbody "1 ZEUS138 86840837 31/08/2025 17:05:03 KINGJAMPANG NOUVAL RAMADHA BRI 040801040…" at bounding box center [270, 257] width 526 height 284
click at [199, 380] on tr "5 ZEUS138 86840899 31/08/2025 17:07:05 PIOYUPI MIMIN DANA 083871456504 Rp 25,00…" at bounding box center [270, 369] width 526 height 57
drag, startPoint x: 182, startPoint y: 438, endPoint x: 13, endPoint y: 434, distance: 169.0
click at [179, 437] on div "Showing 1 to 5 of 5 entries" at bounding box center [111, 435] width 208 height 14
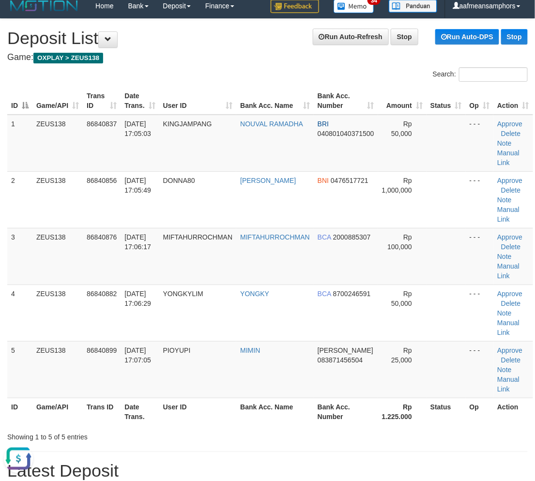
drag, startPoint x: 186, startPoint y: 453, endPoint x: 1, endPoint y: 421, distance: 187.6
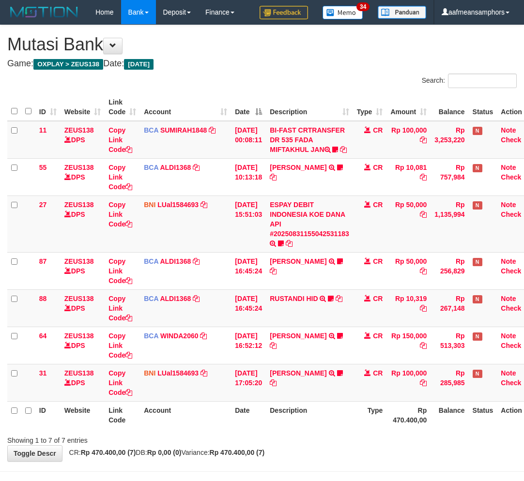
scroll to position [44, 0]
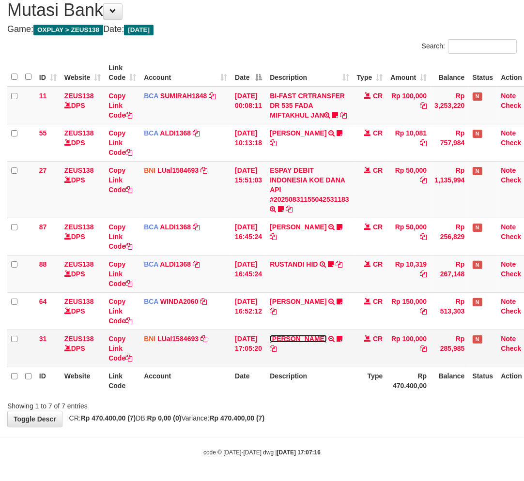
click at [295, 337] on link "[PERSON_NAME]" at bounding box center [298, 339] width 57 height 8
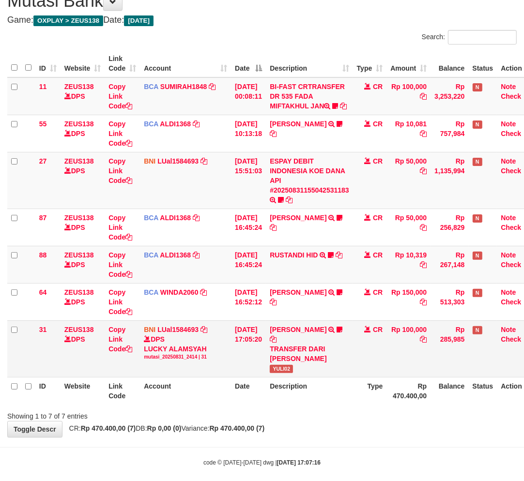
click at [283, 368] on span "YULI02" at bounding box center [281, 369] width 23 height 8
drag, startPoint x: 282, startPoint y: 368, endPoint x: 428, endPoint y: 384, distance: 146.6
click at [282, 368] on span "YULI02" at bounding box center [281, 369] width 23 height 8
copy span "YULI02"
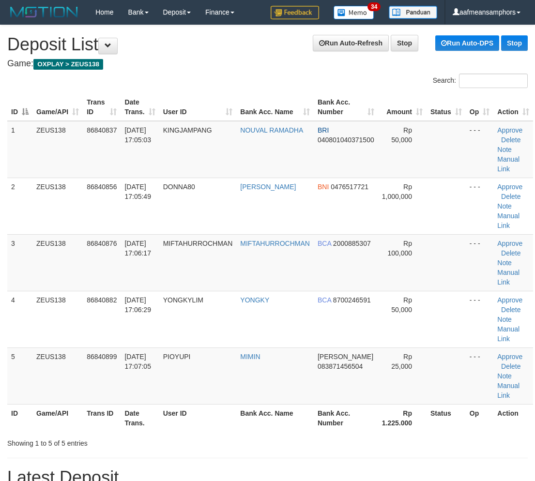
scroll to position [6, 0]
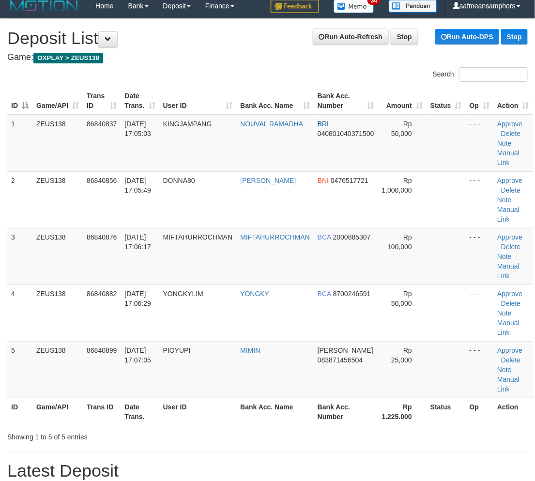
drag, startPoint x: 198, startPoint y: 408, endPoint x: 213, endPoint y: 408, distance: 14.5
click at [213, 408] on tr "ID Game/API Trans ID Date Trans. User ID Bank Acc. Name Bank Acc. Number Rp 1.2…" at bounding box center [270, 412] width 526 height 28
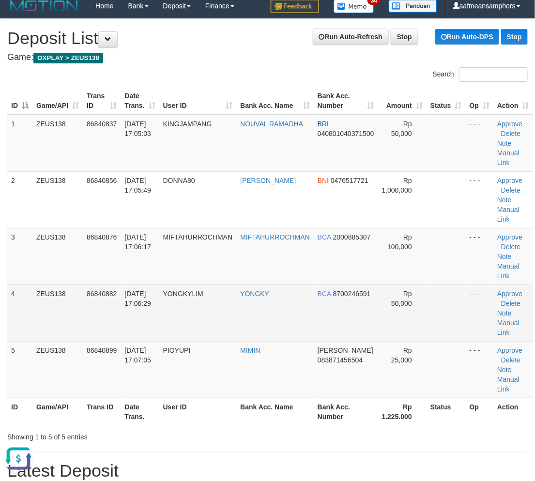
click at [216, 325] on tr "4 ZEUS138 86840882 31/08/2025 17:06:29 YONGKYLIM YONGKY BCA 8700246591 Rp 50,00…" at bounding box center [270, 313] width 526 height 57
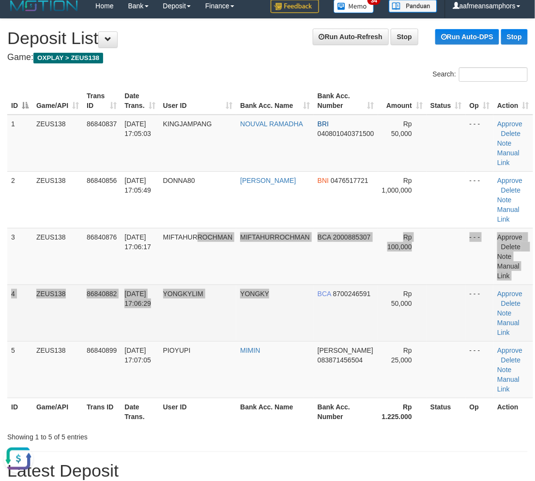
click at [273, 288] on tbody "1 ZEUS138 86840837 31/08/2025 17:05:03 KINGJAMPANG NOUVAL RAMADHA BRI 040801040…" at bounding box center [270, 257] width 526 height 284
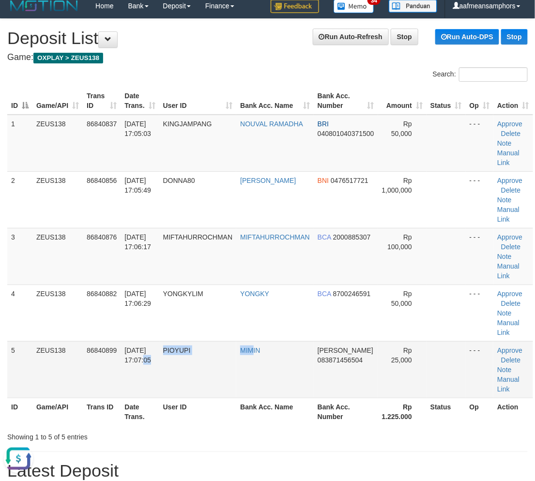
drag, startPoint x: 235, startPoint y: 356, endPoint x: 255, endPoint y: 354, distance: 19.9
click at [256, 354] on tr "5 ZEUS138 86840899 31/08/2025 17:07:05 PIOYUPI MIMIN DANA 083871456504 Rp 25,00…" at bounding box center [270, 369] width 526 height 57
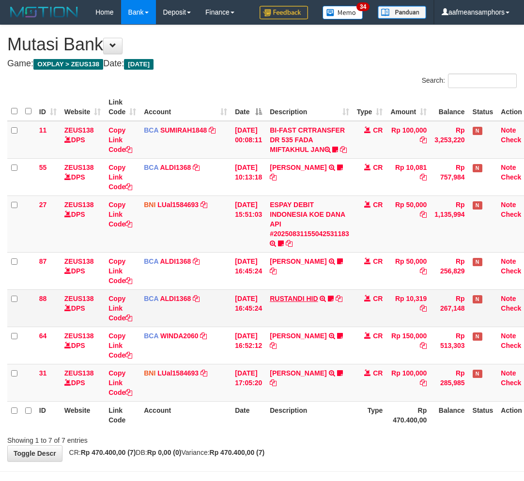
scroll to position [44, 0]
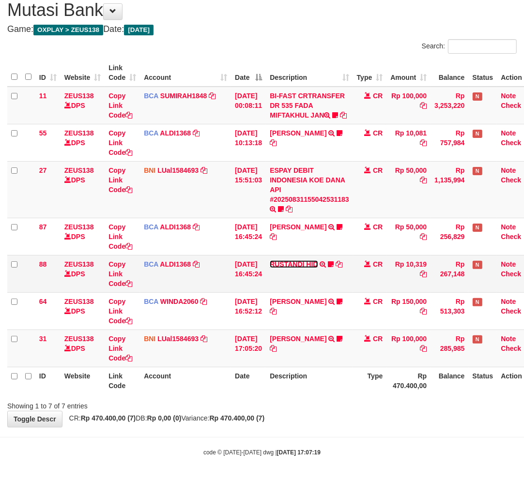
click at [293, 261] on link "RUSTANDI HID" at bounding box center [294, 264] width 48 height 8
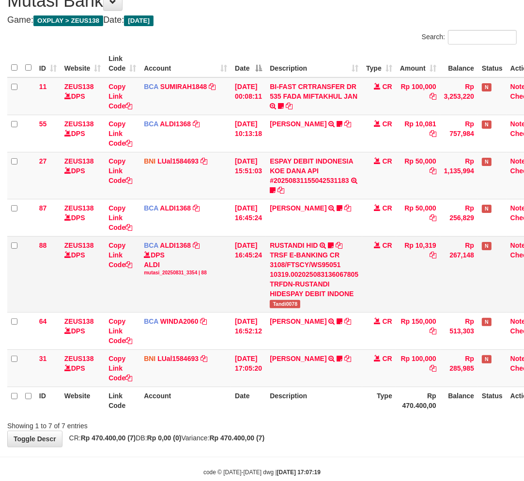
click at [289, 306] on span "Tandi0078" at bounding box center [285, 304] width 30 height 8
copy span "Tandi0078"
click at [301, 184] on td "ESPAY DEBIT INDONESIA KOE DANA API #20250831155042531183 TRANSFER DARI ESPAY DE…" at bounding box center [314, 175] width 96 height 47
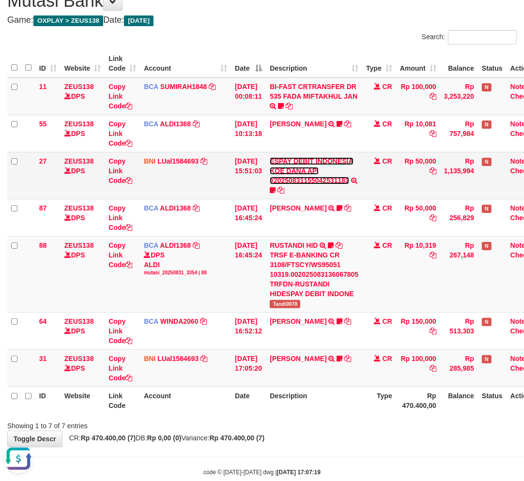
click at [301, 181] on link "ESPAY DEBIT INDONESIA KOE DANA API #20250831155042531183" at bounding box center [311, 170] width 83 height 27
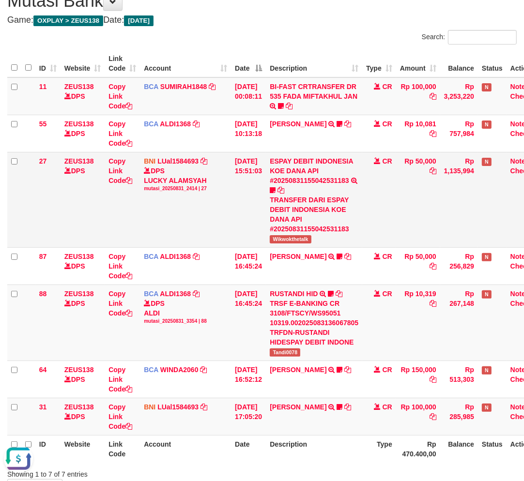
click at [291, 239] on span "Wikwokthetalk" at bounding box center [290, 239] width 41 height 8
copy span "Wikwokthetalk"
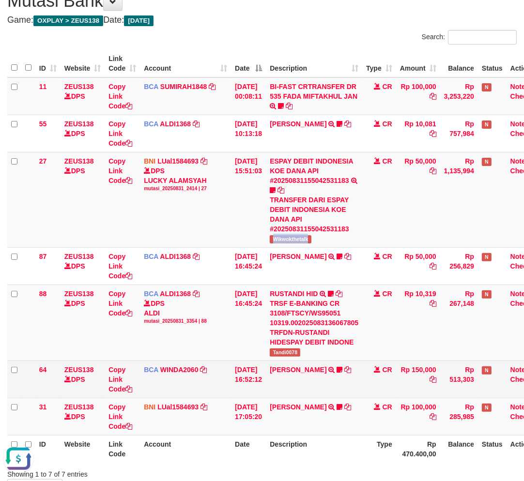
click at [320, 374] on td "ISMULLAH SARAGIH TRSF E-BANKING CR 3108/FTSCY/WS95031 150000.00ISMULLAH SARAGIH…" at bounding box center [314, 379] width 96 height 37
click at [317, 376] on td "ISMULLAH SARAGIH TRSF E-BANKING CR 3108/FTSCY/WS95031 150000.00ISMULLAH SARAGIH…" at bounding box center [314, 379] width 96 height 37
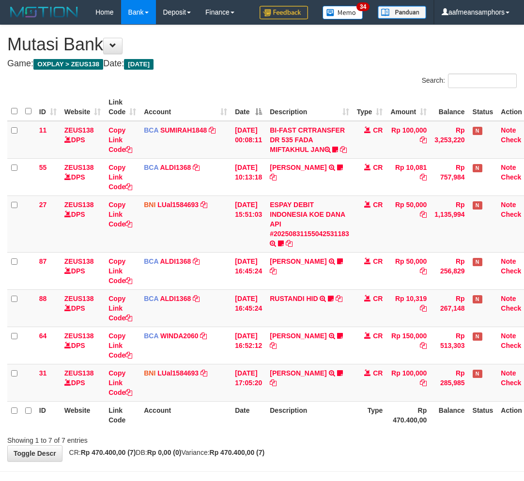
scroll to position [44, 0]
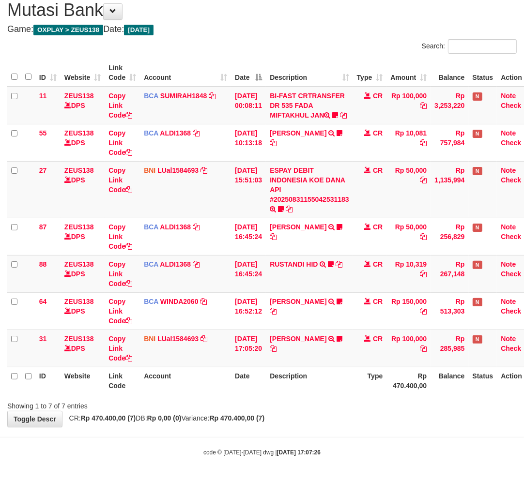
click at [310, 398] on div "Search: ID Website Link Code Account Date Description Type Amount Balance Statu…" at bounding box center [261, 225] width 509 height 372
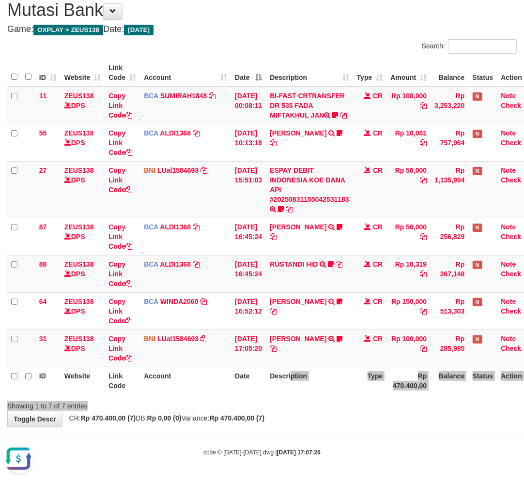
scroll to position [0, 0]
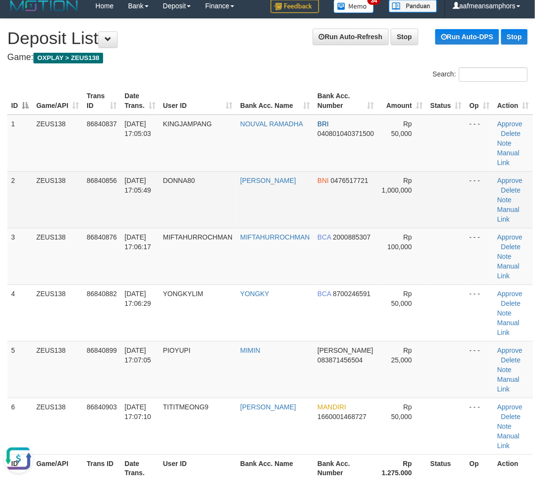
click at [210, 195] on td "DONNA80" at bounding box center [197, 199] width 77 height 57
click at [213, 195] on td "DONNA80" at bounding box center [197, 199] width 77 height 57
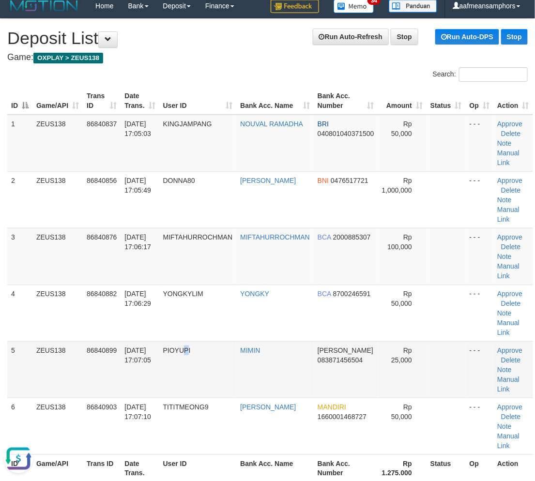
click at [189, 362] on td "PIOYUPI" at bounding box center [197, 369] width 77 height 57
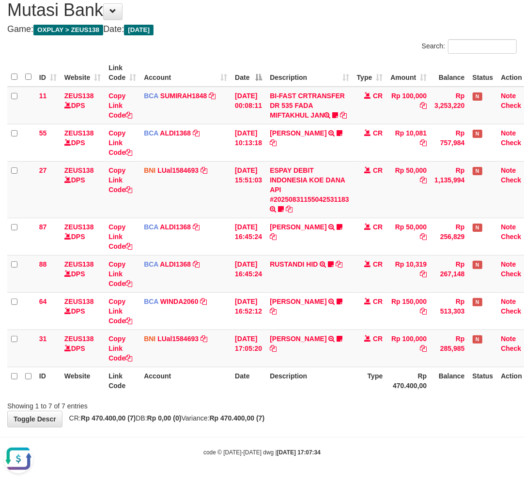
click at [298, 399] on div "Showing 1 to 7 of 7 entries" at bounding box center [262, 404] width 524 height 14
click at [297, 399] on div "Showing 1 to 7 of 7 entries" at bounding box center [262, 404] width 524 height 14
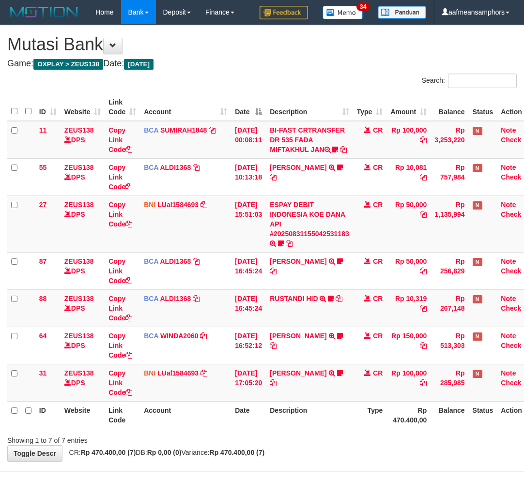
scroll to position [44, 0]
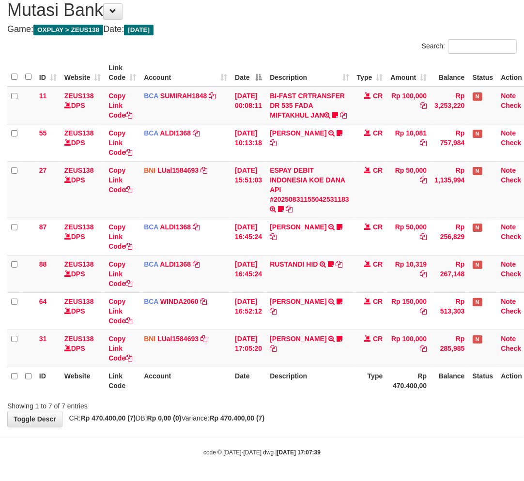
click at [344, 402] on div "Showing 1 to 7 of 7 entries" at bounding box center [262, 404] width 524 height 14
click at [337, 402] on div "Showing 1 to 7 of 7 entries" at bounding box center [262, 404] width 524 height 14
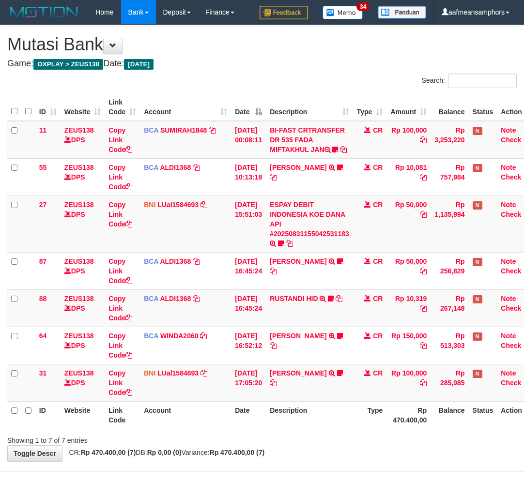
scroll to position [44, 0]
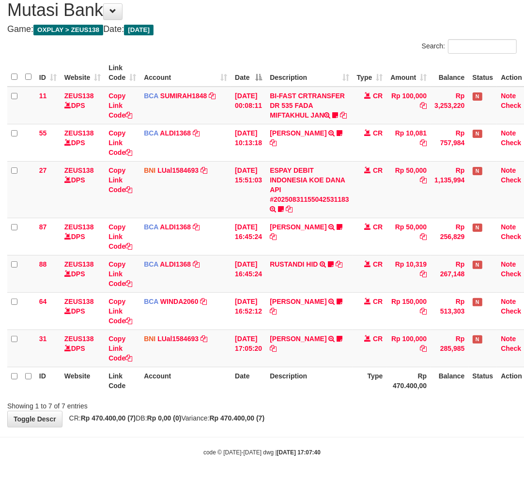
click at [292, 415] on div "**********" at bounding box center [262, 209] width 524 height 436
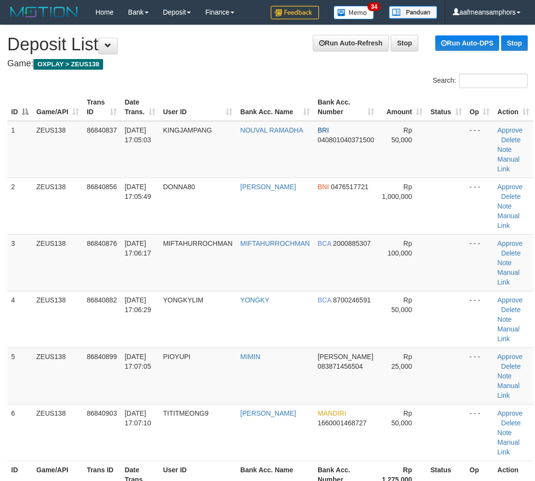
scroll to position [6, 0]
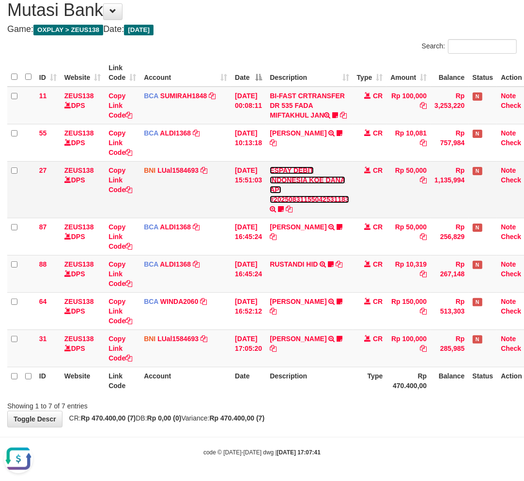
click at [320, 199] on link "ESPAY DEBIT INDONESIA KOE DANA API #20250831155042531183" at bounding box center [309, 185] width 79 height 37
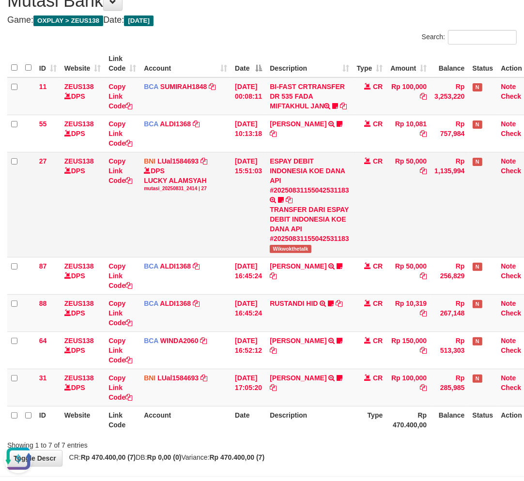
click at [292, 257] on td "ESPAY DEBIT INDONESIA KOE DANA API #20250831155042531183 TRANSFER DARI ESPAY DE…" at bounding box center [309, 204] width 87 height 105
copy span "Wikwokthetalk"
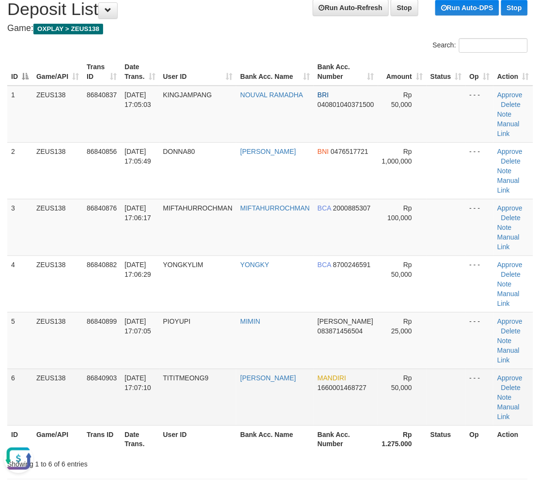
scroll to position [60, 0]
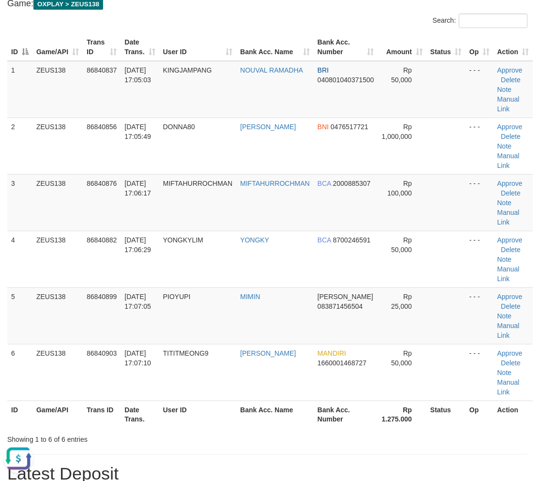
click at [175, 431] on div "Showing 1 to 6 of 6 entries" at bounding box center [111, 438] width 208 height 14
drag, startPoint x: 171, startPoint y: 431, endPoint x: 36, endPoint y: 431, distance: 135.0
click at [171, 431] on div "Showing 1 to 6 of 6 entries" at bounding box center [111, 438] width 208 height 14
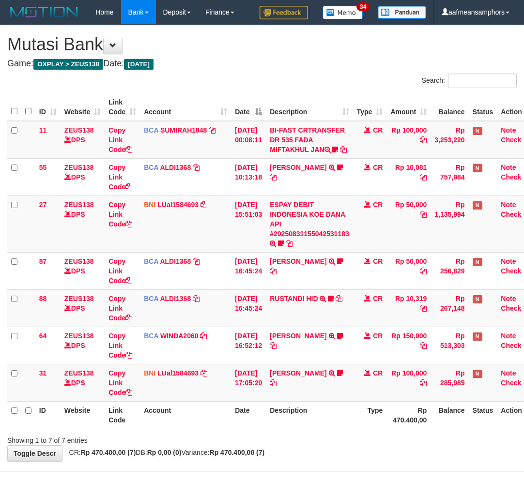
scroll to position [44, 0]
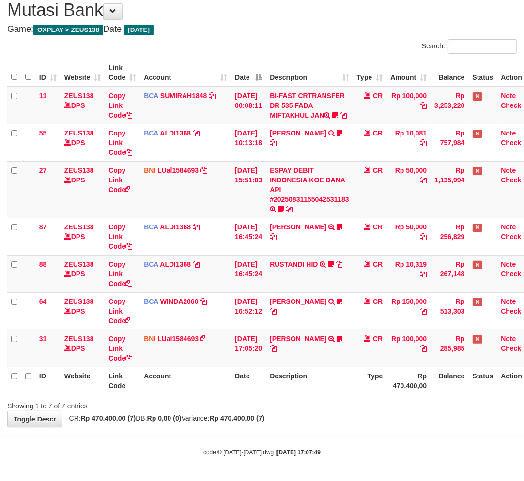
click at [319, 422] on div "**********" at bounding box center [262, 209] width 524 height 436
click at [316, 423] on div "**********" at bounding box center [262, 209] width 524 height 436
click at [318, 421] on div "**********" at bounding box center [262, 209] width 524 height 436
click at [317, 421] on div "**********" at bounding box center [262, 209] width 524 height 436
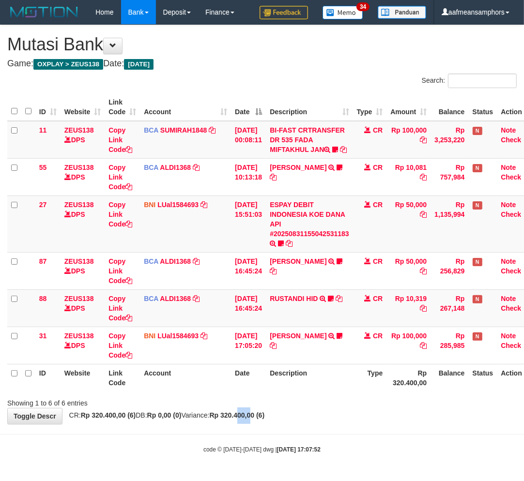
click at [262, 424] on div "**********" at bounding box center [262, 224] width 524 height 399
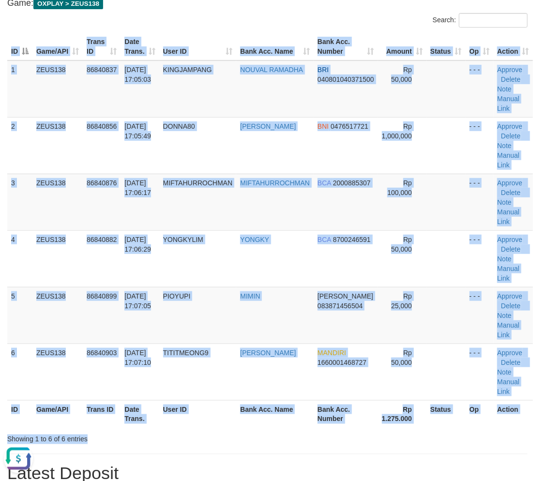
drag, startPoint x: 187, startPoint y: 430, endPoint x: 179, endPoint y: 424, distance: 9.4
click at [187, 429] on div "Search: ID Game/API Trans ID Date Trans. User ID Bank Acc. Name Bank Acc. Numbe…" at bounding box center [267, 228] width 520 height 431
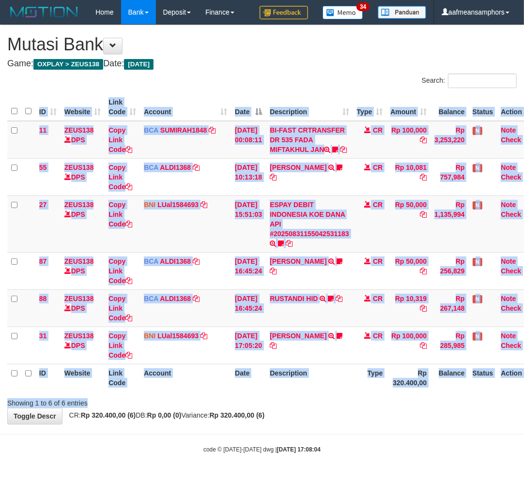
drag, startPoint x: 0, startPoint y: 0, endPoint x: 335, endPoint y: 404, distance: 525.2
click at [337, 404] on div "Showing 1 to 6 of 6 entries" at bounding box center [262, 401] width 524 height 14
click at [334, 404] on div "Showing 1 to 6 of 6 entries" at bounding box center [262, 401] width 524 height 14
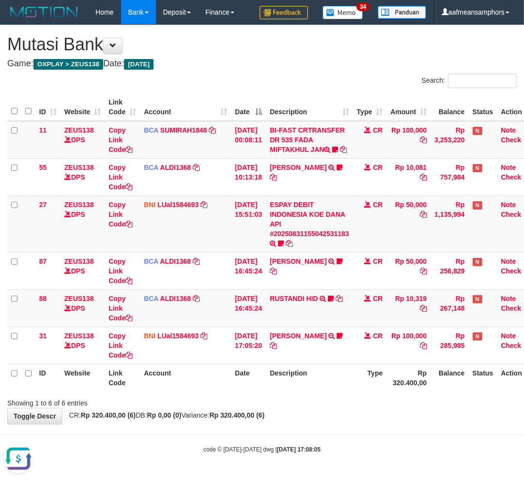
drag, startPoint x: 320, startPoint y: 433, endPoint x: 308, endPoint y: 428, distance: 13.0
click at [317, 434] on body "Toggle navigation Home Bank Account List Load By Website Group [OXPLAY] ZEUS138…" at bounding box center [262, 239] width 524 height 478
click at [306, 422] on div "**********" at bounding box center [262, 224] width 524 height 399
click at [306, 418] on div "**********" at bounding box center [262, 224] width 524 height 399
drag, startPoint x: 306, startPoint y: 418, endPoint x: 302, endPoint y: 423, distance: 5.8
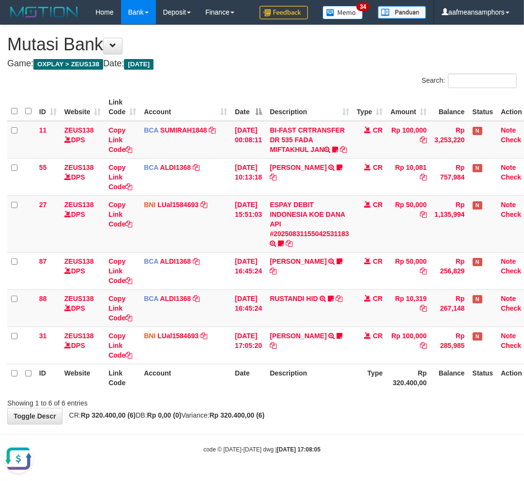
click at [304, 419] on div "**********" at bounding box center [262, 224] width 524 height 399
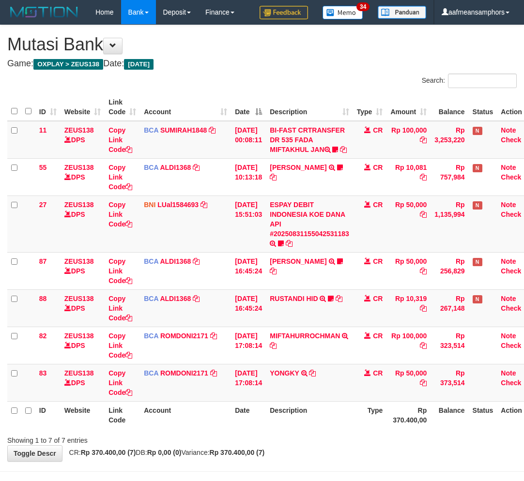
scroll to position [6, 0]
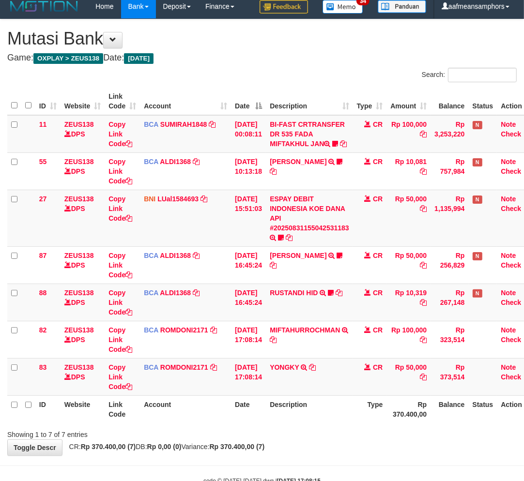
click at [288, 423] on th "Description" at bounding box center [309, 409] width 87 height 28
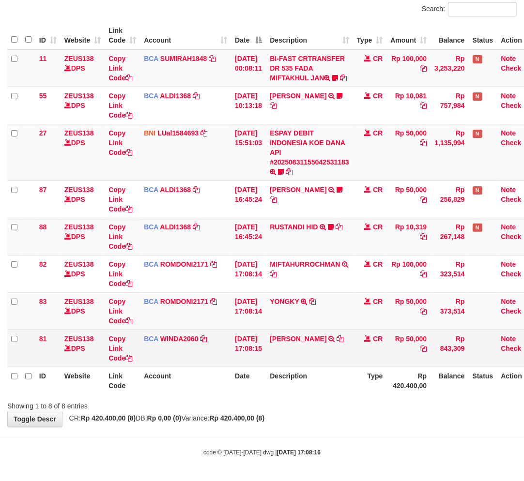
scroll to position [80, 0]
click at [341, 338] on icon at bounding box center [340, 338] width 7 height 7
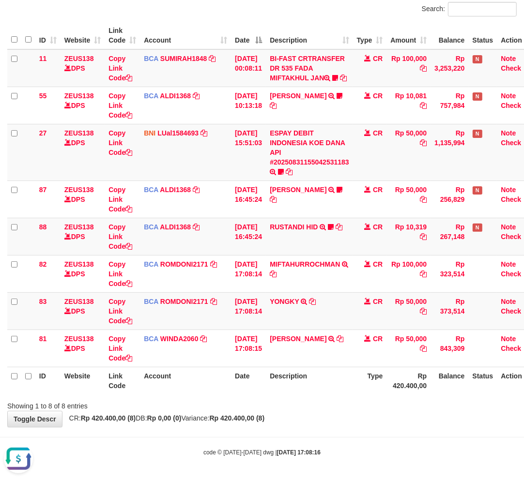
scroll to position [0, 0]
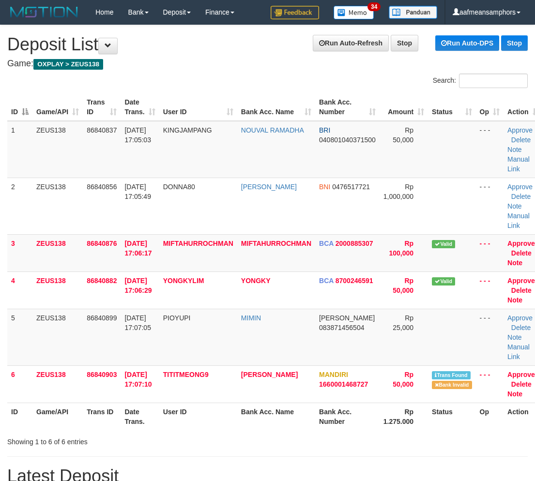
scroll to position [61, 0]
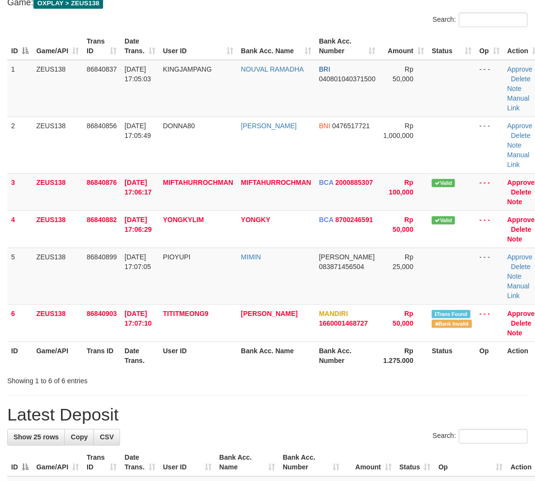
click at [211, 410] on h1 "Latest Deposit" at bounding box center [267, 415] width 520 height 19
click at [219, 373] on div "Showing 1 to 6 of 6 entries" at bounding box center [111, 379] width 223 height 14
click at [224, 375] on div "Showing 1 to 6 of 6 entries" at bounding box center [267, 379] width 535 height 14
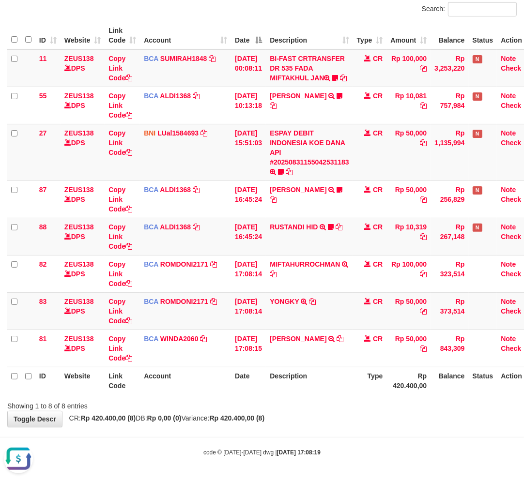
click at [342, 404] on div "Showing 1 to 8 of 8 entries" at bounding box center [262, 404] width 524 height 14
click at [342, 407] on div "Showing 1 to 8 of 8 entries" at bounding box center [262, 404] width 524 height 14
click at [341, 413] on div "**********" at bounding box center [262, 190] width 524 height 473
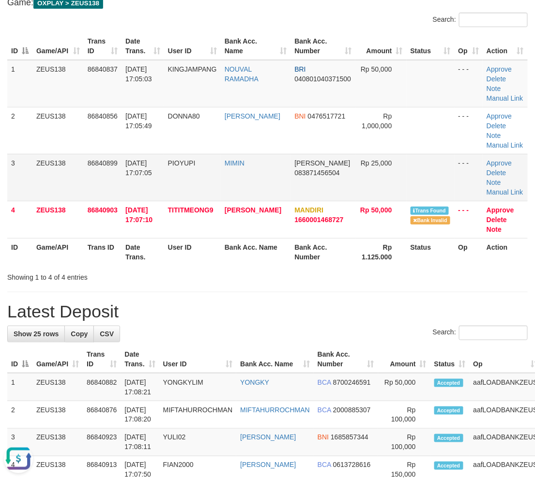
click at [187, 181] on td "PIOYUPI" at bounding box center [192, 177] width 57 height 47
drag, startPoint x: 187, startPoint y: 181, endPoint x: 196, endPoint y: 180, distance: 8.8
click at [197, 180] on td "PIOYUPI" at bounding box center [192, 177] width 57 height 47
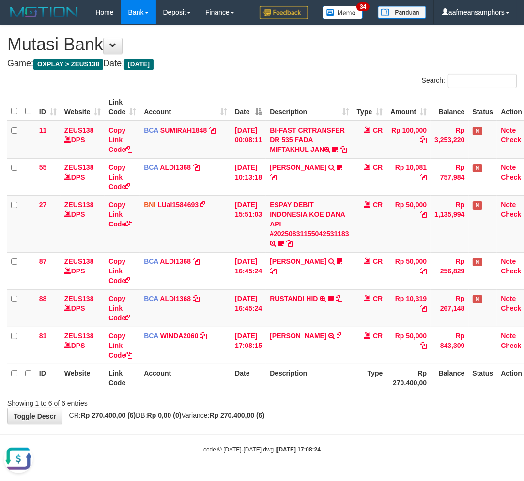
click at [224, 400] on div "Showing 1 to 6 of 6 entries" at bounding box center [262, 401] width 524 height 14
drag, startPoint x: 223, startPoint y: 401, endPoint x: 221, endPoint y: 395, distance: 6.0
click at [222, 401] on div "Showing 1 to 6 of 6 entries" at bounding box center [262, 401] width 524 height 14
click at [317, 383] on th "Description" at bounding box center [309, 378] width 87 height 28
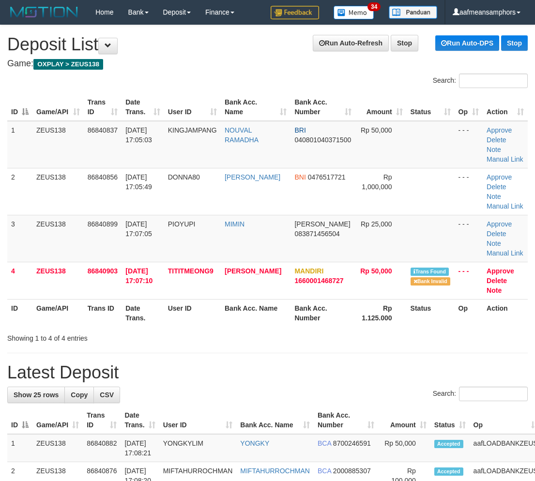
scroll to position [61, 0]
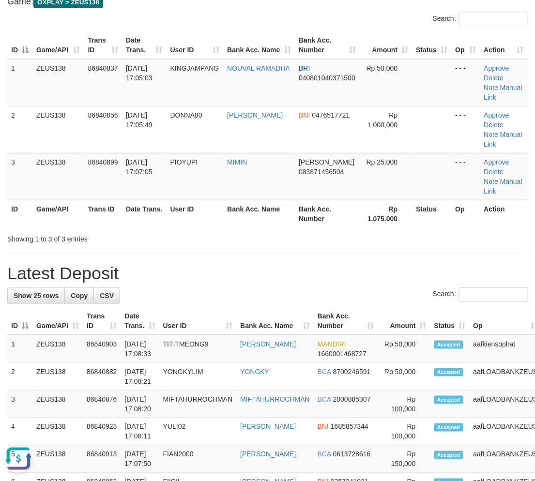
click at [201, 264] on h1 "Latest Deposit" at bounding box center [267, 273] width 520 height 19
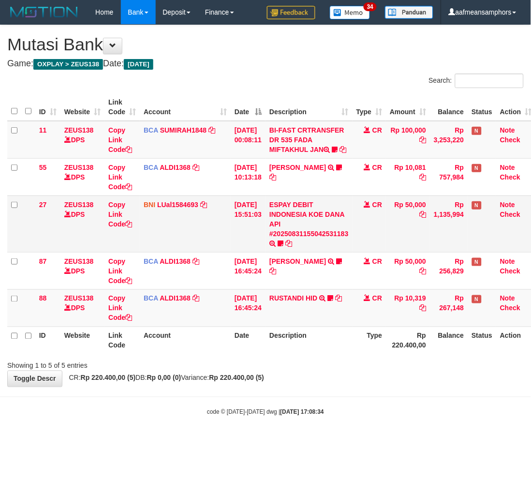
click at [304, 234] on td "ESPAY DEBIT INDONESIA KOE DANA API #20250831155042531183 TRANSFER DARI ESPAY DE…" at bounding box center [309, 224] width 87 height 57
click at [306, 238] on link "ESPAY DEBIT INDONESIA KOE DANA API #20250831155042531183" at bounding box center [309, 219] width 79 height 37
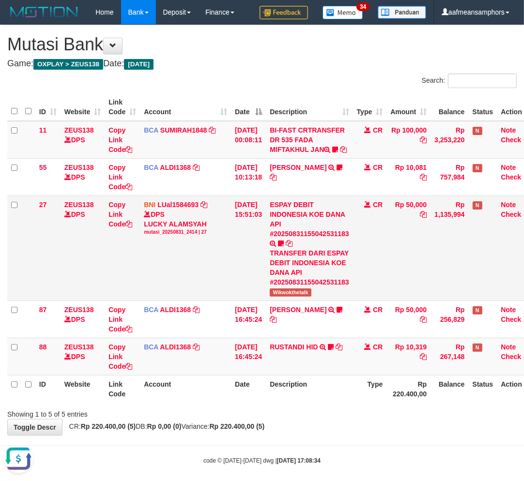
click at [291, 287] on div "TRANSFER DARI ESPAY DEBIT INDONESIA KOE DANA API #20250831155042531183" at bounding box center [309, 267] width 79 height 39
click at [288, 297] on span "Wikwokthetalk" at bounding box center [290, 292] width 41 height 8
copy span "Wikwokthetalk"
click at [292, 435] on div "**********" at bounding box center [262, 230] width 524 height 410
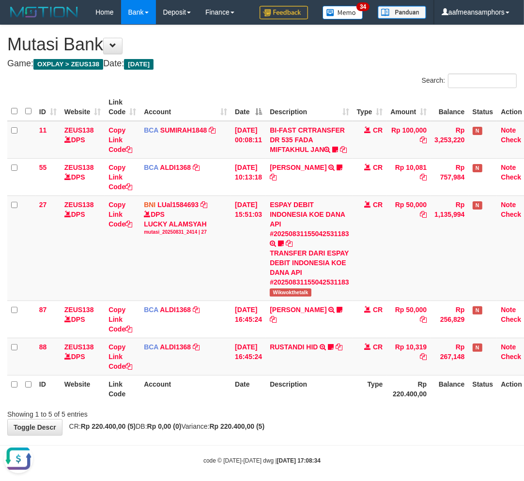
click at [291, 435] on div "**********" at bounding box center [262, 230] width 524 height 410
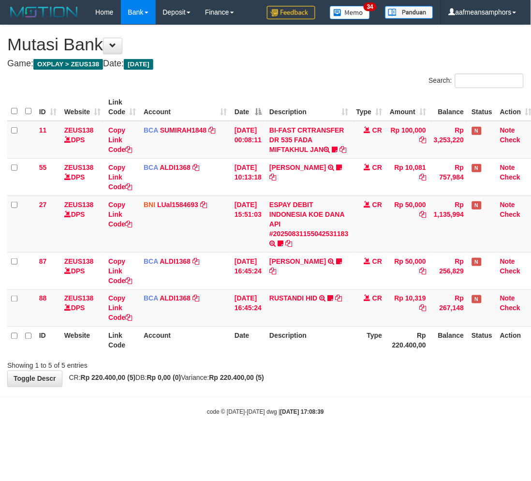
click at [305, 403] on body "Toggle navigation Home Bank Account List Load By Website Group [OXPLAY] ZEUS138…" at bounding box center [265, 220] width 531 height 441
drag, startPoint x: 320, startPoint y: 399, endPoint x: 531, endPoint y: 311, distance: 228.2
click at [317, 399] on body "Toggle navigation Home Bank Account List Load By Website Group [OXPLAY] ZEUS138…" at bounding box center [265, 220] width 531 height 441
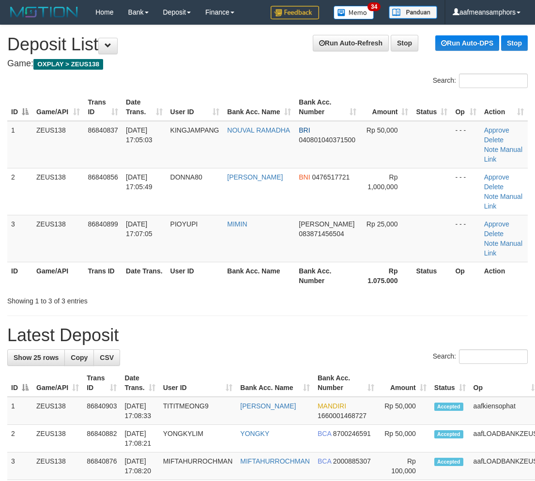
scroll to position [63, 0]
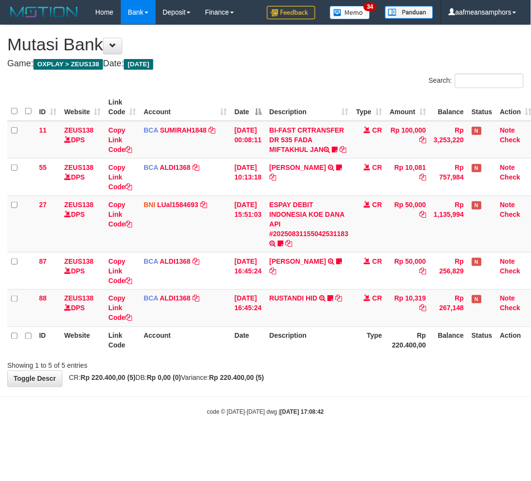
drag, startPoint x: 331, startPoint y: 385, endPoint x: 354, endPoint y: 355, distance: 38.6
click at [335, 385] on div "**********" at bounding box center [265, 206] width 531 height 362
click at [317, 407] on body "Toggle navigation Home Bank Account List Load By Website Group [OXPLAY] ZEUS138…" at bounding box center [265, 220] width 531 height 441
click at [317, 387] on div "**********" at bounding box center [265, 206] width 531 height 362
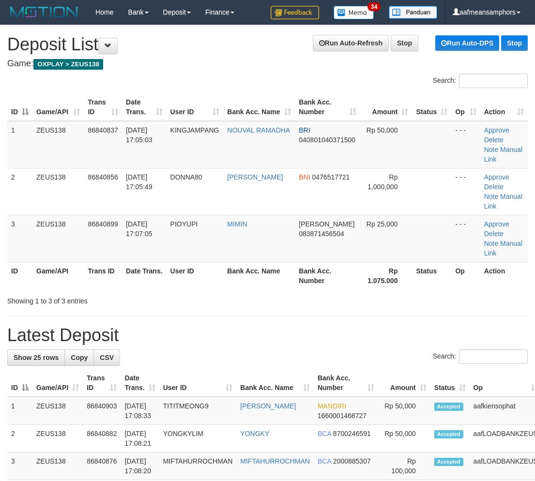
scroll to position [63, 0]
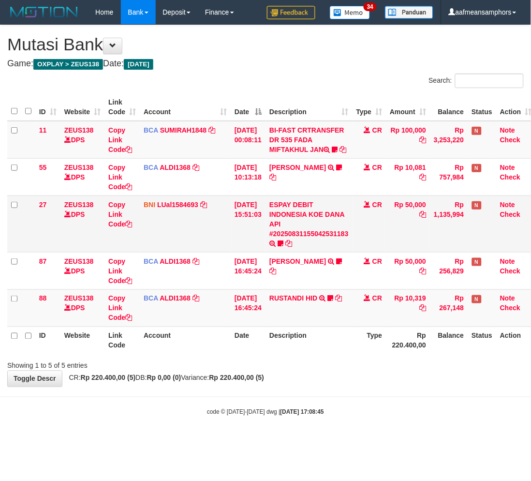
click at [327, 238] on td "ESPAY DEBIT INDONESIA KOE DANA API #20250831155042531183 TRANSFER DARI ESPAY DE…" at bounding box center [309, 224] width 87 height 57
click at [327, 238] on link "ESPAY DEBIT INDONESIA KOE DANA API #20250831155042531183" at bounding box center [309, 219] width 79 height 37
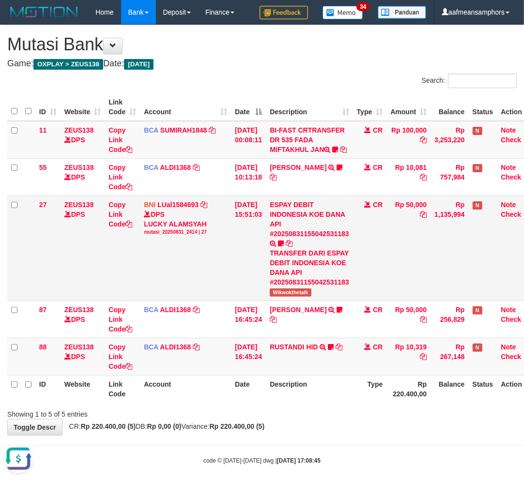
click at [299, 297] on span "Wikwokthetalk" at bounding box center [290, 292] width 41 height 8
copy span "Wikwokthetalk"
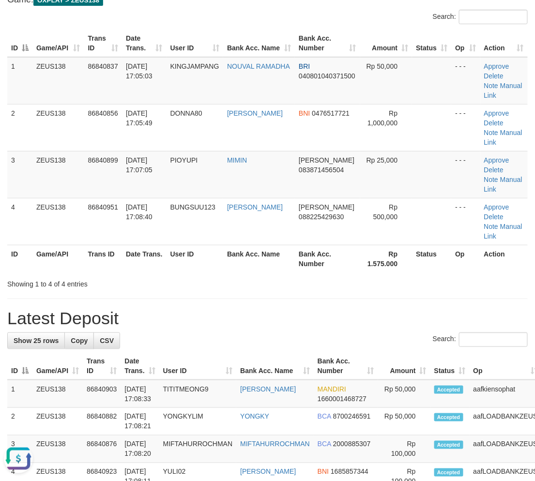
drag, startPoint x: 180, startPoint y: 309, endPoint x: 165, endPoint y: 308, distance: 15.0
click at [182, 309] on h1 "Latest Deposit" at bounding box center [267, 318] width 520 height 19
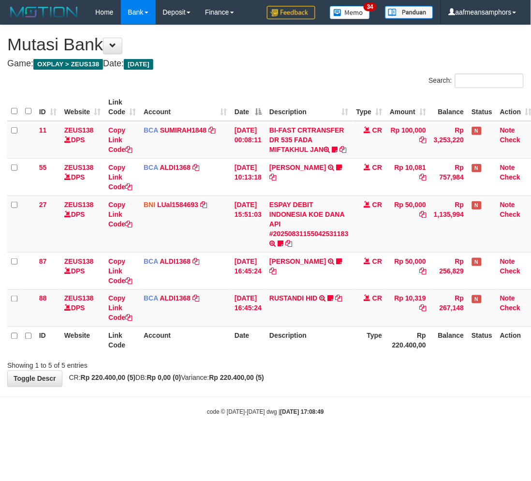
click at [317, 416] on strong "[DATE] 17:08:49" at bounding box center [303, 412] width 44 height 7
click at [328, 413] on body "Toggle navigation Home Bank Account List Load By Website Group [OXPLAY] ZEUS138…" at bounding box center [265, 220] width 531 height 441
drag, startPoint x: 0, startPoint y: 0, endPoint x: 317, endPoint y: 412, distance: 519.5
click at [317, 412] on body "Toggle navigation Home Bank Account List Load By Website Group [OXPLAY] ZEUS138…" at bounding box center [265, 220] width 531 height 441
click at [310, 397] on hr at bounding box center [265, 397] width 531 height 0
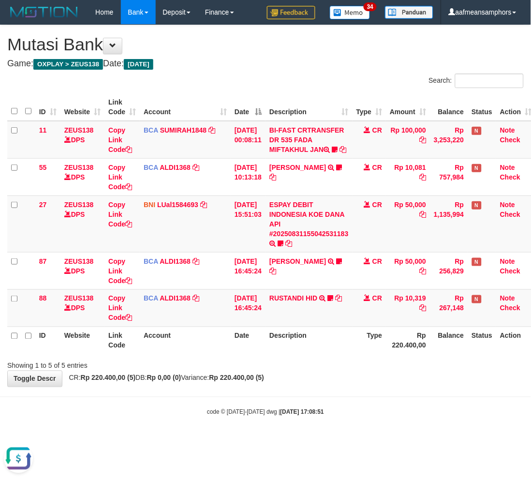
click at [163, 383] on div "**********" at bounding box center [265, 206] width 531 height 362
click at [281, 371] on div "Showing 1 to 5 of 5 entries" at bounding box center [265, 364] width 531 height 14
click at [296, 379] on div "**********" at bounding box center [265, 206] width 531 height 362
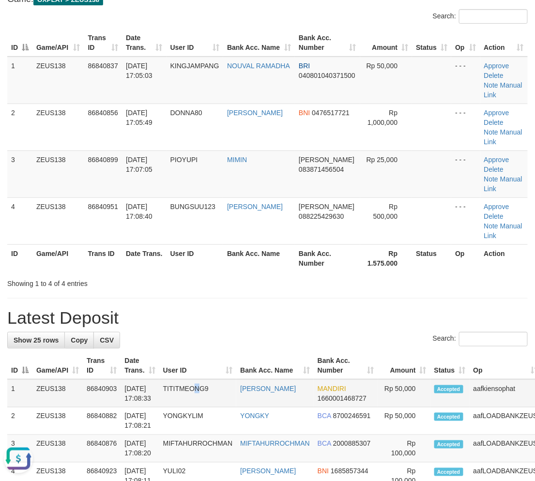
click at [197, 399] on td "TITITMEONG9" at bounding box center [197, 393] width 77 height 28
click at [194, 399] on td "TITITMEONG9" at bounding box center [197, 393] width 77 height 28
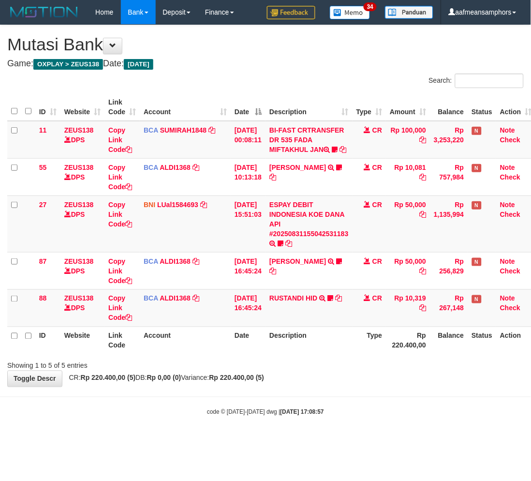
drag, startPoint x: 0, startPoint y: 0, endPoint x: 285, endPoint y: 379, distance: 474.0
click at [286, 371] on div "Showing 1 to 5 of 5 entries" at bounding box center [265, 364] width 531 height 14
click at [282, 371] on div "Showing 1 to 5 of 5 entries" at bounding box center [265, 364] width 531 height 14
click at [275, 371] on div "Showing 1 to 5 of 5 entries" at bounding box center [265, 364] width 531 height 14
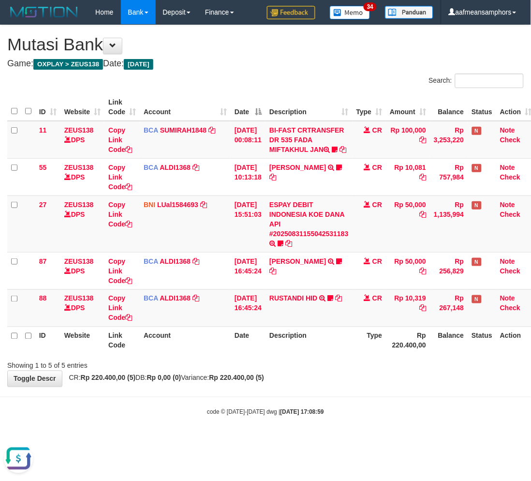
click at [276, 357] on div "ID Website Link Code Account Date Description Type Amount Balance Status Action…" at bounding box center [265, 224] width 531 height 267
click at [319, 371] on div "Showing 1 to 5 of 5 entries" at bounding box center [265, 364] width 531 height 14
click at [317, 371] on div "Showing 1 to 5 of 5 entries" at bounding box center [265, 364] width 531 height 14
click at [306, 357] on div "ID Website Link Code Account Date Description Type Amount Balance Status Action…" at bounding box center [265, 224] width 531 height 267
drag, startPoint x: 304, startPoint y: 387, endPoint x: 316, endPoint y: 377, distance: 16.1
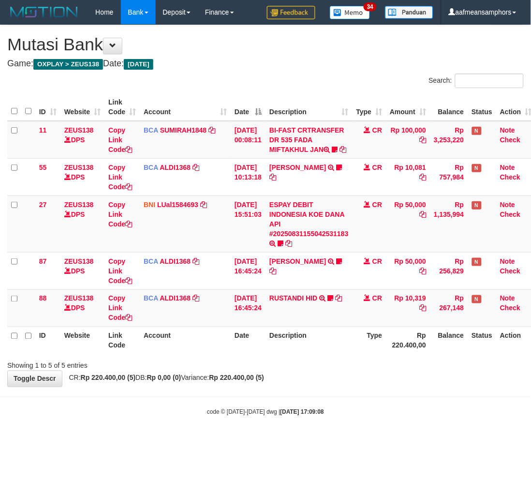
click at [303, 387] on div "**********" at bounding box center [265, 206] width 531 height 362
click at [315, 371] on div "Showing 1 to 5 of 5 entries" at bounding box center [265, 364] width 531 height 14
click at [264, 404] on body "Toggle navigation Home Bank Account List Load By Website Group [OXPLAY] ZEUS138…" at bounding box center [265, 220] width 531 height 441
click at [264, 405] on body "Toggle navigation Home Bank Account List Load By Website Group [OXPLAY] ZEUS138…" at bounding box center [265, 220] width 531 height 441
click at [316, 387] on div "**********" at bounding box center [265, 206] width 531 height 362
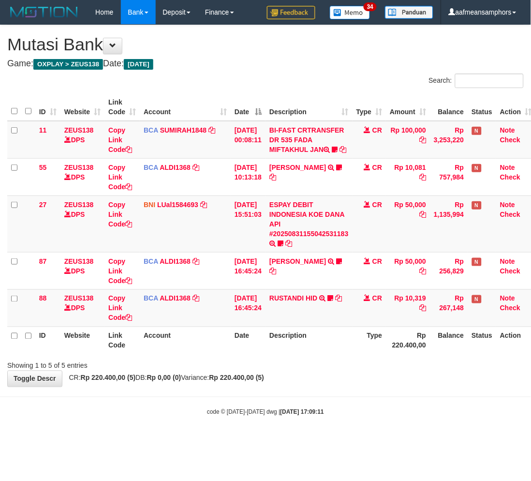
click at [329, 413] on body "Toggle navigation Home Bank Account List Load By Website Group [OXPLAY] ZEUS138…" at bounding box center [265, 220] width 531 height 441
click at [349, 344] on th "Description" at bounding box center [309, 341] width 87 height 28
drag, startPoint x: 316, startPoint y: 349, endPoint x: 356, endPoint y: 319, distance: 49.8
click at [313, 350] on th "Description" at bounding box center [309, 341] width 87 height 28
drag, startPoint x: 337, startPoint y: 382, endPoint x: 333, endPoint y: 386, distance: 5.9
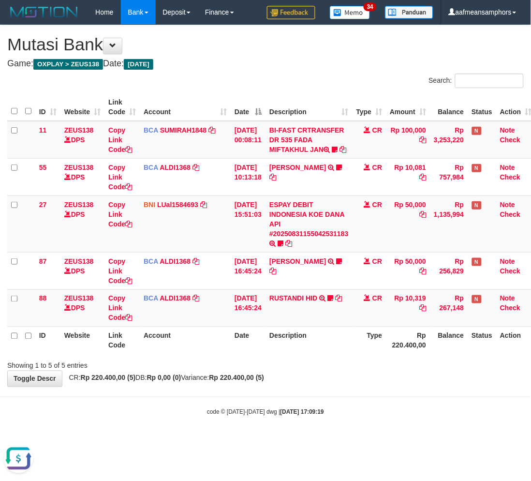
click at [334, 386] on div "**********" at bounding box center [265, 206] width 531 height 362
click at [305, 371] on div "Showing 1 to 5 of 5 entries" at bounding box center [265, 364] width 531 height 14
click at [265, 382] on strong "Rp 220.400,00 (5)" at bounding box center [237, 378] width 55 height 8
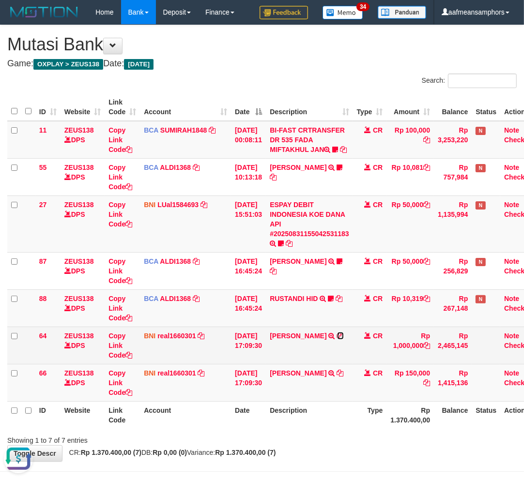
click at [344, 339] on icon at bounding box center [340, 336] width 7 height 7
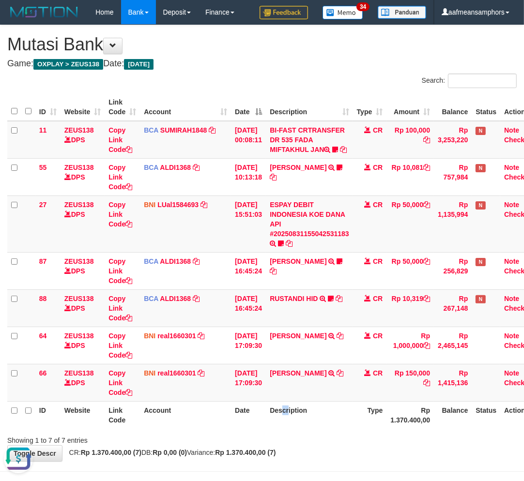
drag, startPoint x: 289, startPoint y: 427, endPoint x: 310, endPoint y: 424, distance: 21.1
click at [290, 427] on th "Description" at bounding box center [309, 415] width 87 height 28
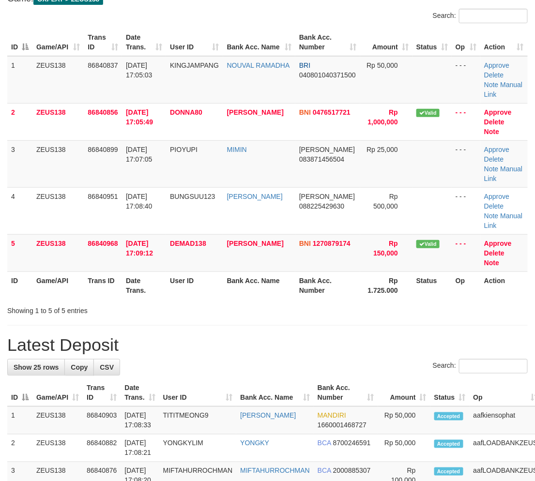
click at [293, 339] on h1 "Latest Deposit" at bounding box center [267, 344] width 520 height 19
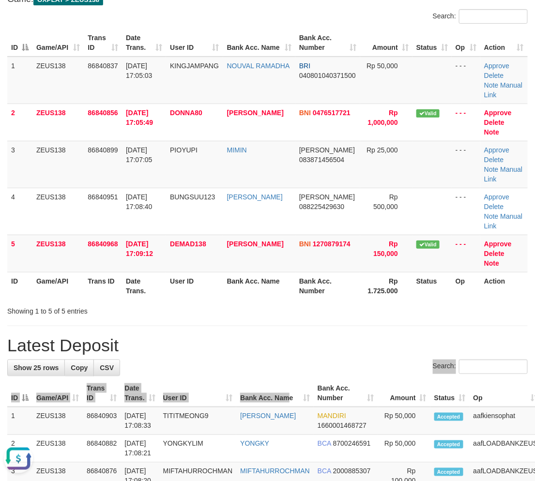
click at [197, 361] on div "Search:" at bounding box center [267, 368] width 520 height 17
click at [193, 366] on div "Search:" at bounding box center [267, 368] width 520 height 17
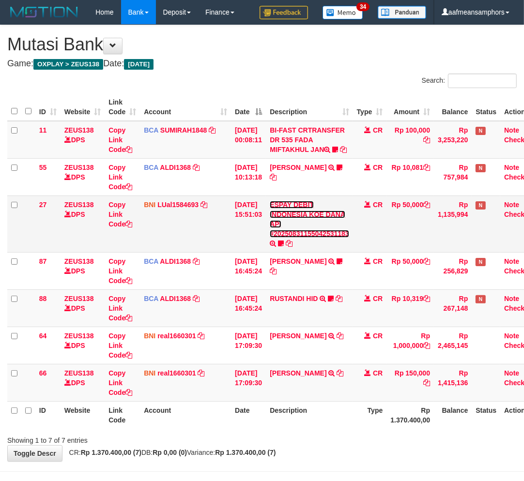
click at [298, 238] on link "ESPAY DEBIT INDONESIA KOE DANA API #20250831155042531183" at bounding box center [309, 219] width 79 height 37
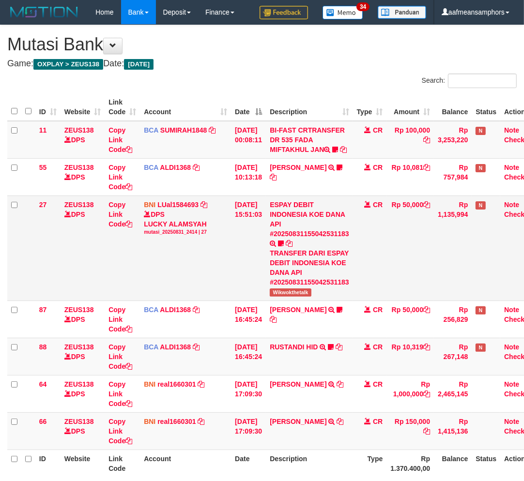
click at [294, 301] on td "ESPAY DEBIT INDONESIA KOE DANA API #20250831155042531183 TRANSFER DARI ESPAY DE…" at bounding box center [309, 248] width 87 height 105
copy span "Wikwokthetalk"
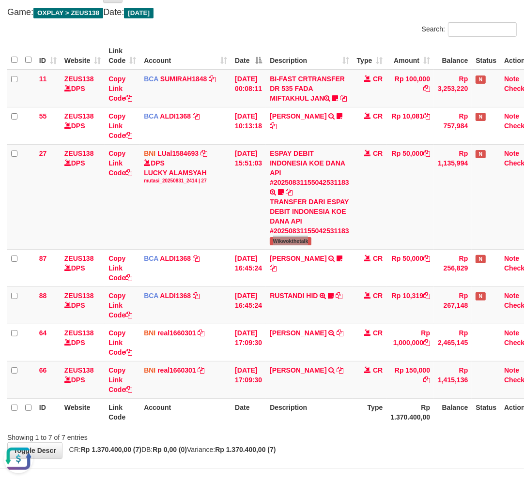
scroll to position [102, 0]
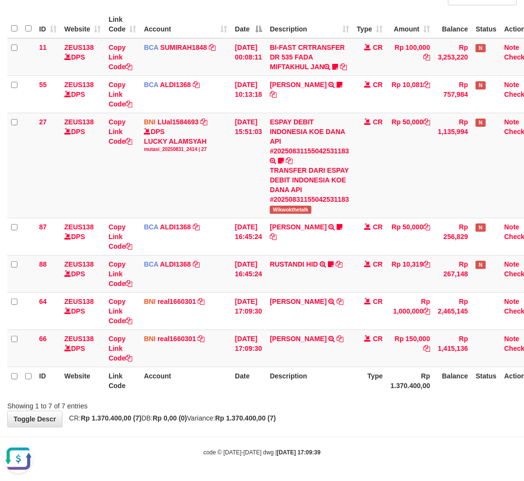
click at [312, 417] on div "**********" at bounding box center [262, 184] width 524 height 485
click at [310, 421] on div "**********" at bounding box center [262, 184] width 524 height 485
click at [307, 421] on div "**********" at bounding box center [262, 184] width 524 height 485
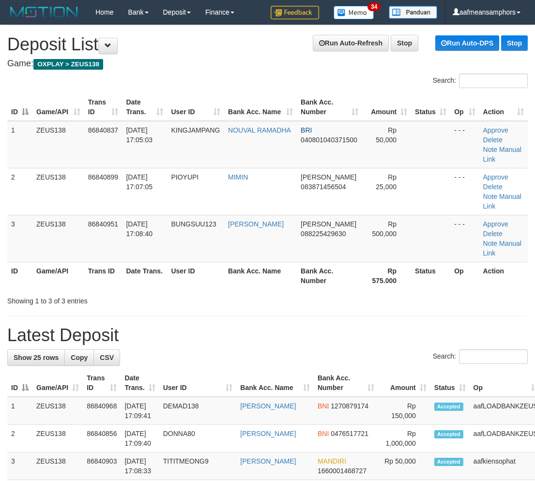
scroll to position [35, 0]
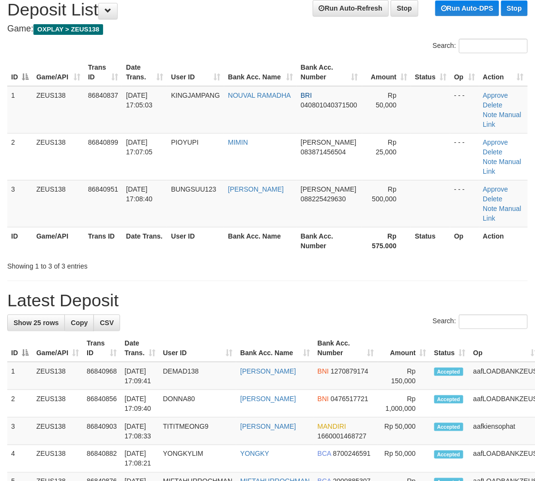
click at [252, 301] on h1 "Latest Deposit" at bounding box center [267, 300] width 520 height 19
click at [202, 349] on th "User ID" at bounding box center [197, 348] width 77 height 28
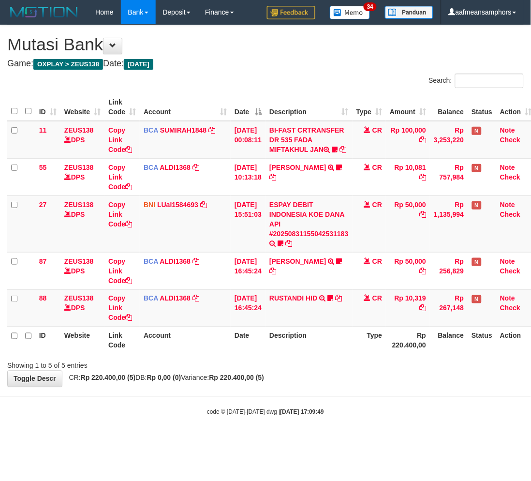
click at [337, 402] on body "Toggle navigation Home Bank Account List Load By Website Group [OXPLAY] ZEUS138…" at bounding box center [265, 220] width 531 height 441
drag, startPoint x: 337, startPoint y: 402, endPoint x: 343, endPoint y: 405, distance: 6.5
click at [342, 405] on body "Toggle navigation Home Bank Account List Load By Website Group [OXPLAY] ZEUS138…" at bounding box center [265, 220] width 531 height 441
click at [297, 441] on html "Toggle navigation Home Bank Account List Load By Website Group [OXPLAY] ZEUS138…" at bounding box center [265, 220] width 531 height 441
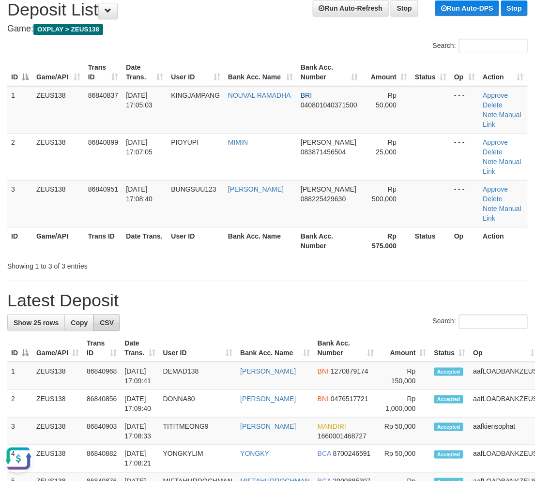
drag, startPoint x: 274, startPoint y: 280, endPoint x: 106, endPoint y: 330, distance: 175.8
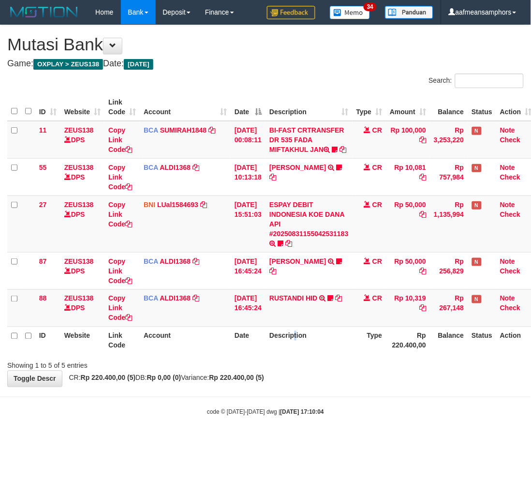
click at [302, 354] on th "Description" at bounding box center [309, 341] width 87 height 28
click at [310, 371] on div "Showing 1 to 5 of 5 entries" at bounding box center [265, 364] width 531 height 14
click at [308, 371] on div "Showing 1 to 5 of 5 entries" at bounding box center [265, 364] width 531 height 14
drag, startPoint x: 0, startPoint y: 0, endPoint x: 318, endPoint y: 362, distance: 481.5
click at [299, 371] on div "Showing 1 to 5 of 5 entries" at bounding box center [265, 364] width 531 height 14
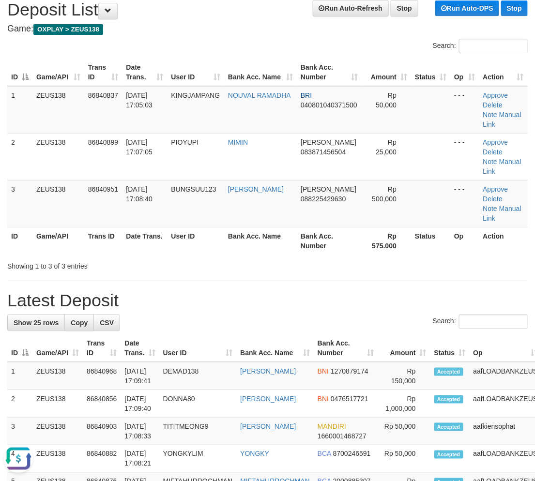
drag, startPoint x: 500, startPoint y: 257, endPoint x: 489, endPoint y: 261, distance: 11.3
click at [491, 260] on div "Showing 1 to 3 of 3 entries" at bounding box center [267, 264] width 535 height 14
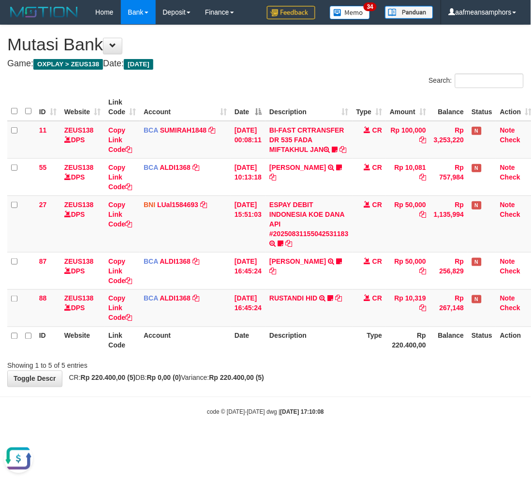
click at [239, 403] on body "Toggle navigation Home Bank Account List Load By Website Group [OXPLAY] ZEUS138…" at bounding box center [265, 220] width 531 height 441
click at [239, 405] on body "Toggle navigation Home Bank Account List Load By Website Group [OXPLAY] ZEUS138…" at bounding box center [265, 220] width 531 height 441
click at [370, 411] on body "Toggle navigation Home Bank Account List Load By Website Group [OXPLAY] ZEUS138…" at bounding box center [265, 220] width 531 height 441
click at [348, 407] on body "Toggle navigation Home Bank Account List Load By Website Group [OXPLAY] ZEUS138…" at bounding box center [265, 220] width 531 height 441
drag, startPoint x: 336, startPoint y: 408, endPoint x: 331, endPoint y: 408, distance: 5.3
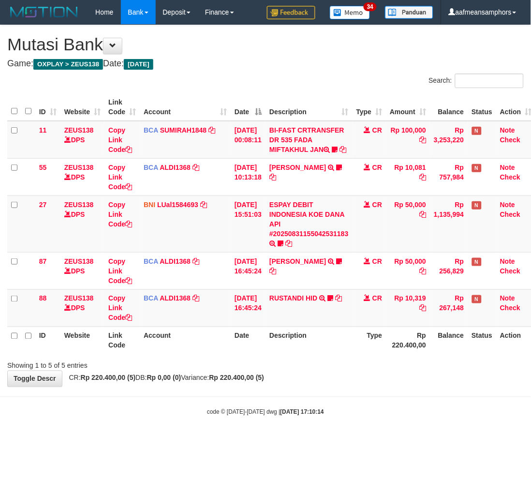
click at [331, 408] on body "Toggle navigation Home Bank Account List Load By Website Group [OXPLAY] ZEUS138…" at bounding box center [265, 220] width 531 height 441
click at [336, 405] on body "Toggle navigation Home Bank Account List Load By Website Group [OXPLAY] ZEUS138…" at bounding box center [265, 220] width 531 height 441
click at [321, 409] on body "Toggle navigation Home Bank Account List Load By Website Group [OXPLAY] ZEUS138…" at bounding box center [265, 220] width 531 height 441
click at [343, 397] on body "Toggle navigation Home Bank Account List Load By Website Group [OXPLAY] ZEUS138…" at bounding box center [265, 220] width 531 height 441
drag, startPoint x: 342, startPoint y: 398, endPoint x: 337, endPoint y: 402, distance: 6.2
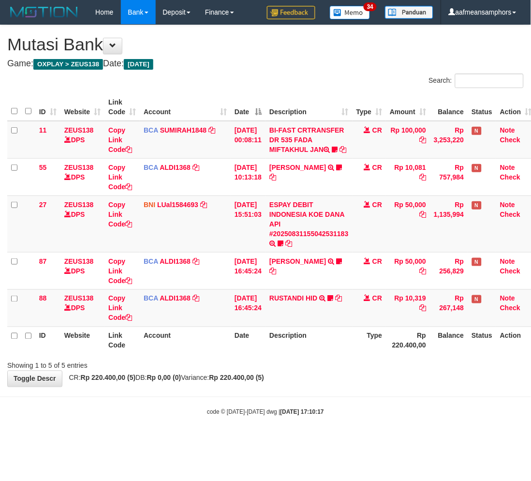
click at [337, 402] on body "Toggle navigation Home Bank Account List Load By Website Group [OXPLAY] ZEUS138…" at bounding box center [265, 220] width 531 height 441
click at [338, 401] on body "Toggle navigation Home Bank Account List Load By Website Group [OXPLAY] ZEUS138…" at bounding box center [265, 220] width 531 height 441
click at [336, 401] on body "Toggle navigation Home Bank Account List Load By Website Group [OXPLAY] ZEUS138…" at bounding box center [265, 220] width 531 height 441
click at [334, 401] on body "Toggle navigation Home Bank Account List Load By Website Group [OXPLAY] ZEUS138…" at bounding box center [265, 220] width 531 height 441
click at [369, 387] on div "**********" at bounding box center [265, 206] width 531 height 362
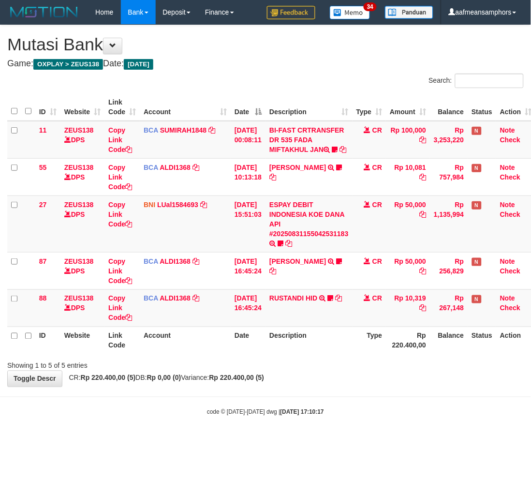
drag, startPoint x: 372, startPoint y: 394, endPoint x: 426, endPoint y: 385, distance: 55.3
click at [367, 387] on div "**********" at bounding box center [265, 206] width 531 height 362
click at [336, 371] on div "Showing 1 to 5 of 5 entries" at bounding box center [265, 364] width 531 height 14
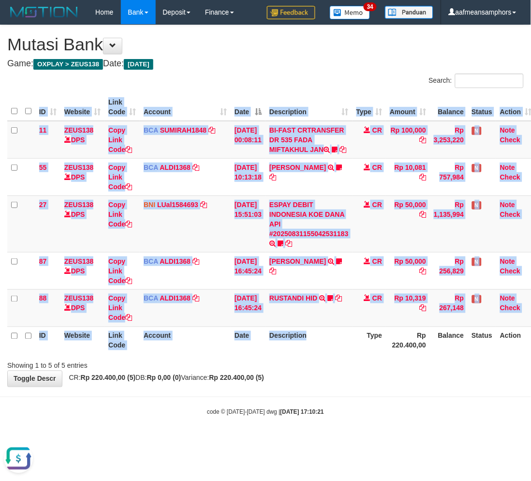
click at [342, 357] on div "ID Website Link Code Account Date Description Type Amount Balance Status Action…" at bounding box center [265, 224] width 531 height 267
click at [347, 351] on th "Description" at bounding box center [309, 341] width 87 height 28
click at [348, 345] on th "Description" at bounding box center [309, 341] width 87 height 28
click at [342, 347] on th "Description" at bounding box center [309, 341] width 87 height 28
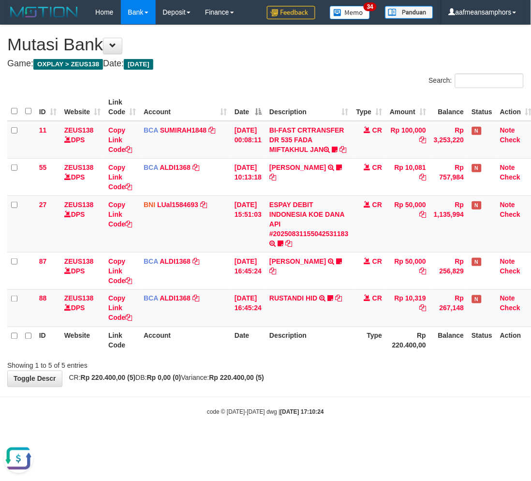
click at [345, 343] on th "Description" at bounding box center [309, 341] width 87 height 28
click at [336, 337] on th "Description" at bounding box center [309, 341] width 87 height 28
click at [323, 339] on th "Description" at bounding box center [309, 341] width 87 height 28
click at [315, 416] on strong "[DATE] 17:10:34" at bounding box center [303, 412] width 44 height 7
click at [314, 416] on strong "2025/08/31 17:10:34" at bounding box center [303, 412] width 44 height 7
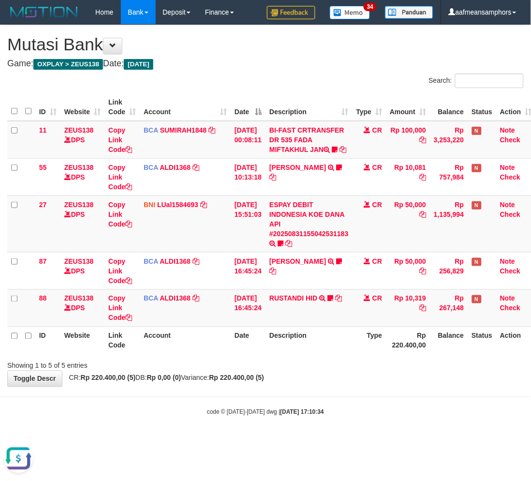
click at [310, 410] on body "Toggle navigation Home Bank Account List Load By Website Group [OXPLAY] ZEUS138…" at bounding box center [265, 220] width 531 height 441
drag, startPoint x: 321, startPoint y: 429, endPoint x: 310, endPoint y: 430, distance: 10.7
click at [313, 431] on body "Toggle navigation Home Bank Account List Load By Website Group [OXPLAY] ZEUS138…" at bounding box center [265, 220] width 531 height 441
click at [304, 430] on body "Toggle navigation Home Bank Account List Load By Website Group [OXPLAY] ZEUS138…" at bounding box center [265, 220] width 531 height 441
click at [366, 417] on div "code © 2012-2018 dwg | 2025/08/31 17:11:04" at bounding box center [265, 412] width 531 height 10
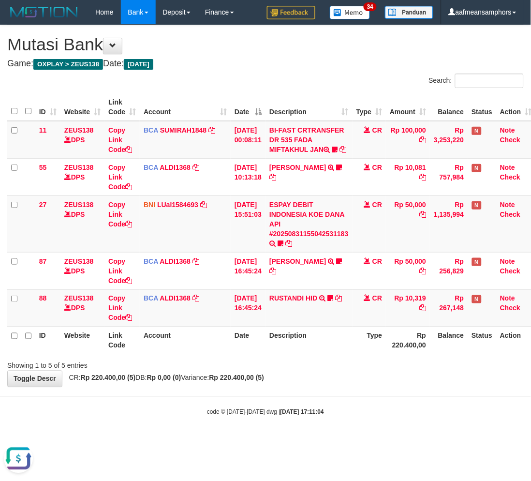
click at [365, 417] on div "code © 2012-2018 dwg | 2025/08/31 17:11:04" at bounding box center [265, 412] width 531 height 10
click at [370, 405] on body "Toggle navigation Home Bank Account List Load By Website Group [OXPLAY] ZEUS138…" at bounding box center [265, 220] width 531 height 441
click at [359, 408] on body "Toggle navigation Home Bank Account List Load By Website Group [OXPLAY] ZEUS138…" at bounding box center [265, 220] width 531 height 441
drag, startPoint x: 345, startPoint y: 438, endPoint x: 528, endPoint y: 396, distance: 187.3
click at [346, 438] on body "Toggle navigation Home Bank Account List Load By Website Group [OXPLAY] ZEUS138…" at bounding box center [265, 220] width 531 height 441
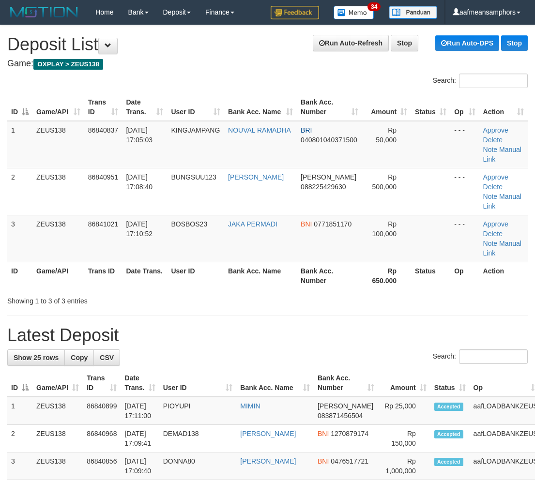
scroll to position [35, 0]
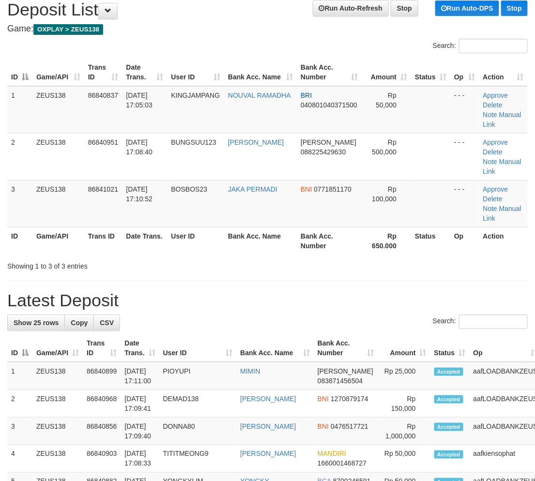
click at [512, 113] on link "Manual Link" at bounding box center [502, 119] width 38 height 17
click at [515, 114] on link "Manual Link" at bounding box center [502, 119] width 38 height 17
click at [483, 111] on link "Manual Link" at bounding box center [502, 119] width 38 height 17
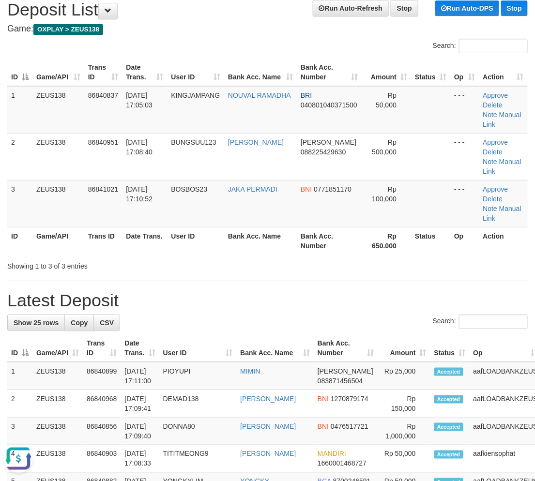
click at [351, 255] on div "ID Game/API Trans ID Date Trans. User ID Bank Acc. Name Bank Acc. Number Amount…" at bounding box center [267, 157] width 535 height 202
click at [225, 296] on h1 "Latest Deposit" at bounding box center [267, 300] width 520 height 19
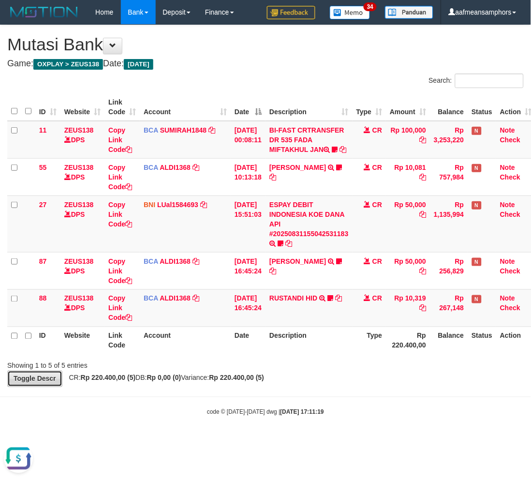
click at [40, 387] on link "Toggle Descr" at bounding box center [34, 379] width 55 height 16
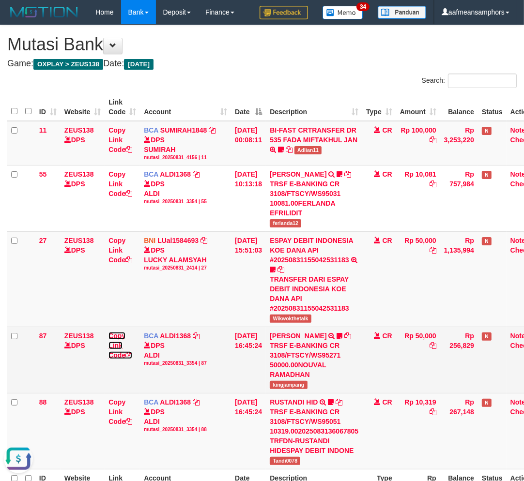
click at [119, 356] on link "Copy Link Code" at bounding box center [120, 345] width 24 height 27
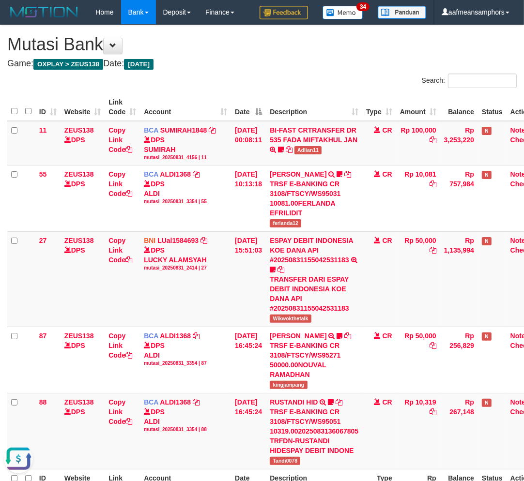
scroll to position [133, 0]
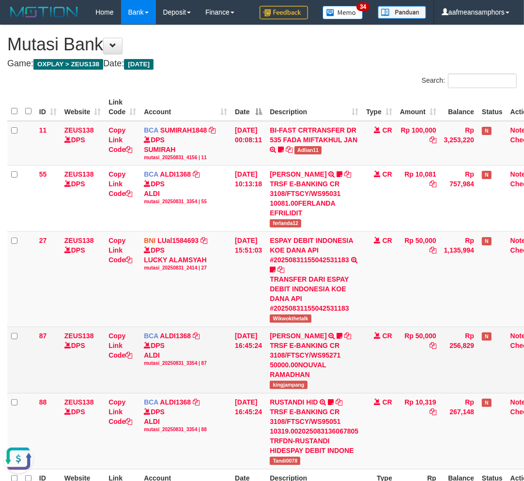
drag, startPoint x: 348, startPoint y: 410, endPoint x: 330, endPoint y: 360, distance: 53.0
click at [348, 394] on td "NOUVAL RAMADHAN TRSF E-BANKING CR 3108/FTSCY/WS95271 50000.00NOUVAL RAMADHAN ki…" at bounding box center [314, 360] width 96 height 66
click at [344, 339] on icon at bounding box center [347, 336] width 7 height 7
drag, startPoint x: 346, startPoint y: 375, endPoint x: 340, endPoint y: 378, distance: 6.5
click at [340, 378] on div "TRSF E-BANKING CR 3108/FTSCY/WS95271 50000.00NOUVAL RAMADHAN" at bounding box center [314, 360] width 89 height 39
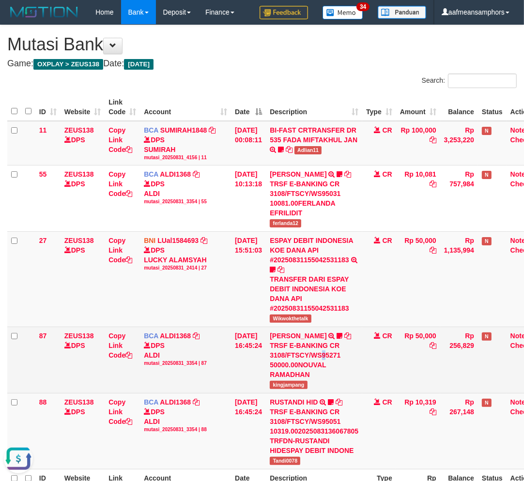
click at [330, 374] on div "TRSF E-BANKING CR 3108/FTSCY/WS95271 50000.00NOUVAL RAMADHAN" at bounding box center [314, 360] width 89 height 39
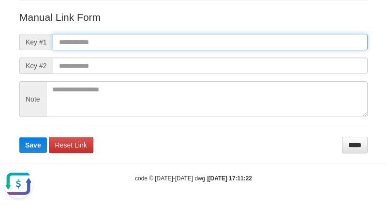
click at [254, 42] on input "text" at bounding box center [210, 42] width 315 height 16
paste input "**********"
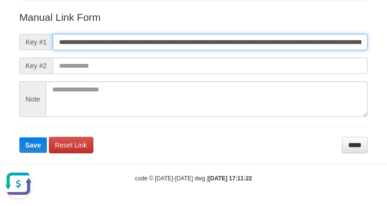
scroll to position [0, 579]
type input "**********"
click at [19, 137] on button "Save" at bounding box center [33, 144] width 28 height 15
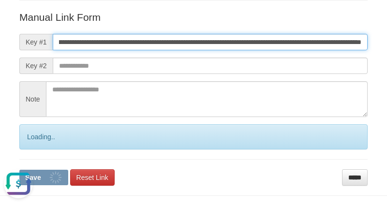
click at [19, 170] on button "Save" at bounding box center [43, 177] width 49 height 15
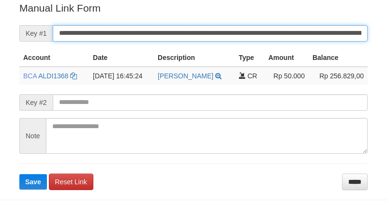
drag, startPoint x: 0, startPoint y: 0, endPoint x: 202, endPoint y: 24, distance: 203.3
click at [202, 25] on input "**********" at bounding box center [210, 33] width 315 height 16
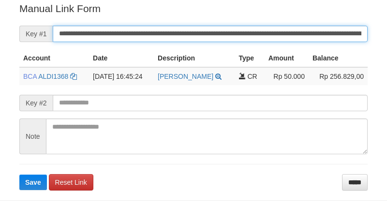
click at [19, 175] on button "Save" at bounding box center [33, 182] width 28 height 15
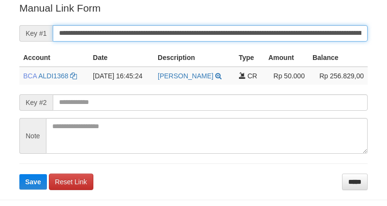
click at [180, 29] on input "**********" at bounding box center [210, 33] width 315 height 16
click at [19, 174] on button "Save" at bounding box center [33, 181] width 28 height 15
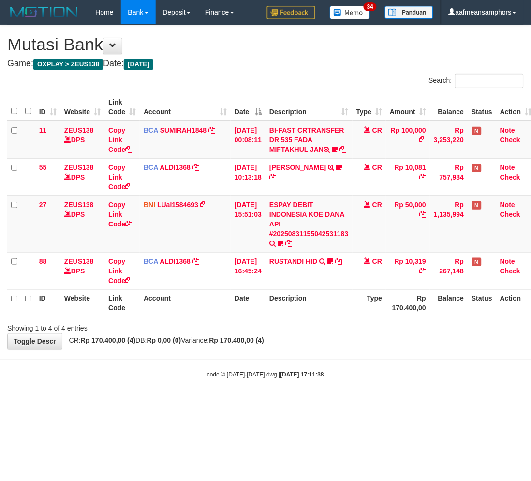
drag, startPoint x: 368, startPoint y: 409, endPoint x: 370, endPoint y: 405, distance: 5.2
click at [362, 404] on body "Toggle navigation Home Bank Account List Load By Website Group [OXPLAY] ZEUS138…" at bounding box center [265, 202] width 531 height 404
click at [365, 404] on body "Toggle navigation Home Bank Account List Load By Website Group [OXPLAY] ZEUS138…" at bounding box center [265, 202] width 531 height 404
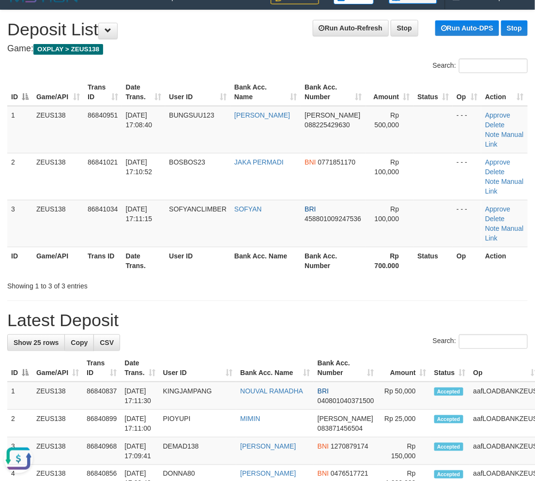
drag, startPoint x: 229, startPoint y: 328, endPoint x: 235, endPoint y: 329, distance: 5.4
click at [235, 329] on h1 "Latest Deposit" at bounding box center [267, 320] width 520 height 19
drag, startPoint x: 235, startPoint y: 329, endPoint x: 218, endPoint y: 342, distance: 21.1
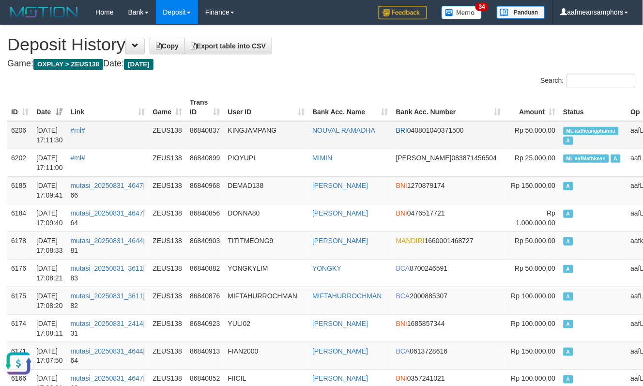
click at [294, 127] on td "KINGJAMPANG" at bounding box center [266, 135] width 85 height 28
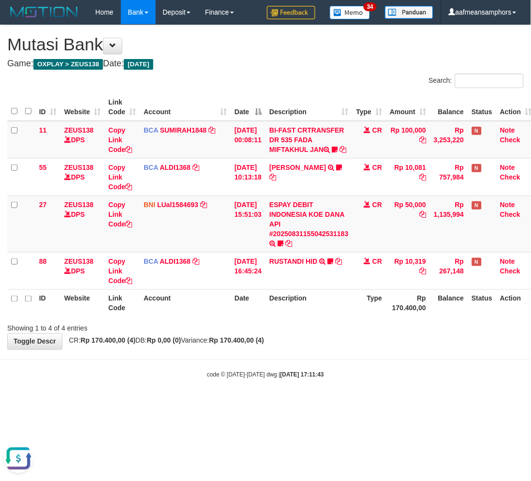
click at [232, 404] on body "Toggle navigation Home Bank Account List Load By Website Group [OXPLAY] ZEUS138…" at bounding box center [265, 202] width 531 height 404
click at [308, 395] on body "Toggle navigation Home Bank Account List Load By Website Group [OXPLAY] ZEUS138…" at bounding box center [265, 202] width 531 height 404
drag, startPoint x: 327, startPoint y: 403, endPoint x: 319, endPoint y: 406, distance: 8.3
click at [323, 404] on body "Toggle navigation Home Bank Account List Load By Website Group [OXPLAY] ZEUS138…" at bounding box center [265, 202] width 531 height 404
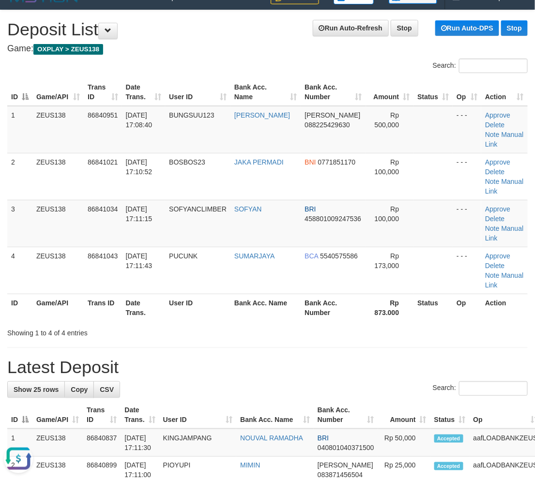
drag, startPoint x: 246, startPoint y: 341, endPoint x: 289, endPoint y: 345, distance: 43.8
drag, startPoint x: 327, startPoint y: 346, endPoint x: 3, endPoint y: 370, distance: 324.7
drag, startPoint x: 356, startPoint y: 362, endPoint x: 2, endPoint y: 374, distance: 354.5
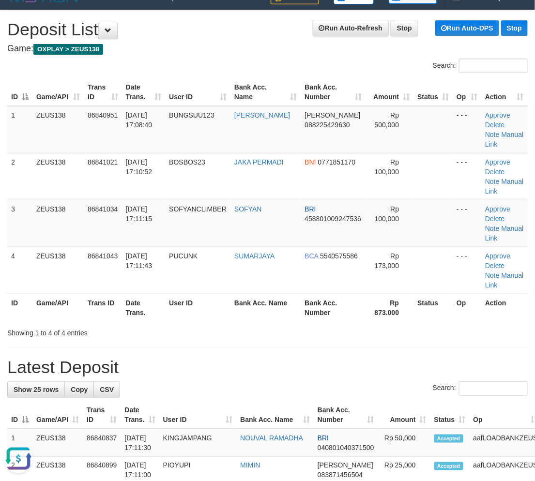
click at [336, 362] on h1 "Latest Deposit" at bounding box center [267, 367] width 520 height 19
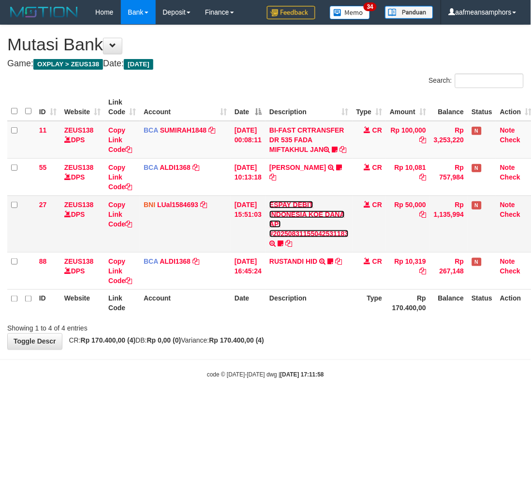
click at [288, 238] on link "ESPAY DEBIT INDONESIA KOE DANA API #20250831155042531183" at bounding box center [309, 219] width 79 height 37
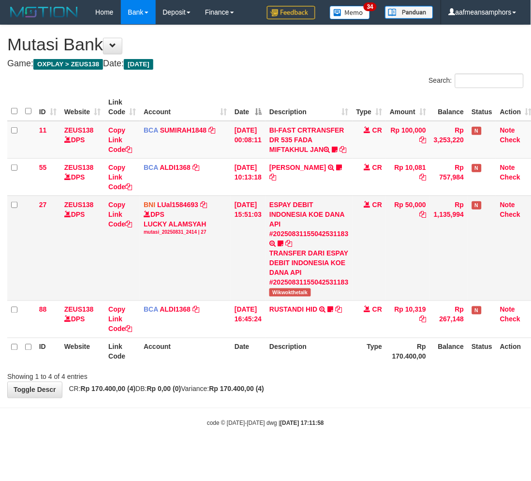
click at [287, 297] on span "Wikwokthetalk" at bounding box center [290, 292] width 41 height 8
copy span "Wikwokthetalk"
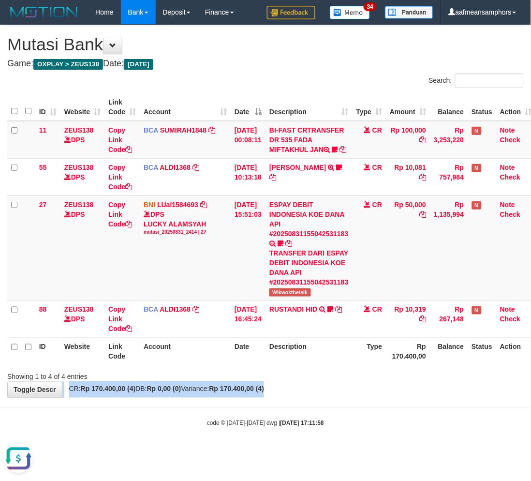
click at [293, 398] on div "**********" at bounding box center [265, 211] width 531 height 373
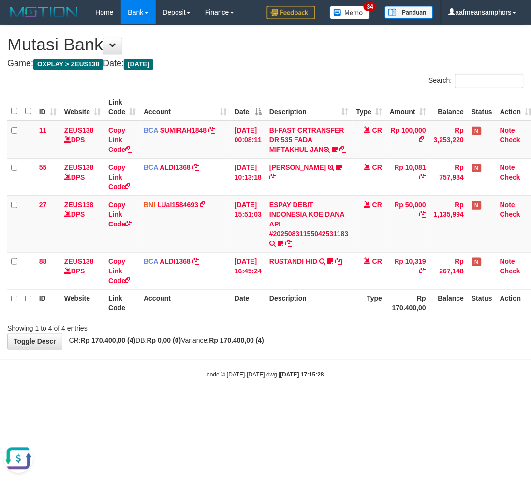
click at [291, 396] on body "Toggle navigation Home Bank Account List Load By Website Group [OXPLAY] ZEUS138…" at bounding box center [265, 202] width 531 height 404
click at [303, 379] on strong "2025/08/31 17:15:28" at bounding box center [303, 375] width 44 height 7
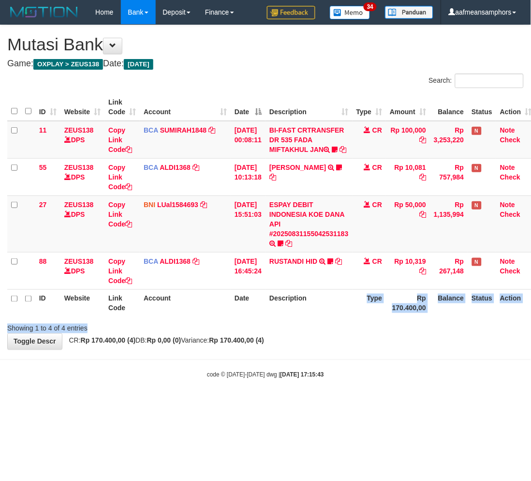
drag, startPoint x: 352, startPoint y: 324, endPoint x: 381, endPoint y: 335, distance: 30.9
click at [351, 333] on div "Search: ID Website Link Code Account Date Description Type Amount Balance Statu…" at bounding box center [265, 204] width 517 height 260
click at [305, 387] on body "Toggle navigation Home Bank Account List Load By Website Group [OXPLAY] ZEUS138…" at bounding box center [265, 202] width 531 height 404
click at [303, 247] on td "ESPAY DEBIT INDONESIA KOE DANA API #20250831155042531183 TRANSFER DARI ESPAY DE…" at bounding box center [309, 224] width 87 height 57
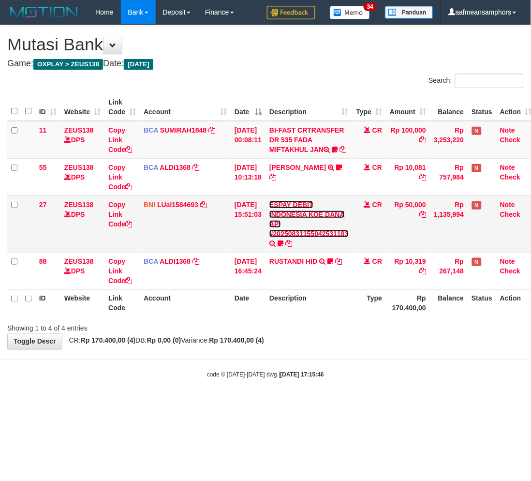
click at [303, 238] on link "ESPAY DEBIT INDONESIA KOE DANA API #20250831155042531183" at bounding box center [309, 219] width 79 height 37
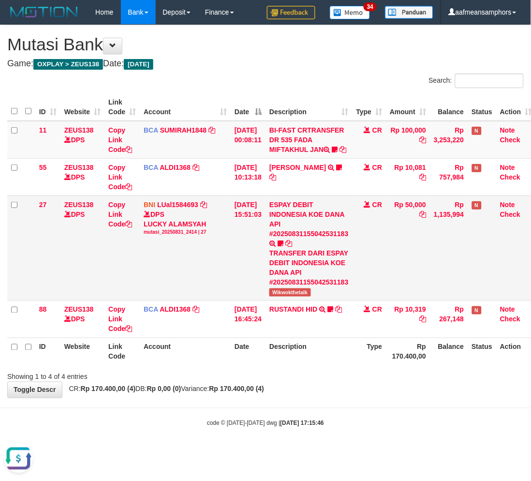
click at [301, 301] on td "ESPAY DEBIT INDONESIA KOE DANA API #20250831155042531183 TRANSFER DARI ESPAY DE…" at bounding box center [309, 248] width 87 height 105
copy span "Wikwokthetalk"
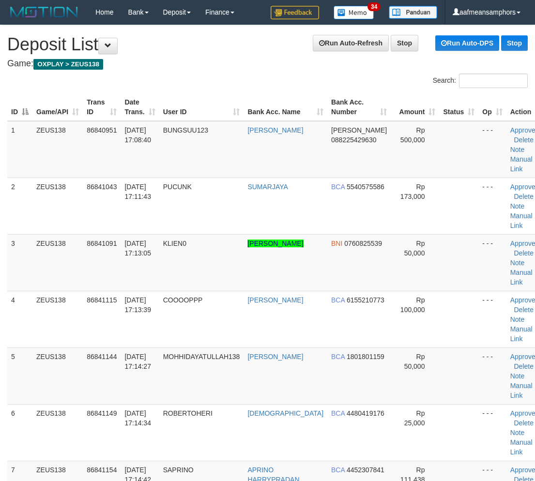
scroll to position [15, 0]
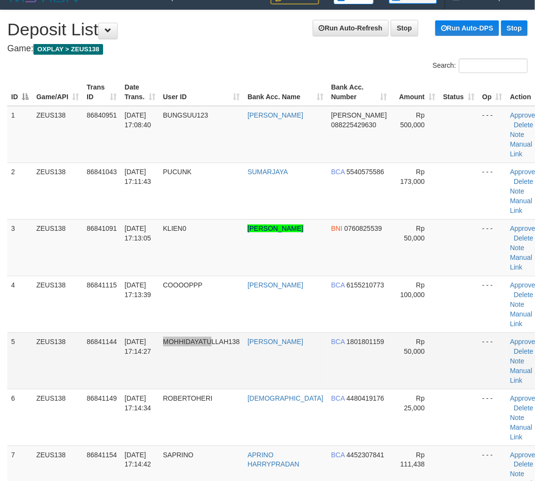
click at [219, 364] on td "MOHHIDAYATULLAH138" at bounding box center [201, 361] width 85 height 57
click at [166, 341] on td "MOHHIDAYATULLAH138" at bounding box center [201, 361] width 85 height 57
click at [165, 336] on td "MOHHIDAYATULLAH138" at bounding box center [201, 361] width 85 height 57
click at [213, 347] on td "MOHHIDAYATULLAH138" at bounding box center [201, 361] width 85 height 57
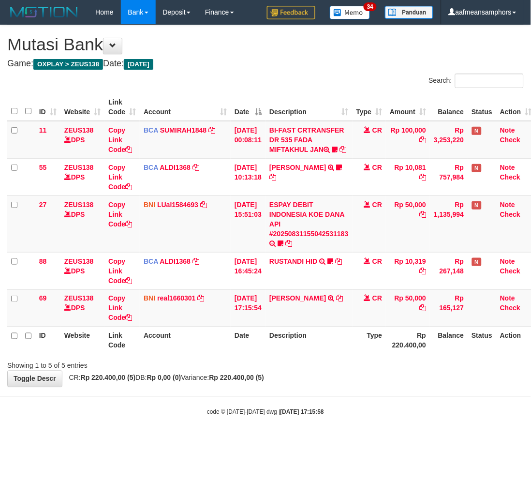
drag, startPoint x: 261, startPoint y: 416, endPoint x: 263, endPoint y: 411, distance: 5.2
click at [261, 416] on div "code © 2012-2018 dwg | 2025/08/31 17:15:58" at bounding box center [265, 412] width 531 height 10
click at [263, 411] on body "Toggle navigation Home Bank Account List Load By Website Group [OXPLAY] ZEUS138…" at bounding box center [265, 220] width 531 height 441
click at [276, 400] on body "Toggle navigation Home Bank Account List Load By Website Group [OXPLAY] ZEUS138…" at bounding box center [265, 220] width 531 height 441
click at [337, 302] on icon at bounding box center [340, 298] width 7 height 7
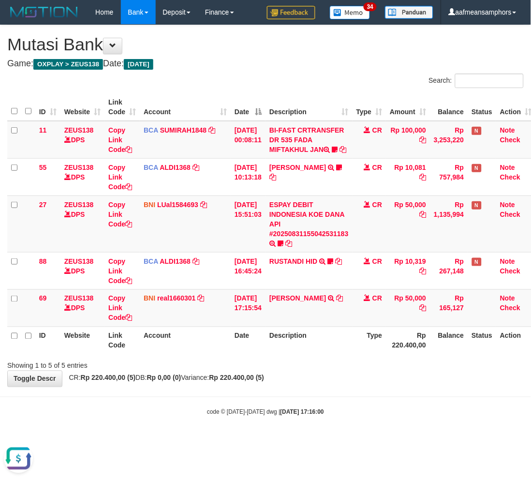
click at [303, 383] on div "**********" at bounding box center [265, 206] width 531 height 362
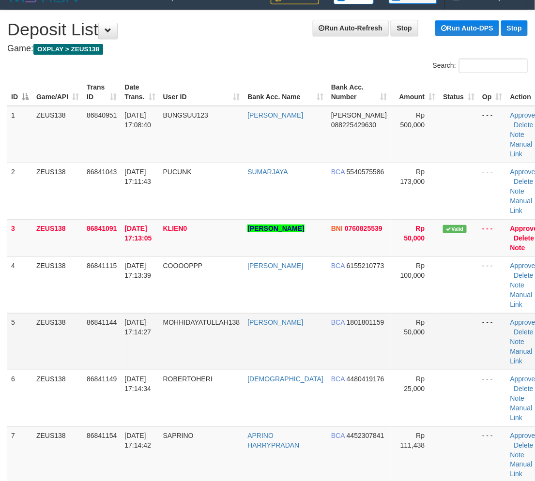
click at [159, 358] on td "[DATE] 17:14:27" at bounding box center [140, 341] width 38 height 57
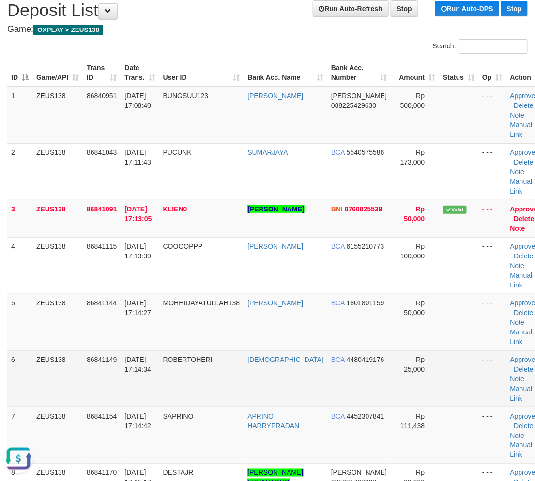
click at [153, 350] on td "[DATE] 17:14:34" at bounding box center [140, 378] width 38 height 57
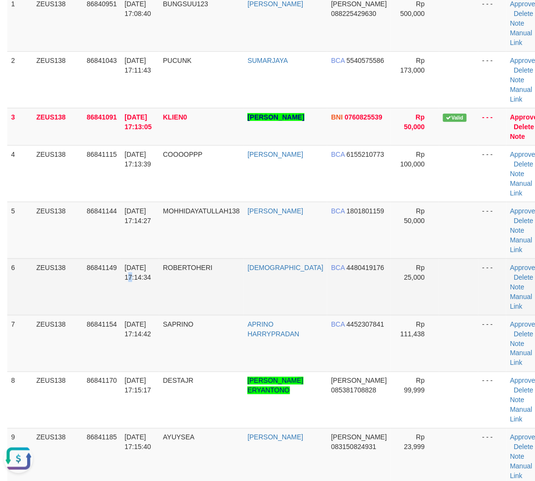
scroll to position [142, 0]
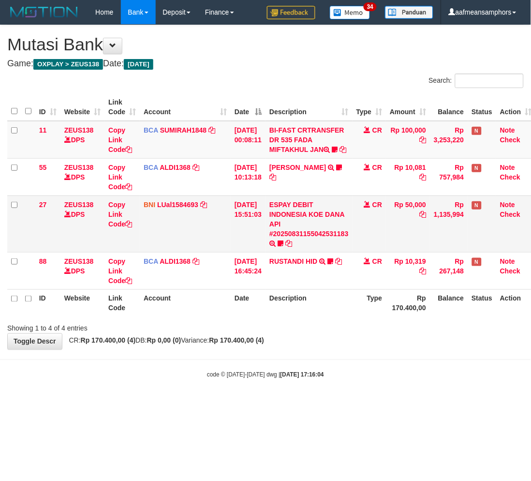
drag, startPoint x: 307, startPoint y: 243, endPoint x: 306, endPoint y: 250, distance: 6.4
click at [307, 238] on link "ESPAY DEBIT INDONESIA KOE DANA API #20250831155042531183" at bounding box center [309, 219] width 79 height 37
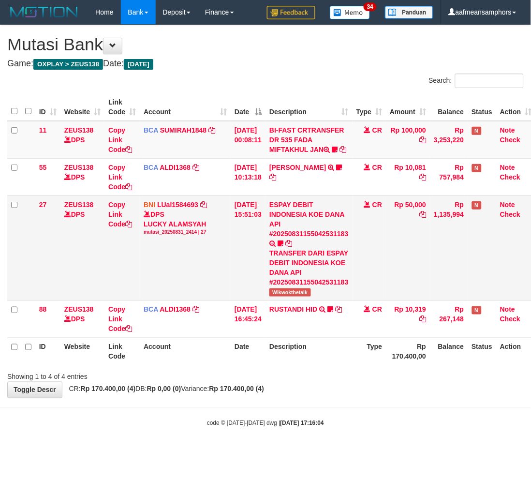
click at [289, 301] on td "ESPAY DEBIT INDONESIA KOE DANA API #20250831155042531183 TRANSFER DARI ESPAY DE…" at bounding box center [309, 248] width 87 height 105
copy div "20250831155042531183"
click at [280, 297] on span "Wikwokthetalk" at bounding box center [290, 292] width 41 height 8
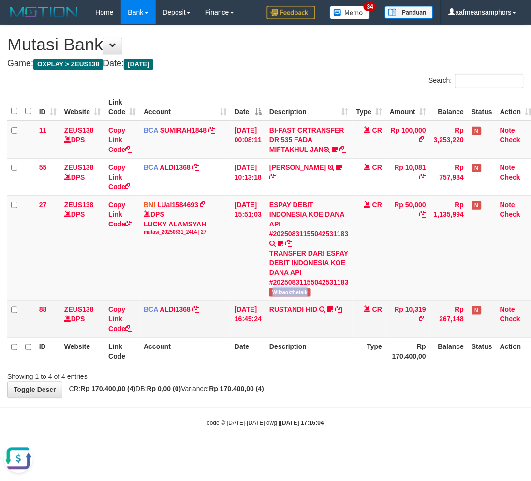
copy span "Wikwokthetalk"
click at [303, 314] on link "RUSTANDI HID" at bounding box center [294, 310] width 48 height 8
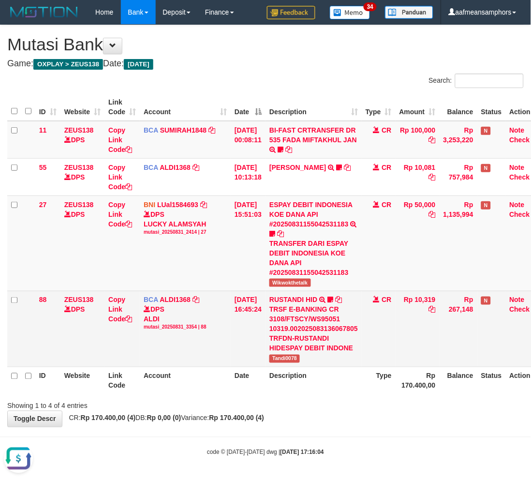
click at [291, 364] on td "RUSTANDI HID TRSF E-BANKING CR 3108/FTSCY/WS95051 10319.002025083136067805 TRFD…" at bounding box center [314, 329] width 96 height 76
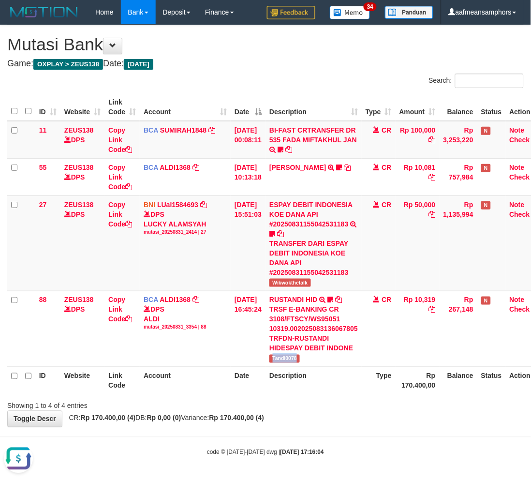
copy span "Tandi0078"
drag, startPoint x: 332, startPoint y: 428, endPoint x: 333, endPoint y: 422, distance: 5.9
click at [329, 430] on body "Toggle navigation Home Bank Account List Load By Website Group [OXPLAY] ZEUS138…" at bounding box center [265, 240] width 531 height 481
click at [318, 419] on div "**********" at bounding box center [265, 226] width 531 height 402
click at [313, 418] on div "**********" at bounding box center [265, 226] width 531 height 402
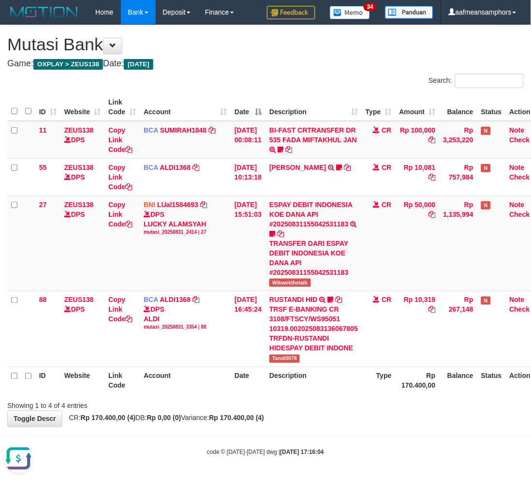
click at [313, 418] on div "**********" at bounding box center [265, 226] width 531 height 402
click at [301, 416] on div "**********" at bounding box center [265, 226] width 531 height 402
click at [301, 417] on div "**********" at bounding box center [265, 226] width 531 height 402
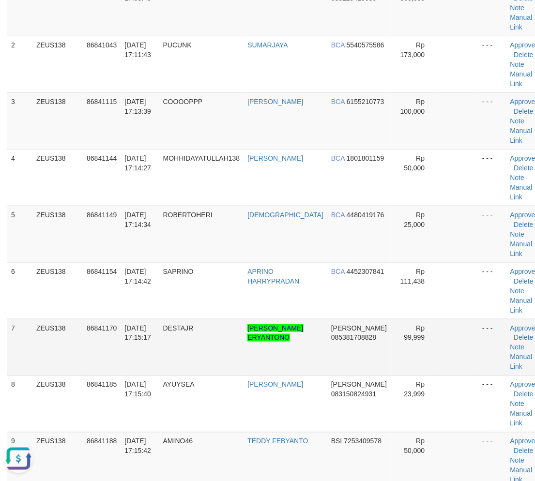
click at [201, 357] on td "DESTAJR" at bounding box center [201, 347] width 85 height 57
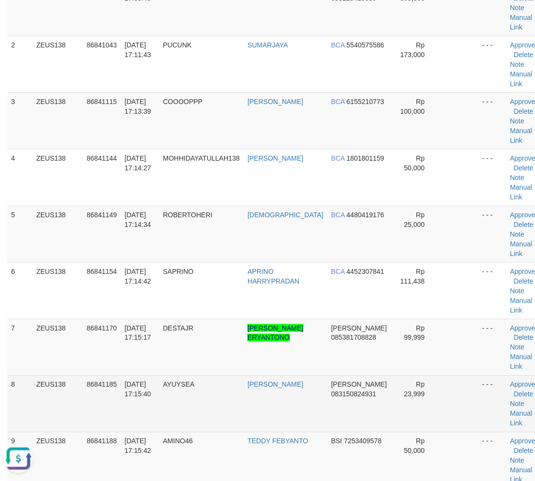
click at [128, 390] on tr "8 ZEUS138 86841185 31/08/2025 17:15:40 AYUYSEA M AMRULLAH DANA 083150824931 Rp …" at bounding box center [276, 404] width 538 height 57
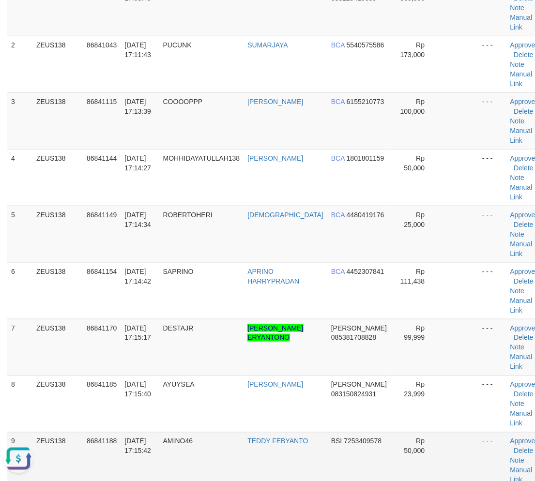
click at [195, 432] on td "AMINO46" at bounding box center [201, 460] width 85 height 57
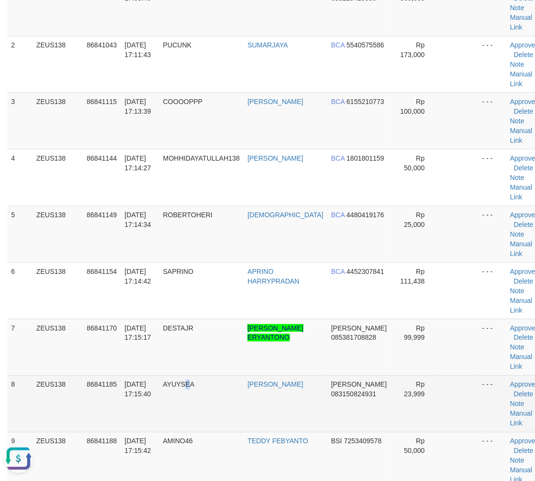
drag, startPoint x: 192, startPoint y: 431, endPoint x: 180, endPoint y: 419, distance: 17.5
click at [195, 427] on td "AYUYSEA" at bounding box center [201, 404] width 85 height 57
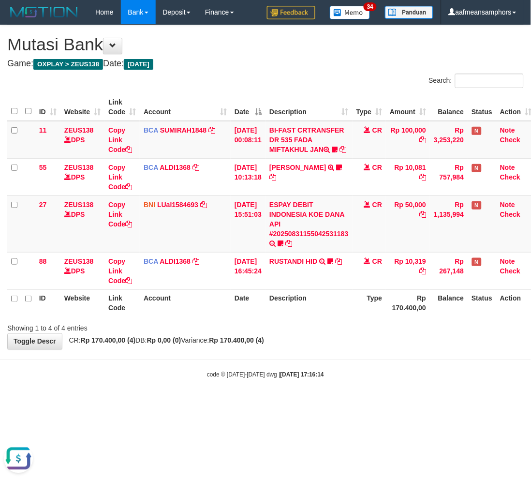
click at [390, 345] on div "**********" at bounding box center [265, 187] width 531 height 324
click at [369, 333] on div "Showing 1 to 4 of 4 entries" at bounding box center [265, 327] width 531 height 14
click at [363, 344] on div "**********" at bounding box center [265, 187] width 531 height 324
click at [363, 333] on div "Showing 1 to 4 of 4 entries" at bounding box center [265, 327] width 531 height 14
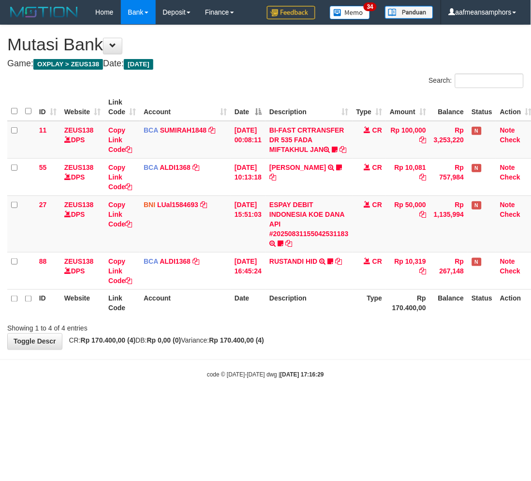
click at [362, 333] on div "Showing 1 to 4 of 4 entries" at bounding box center [265, 327] width 531 height 14
drag, startPoint x: 354, startPoint y: 337, endPoint x: 376, endPoint y: 331, distance: 22.8
click at [351, 333] on div "Showing 1 to 4 of 4 entries" at bounding box center [265, 327] width 531 height 14
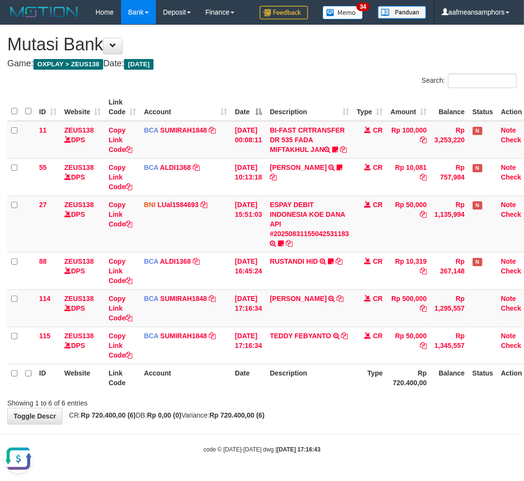
click at [303, 422] on div "**********" at bounding box center [262, 224] width 524 height 399
click at [301, 422] on div "**********" at bounding box center [262, 224] width 524 height 399
click at [317, 408] on div "Showing 1 to 6 of 6 entries" at bounding box center [262, 401] width 524 height 14
click at [332, 405] on div "Showing 1 to 6 of 6 entries" at bounding box center [262, 401] width 524 height 14
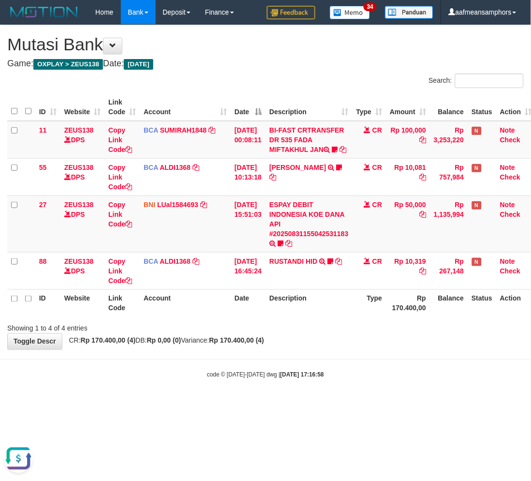
drag, startPoint x: 312, startPoint y: 397, endPoint x: 374, endPoint y: 383, distance: 62.9
click at [313, 397] on body "Toggle navigation Home Bank Account List Load By Website Group [OXPLAY] ZEUS138…" at bounding box center [265, 202] width 531 height 404
click at [390, 379] on div "code © 2012-2018 dwg | 2025/08/31 17:16:58" at bounding box center [265, 375] width 531 height 10
click at [374, 374] on body "Toggle navigation Home Bank Account List Load By Website Group [OXPLAY] ZEUS138…" at bounding box center [265, 202] width 531 height 404
click at [368, 375] on body "Toggle navigation Home Bank Account List Load By Website Group [OXPLAY] ZEUS138…" at bounding box center [265, 202] width 531 height 404
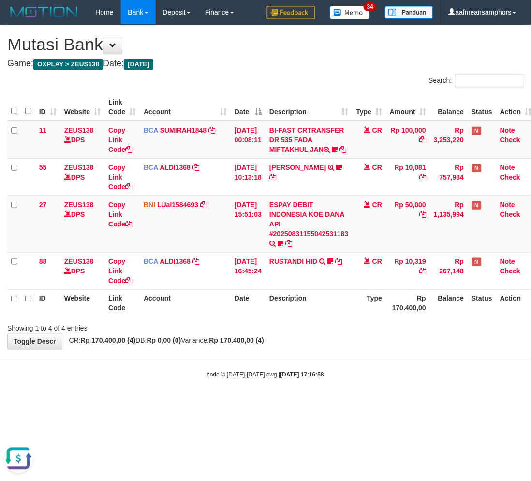
click at [368, 375] on body "Toggle navigation Home Bank Account List Load By Website Group [OXPLAY] ZEUS138…" at bounding box center [265, 202] width 531 height 404
click at [356, 371] on body "Toggle navigation Home Bank Account List Load By Website Group [OXPLAY] ZEUS138…" at bounding box center [265, 202] width 531 height 404
click at [354, 373] on body "Toggle navigation Home Bank Account List Load By Website Group [OXPLAY] ZEUS138…" at bounding box center [265, 202] width 531 height 404
click at [351, 370] on body "Toggle navigation Home Bank Account List Load By Website Group [OXPLAY] ZEUS138…" at bounding box center [265, 202] width 531 height 404
click at [349, 370] on body "Toggle navigation Home Bank Account List Load By Website Group [OXPLAY] ZEUS138…" at bounding box center [265, 202] width 531 height 404
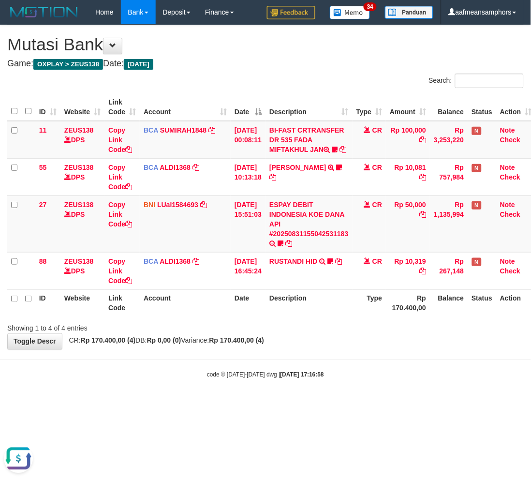
click at [343, 367] on body "Toggle navigation Home Bank Account List Load By Website Group [OXPLAY] ZEUS138…" at bounding box center [265, 202] width 531 height 404
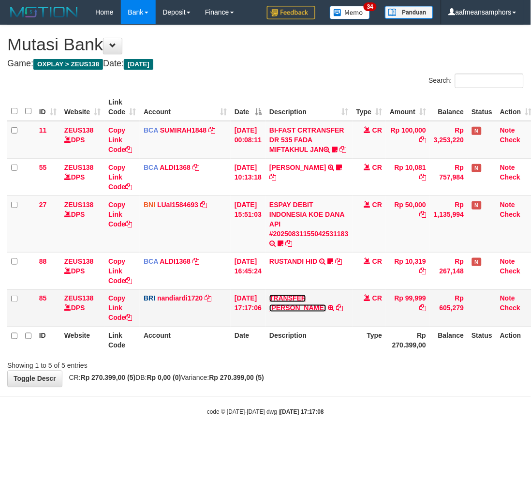
click at [323, 307] on link "TRANSFER [PERSON_NAME]" at bounding box center [298, 303] width 57 height 17
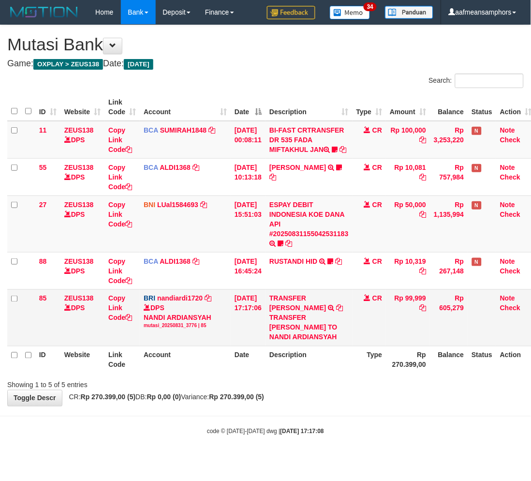
click at [303, 326] on div "TRANSFER [PERSON_NAME] TO NANDI ARDIANSYAH" at bounding box center [309, 327] width 79 height 29
copy div "MIKHADESTAER"
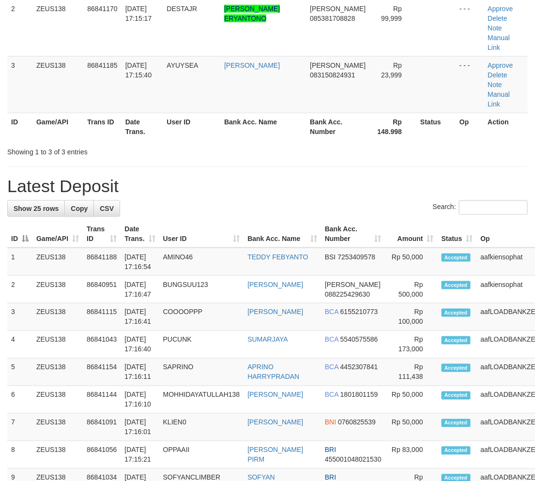
scroll to position [142, 0]
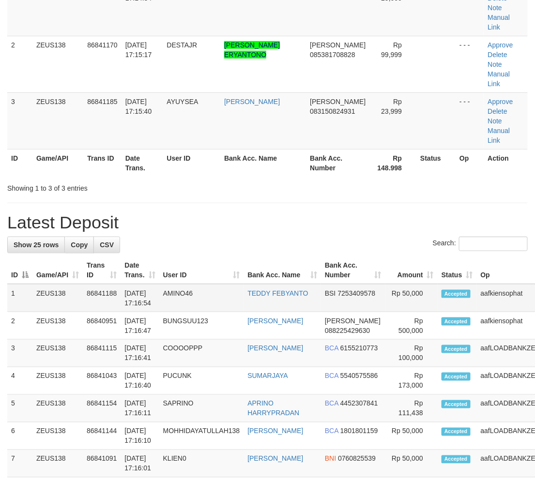
drag, startPoint x: 244, startPoint y: 368, endPoint x: 320, endPoint y: 228, distance: 159.4
click at [263, 395] on tr "5 ZEUS138 86841154 31/08/2025 17:16:11 SAPRINO APRINO HARRYPRADAN BCA 445230784…" at bounding box center [297, 409] width 581 height 28
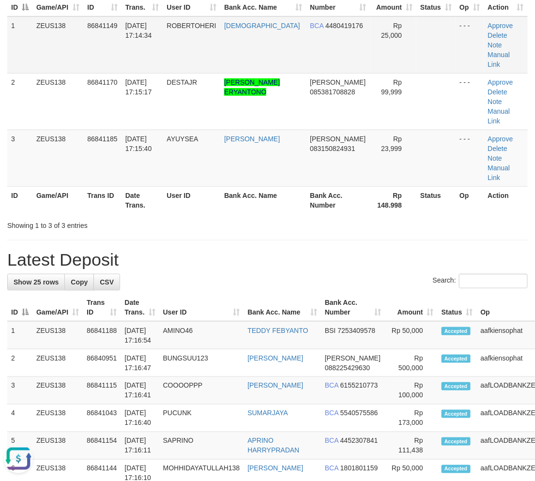
scroll to position [88, 0]
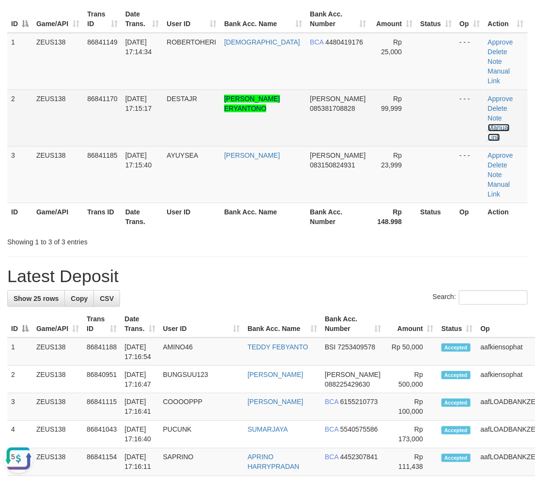
drag, startPoint x: 494, startPoint y: 95, endPoint x: 486, endPoint y: 98, distance: 8.3
click at [494, 124] on link "Manual Link" at bounding box center [499, 132] width 22 height 17
click at [489, 124] on link "Manual Link" at bounding box center [499, 132] width 22 height 17
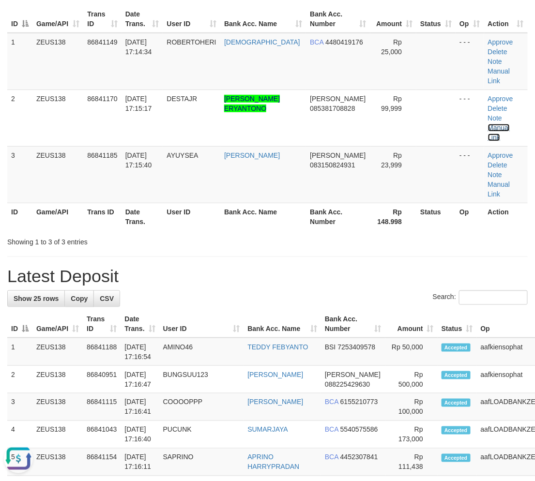
click at [488, 124] on link "Manual Link" at bounding box center [499, 132] width 22 height 17
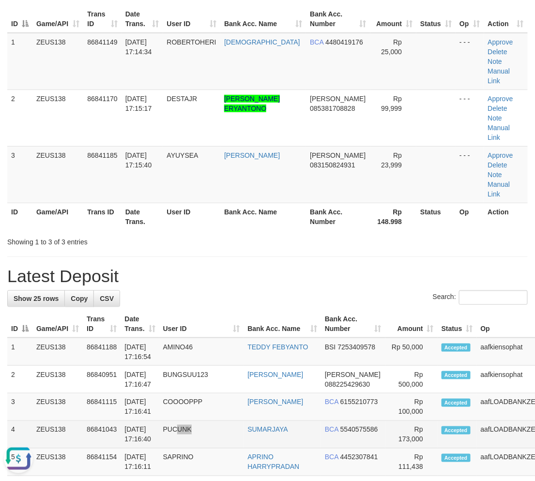
click at [248, 421] on tr "4 ZEUS138 86841043 31/08/2025 17:16:40 PUCUNK SUMARJAYA BCA 5540575586 Rp 173,0…" at bounding box center [297, 435] width 581 height 28
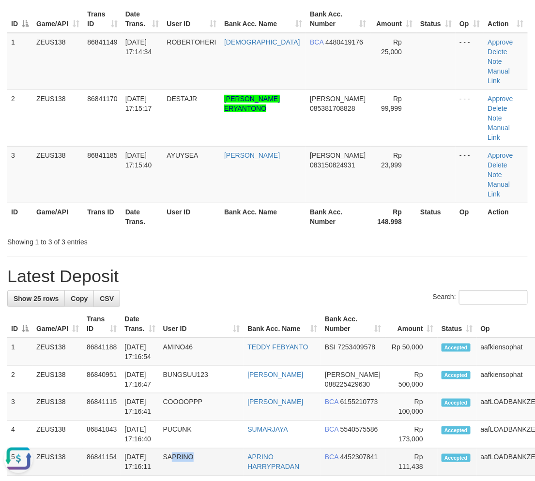
drag, startPoint x: 206, startPoint y: 399, endPoint x: 194, endPoint y: 399, distance: 12.6
click at [197, 449] on td "SAPRINO" at bounding box center [201, 463] width 85 height 28
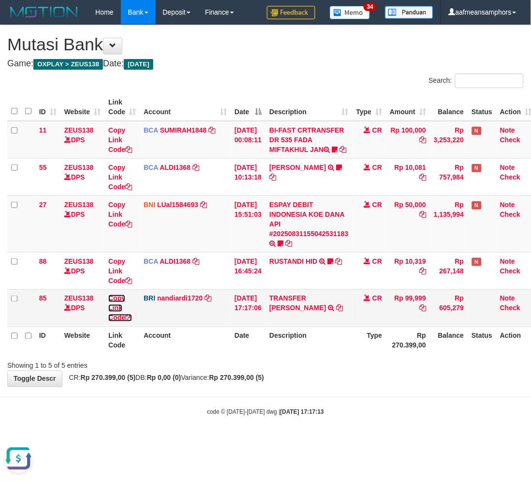
click at [114, 317] on link "Copy Link Code" at bounding box center [120, 308] width 24 height 27
drag, startPoint x: 386, startPoint y: 424, endPoint x: 380, endPoint y: 417, distance: 8.6
click at [384, 417] on div "code © [DATE]-[DATE] dwg | [DATE] 17:17:13" at bounding box center [265, 412] width 531 height 10
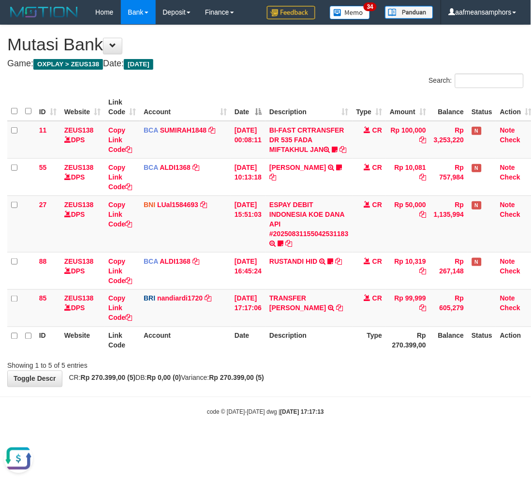
click at [373, 409] on body "Toggle navigation Home Bank Account List Load By Website Group [OXPLAY] ZEUS138…" at bounding box center [265, 220] width 531 height 441
click at [372, 411] on body "Toggle navigation Home Bank Account List Load By Website Group [OXPLAY] ZEUS138…" at bounding box center [265, 220] width 531 height 441
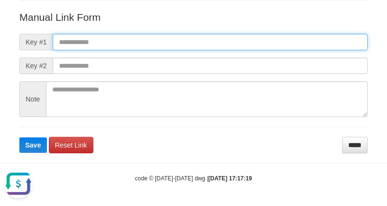
paste input "**********"
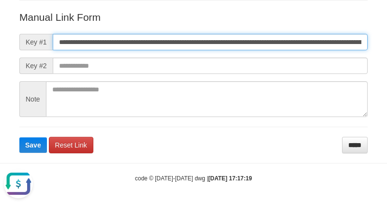
click at [264, 42] on input "**********" at bounding box center [210, 42] width 315 height 16
type input "**********"
click at [19, 137] on button "Save" at bounding box center [33, 144] width 28 height 15
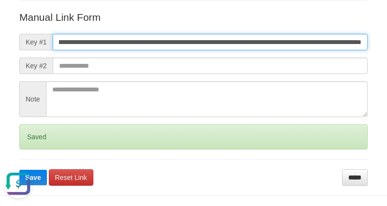
click at [19, 170] on button "Save" at bounding box center [33, 177] width 28 height 15
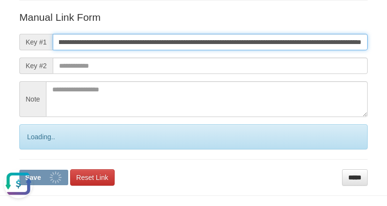
click at [19, 170] on button "Save" at bounding box center [43, 177] width 49 height 15
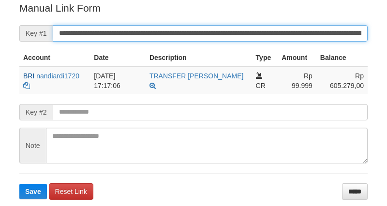
drag, startPoint x: 0, startPoint y: 0, endPoint x: 208, endPoint y: 38, distance: 211.5
click at [208, 38] on input "**********" at bounding box center [210, 33] width 315 height 16
click at [19, 184] on button "Save" at bounding box center [33, 191] width 28 height 15
click at [208, 38] on input "**********" at bounding box center [210, 33] width 315 height 16
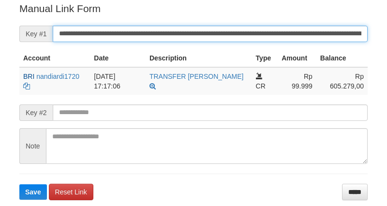
click at [19, 184] on button "Save" at bounding box center [33, 191] width 28 height 15
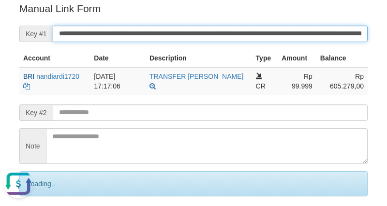
scroll to position [0, 0]
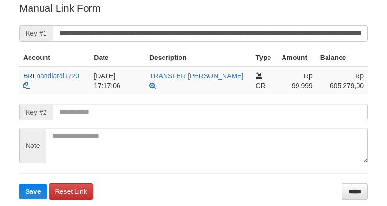
click at [202, 32] on input "**********" at bounding box center [210, 33] width 315 height 16
click at [19, 184] on button "Save" at bounding box center [33, 191] width 28 height 15
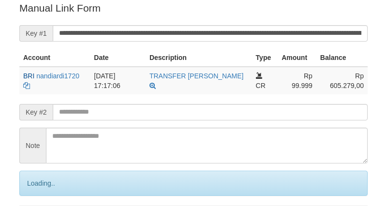
scroll to position [196, 0]
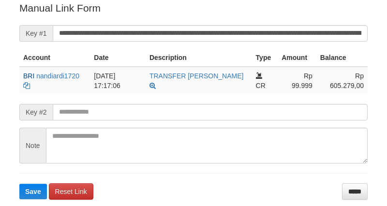
click at [204, 30] on input "**********" at bounding box center [210, 33] width 315 height 16
click at [19, 184] on button "Save" at bounding box center [33, 191] width 28 height 15
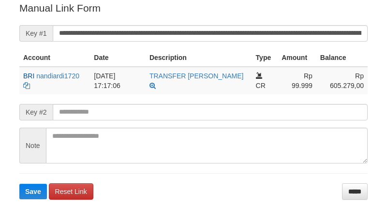
click at [205, 26] on input "**********" at bounding box center [210, 33] width 315 height 16
click at [19, 184] on button "Save" at bounding box center [33, 191] width 28 height 15
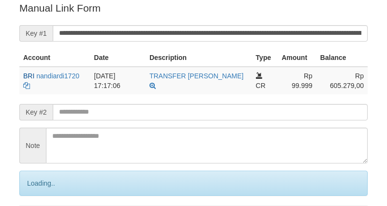
scroll to position [196, 0]
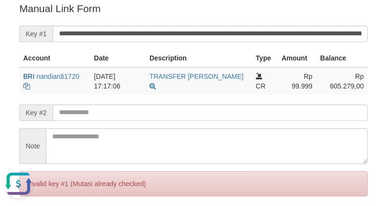
click at [182, 27] on input "**********" at bounding box center [210, 34] width 315 height 16
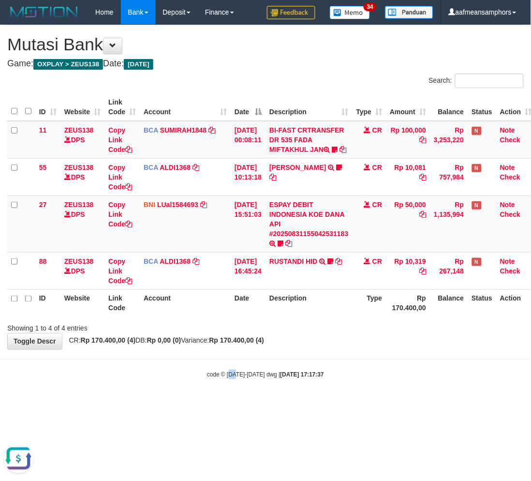
drag, startPoint x: 231, startPoint y: 391, endPoint x: 224, endPoint y: 393, distance: 7.7
click at [225, 393] on body "Toggle navigation Home Bank Account List Load By Website Group [OXPLAY] ZEUS138…" at bounding box center [265, 202] width 531 height 404
click at [226, 392] on body "Toggle navigation Home Bank Account List Load By Website Group [OXPLAY] ZEUS138…" at bounding box center [265, 202] width 531 height 404
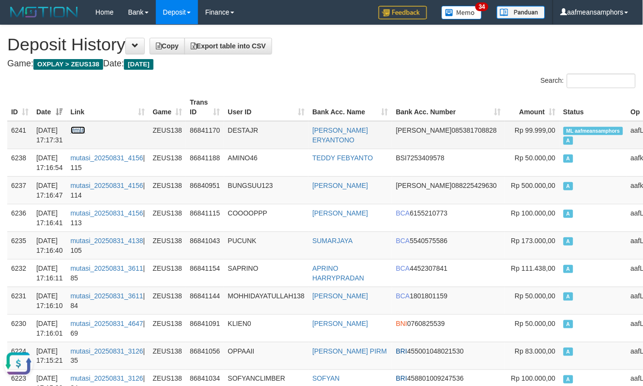
click at [83, 128] on link "#ml#" at bounding box center [78, 130] width 15 height 8
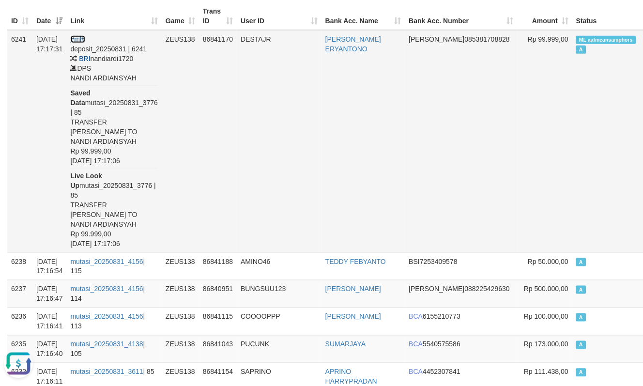
scroll to position [107, 0]
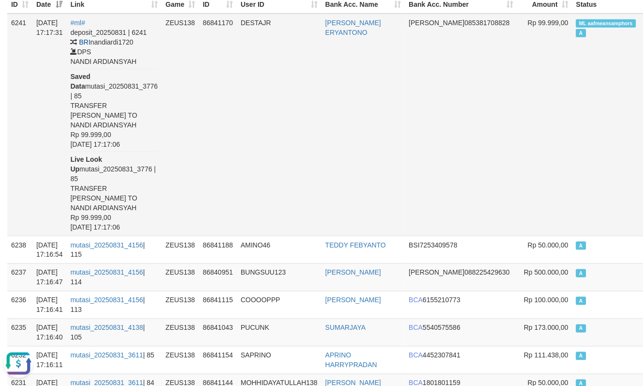
click at [274, 172] on td "DESTAJR" at bounding box center [279, 125] width 85 height 223
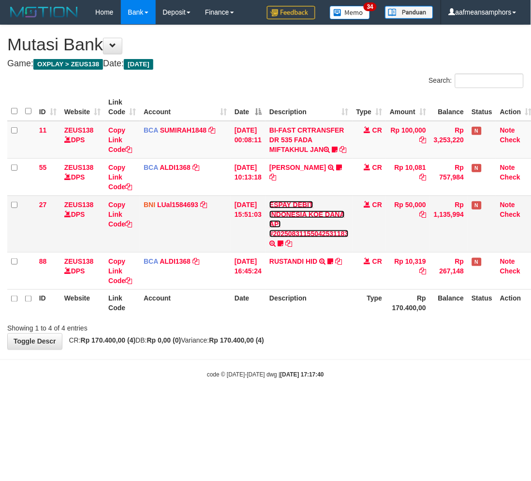
click at [306, 238] on link "ESPAY DEBIT INDONESIA KOE DANA API #20250831155042531183" at bounding box center [309, 219] width 79 height 37
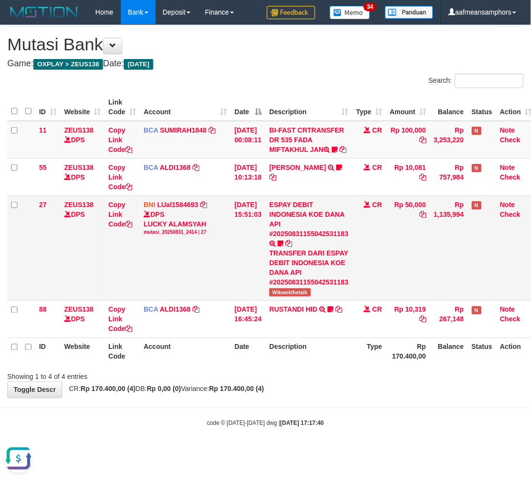
click at [285, 297] on span "Wikwokthetalk" at bounding box center [290, 292] width 41 height 8
copy span "Wikwokthetalk"
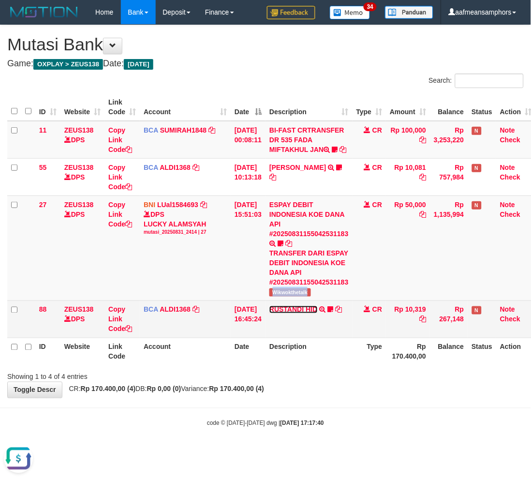
click at [298, 314] on link "RUSTANDI HID" at bounding box center [294, 310] width 48 height 8
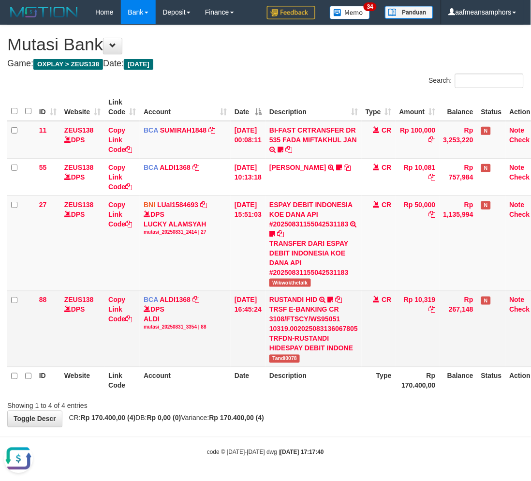
click at [291, 356] on span "Tandi0078" at bounding box center [285, 359] width 30 height 8
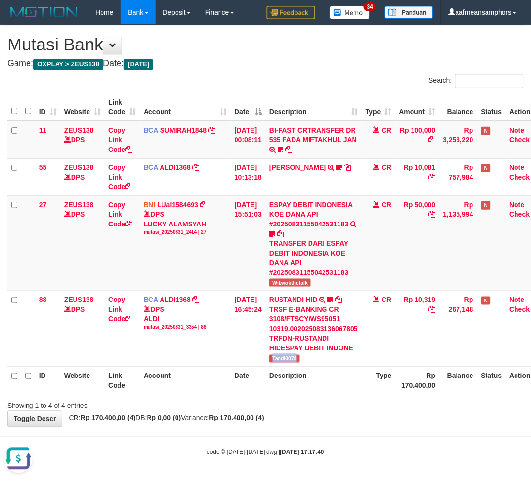
copy span "Tandi0078"
click at [386, 413] on div "**********" at bounding box center [265, 226] width 531 height 402
click at [356, 420] on div "**********" at bounding box center [265, 226] width 531 height 402
click at [388, 408] on div "Showing 1 to 4 of 4 entries" at bounding box center [265, 404] width 531 height 14
